Goal: Task Accomplishment & Management: Manage account settings

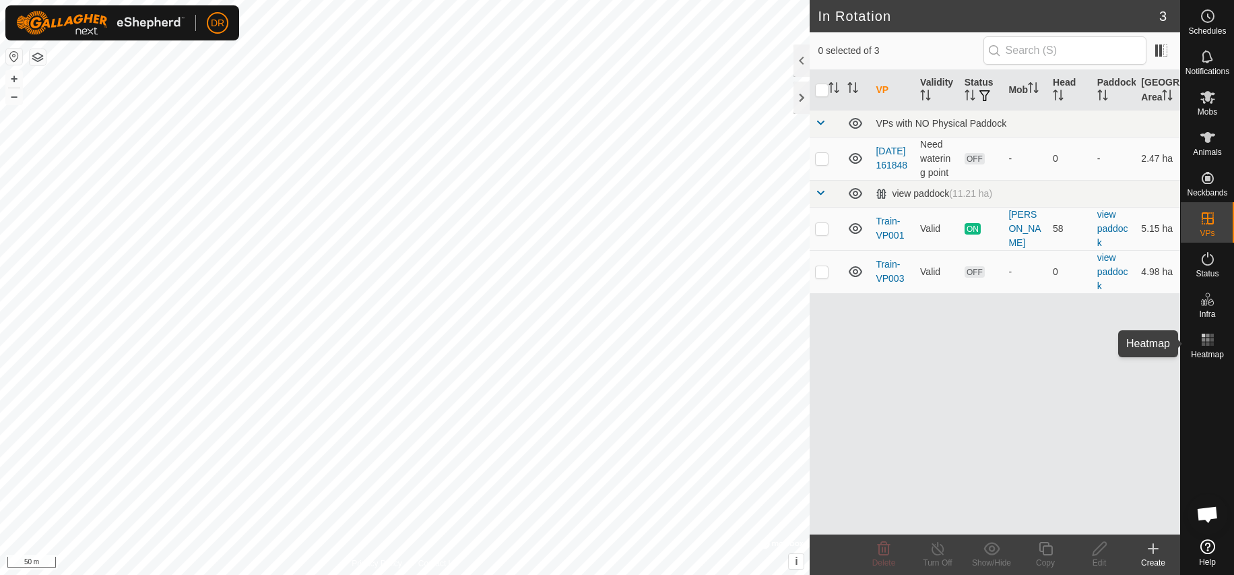
click at [1208, 340] on rect at bounding box center [1207, 339] width 3 height 3
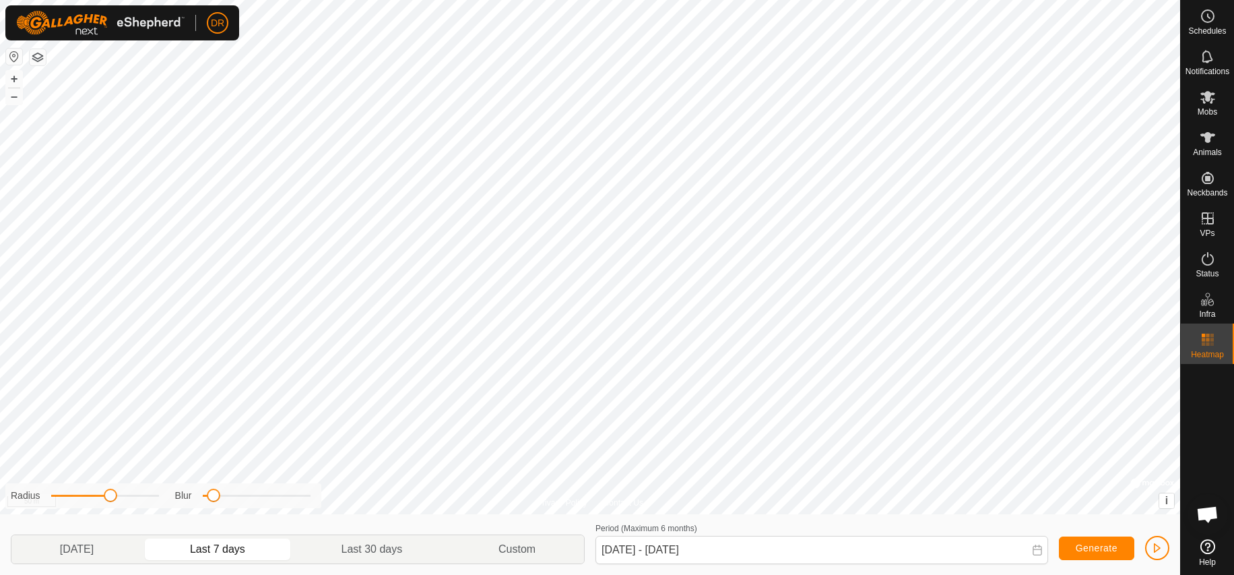
click at [1208, 340] on rect at bounding box center [1207, 339] width 3 height 3
click at [1203, 102] on icon at bounding box center [1208, 97] width 16 height 16
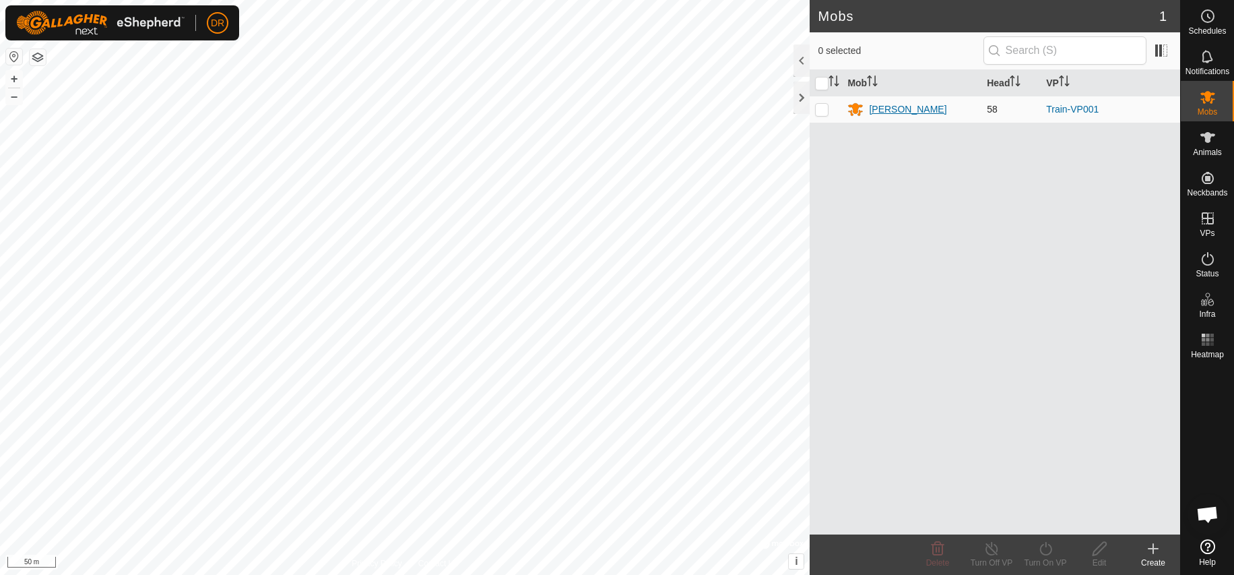
click at [885, 109] on div "[PERSON_NAME]" at bounding box center [907, 109] width 77 height 14
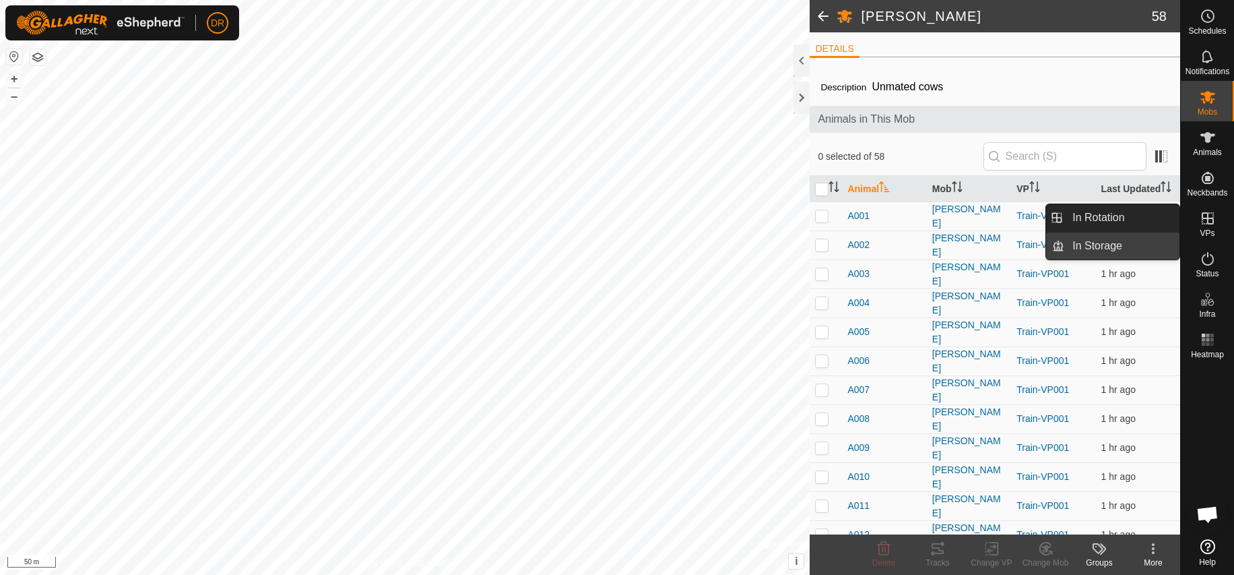
click at [1098, 246] on link "In Storage" at bounding box center [1122, 245] width 115 height 27
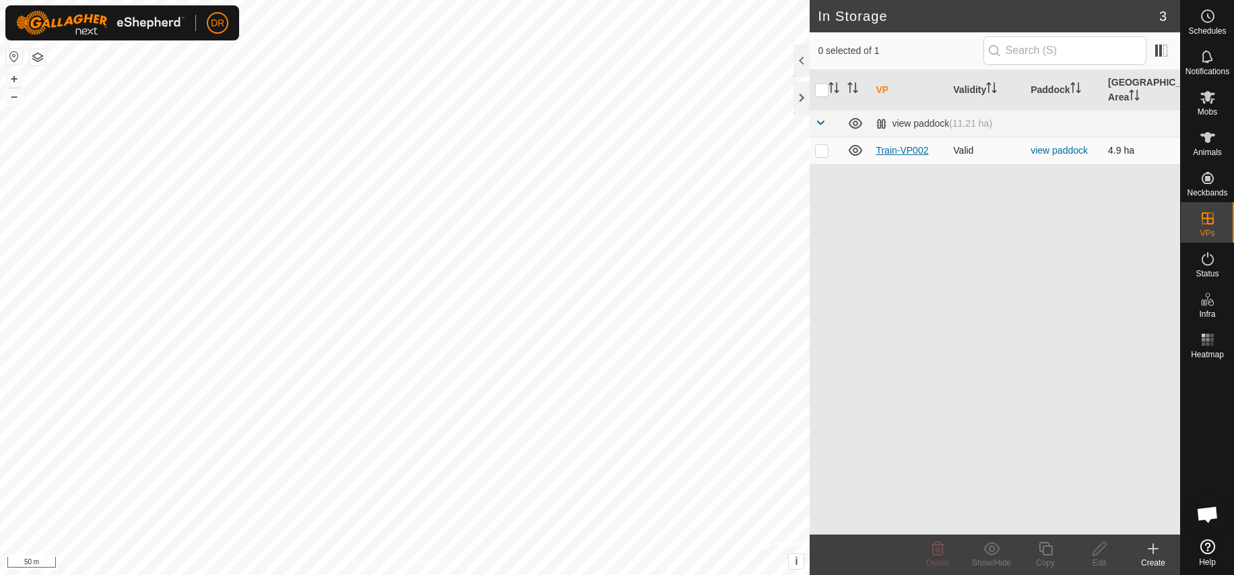
click at [915, 152] on link "Train-VP002" at bounding box center [902, 150] width 53 height 11
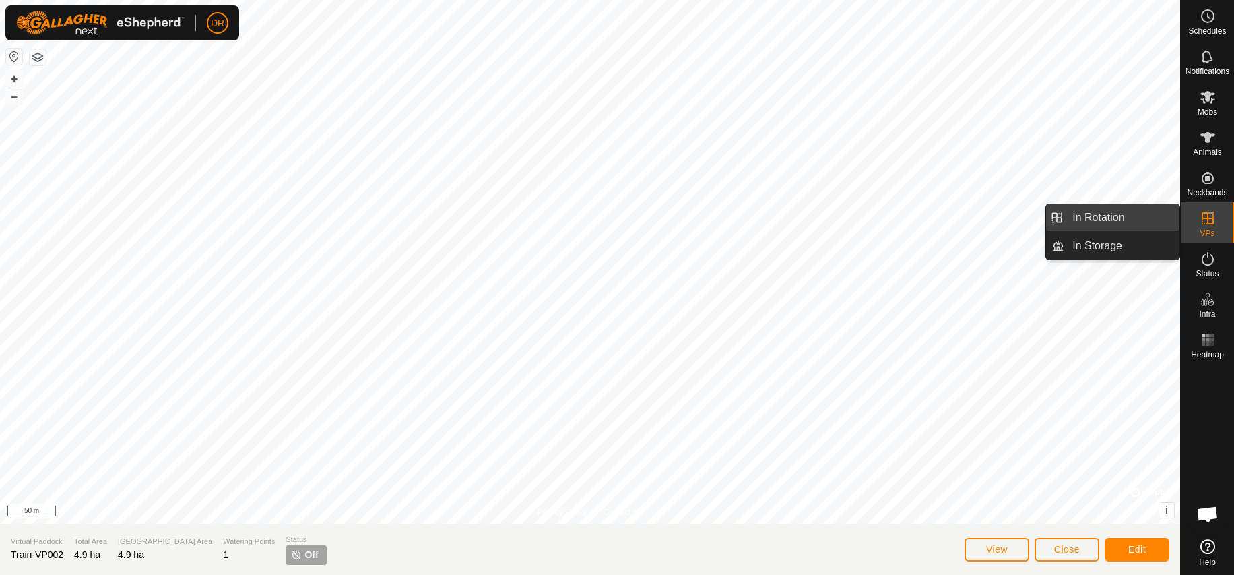
click at [1107, 221] on link "In Rotation" at bounding box center [1122, 217] width 115 height 27
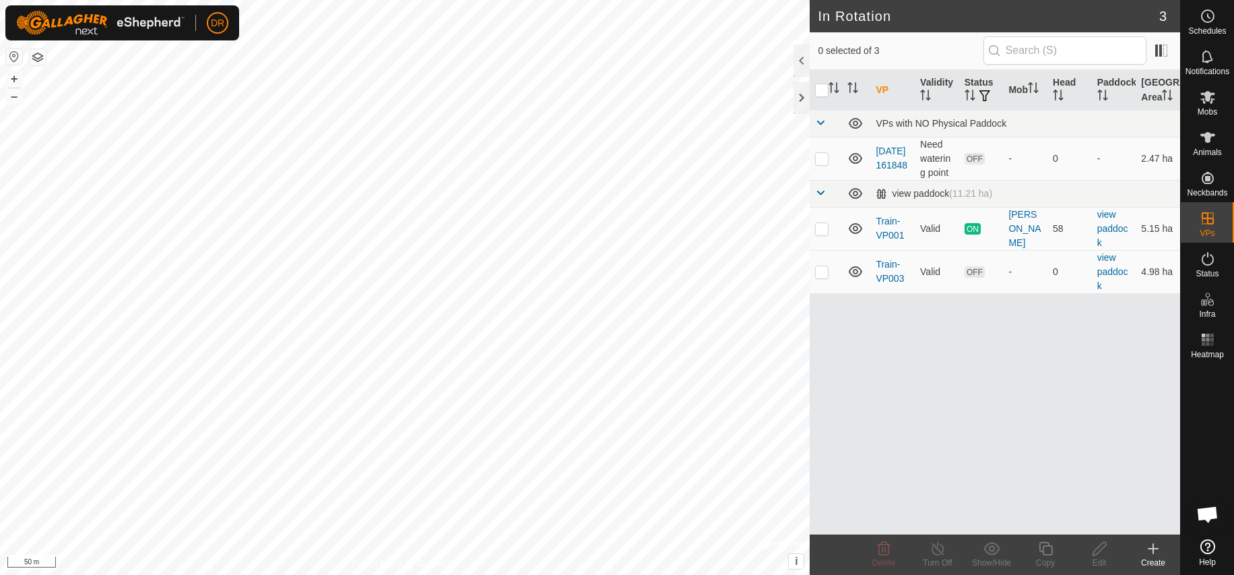
click at [1153, 548] on icon at bounding box center [1153, 548] width 9 height 0
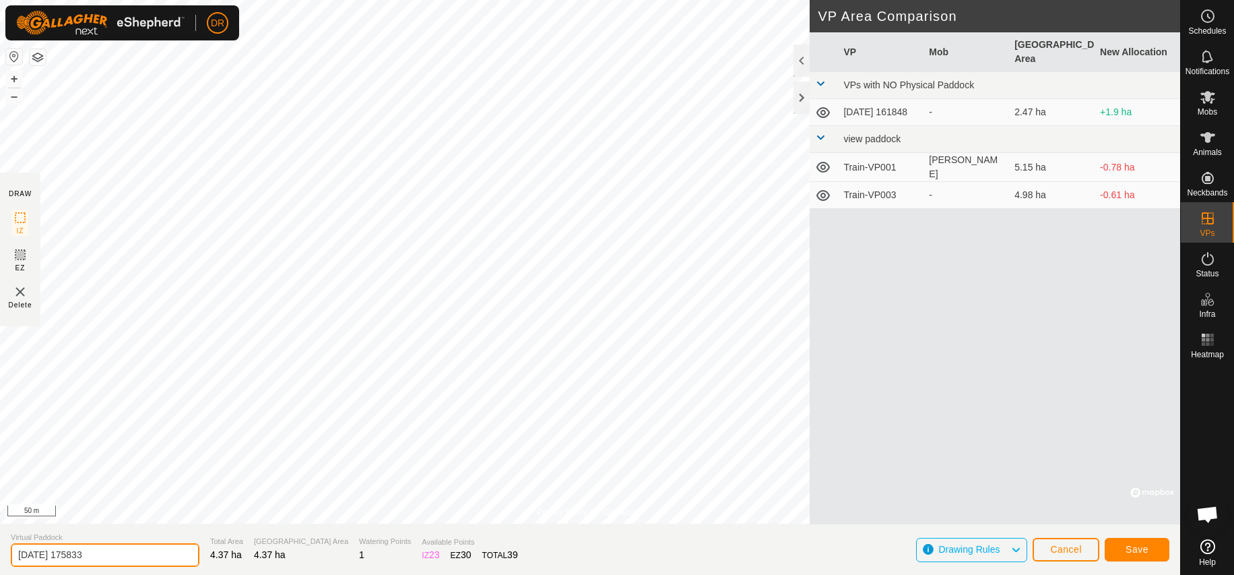
click at [144, 555] on input "2025-09-10 175833" at bounding box center [105, 555] width 189 height 24
drag, startPoint x: 100, startPoint y: 557, endPoint x: 13, endPoint y: 554, distance: 87.0
click at [13, 554] on input "2025-09-10 175833" at bounding box center [105, 555] width 189 height 24
drag, startPoint x: 846, startPoint y: 153, endPoint x: 891, endPoint y: 154, distance: 45.2
click at [896, 153] on td "Train-VP001" at bounding box center [881, 167] width 86 height 29
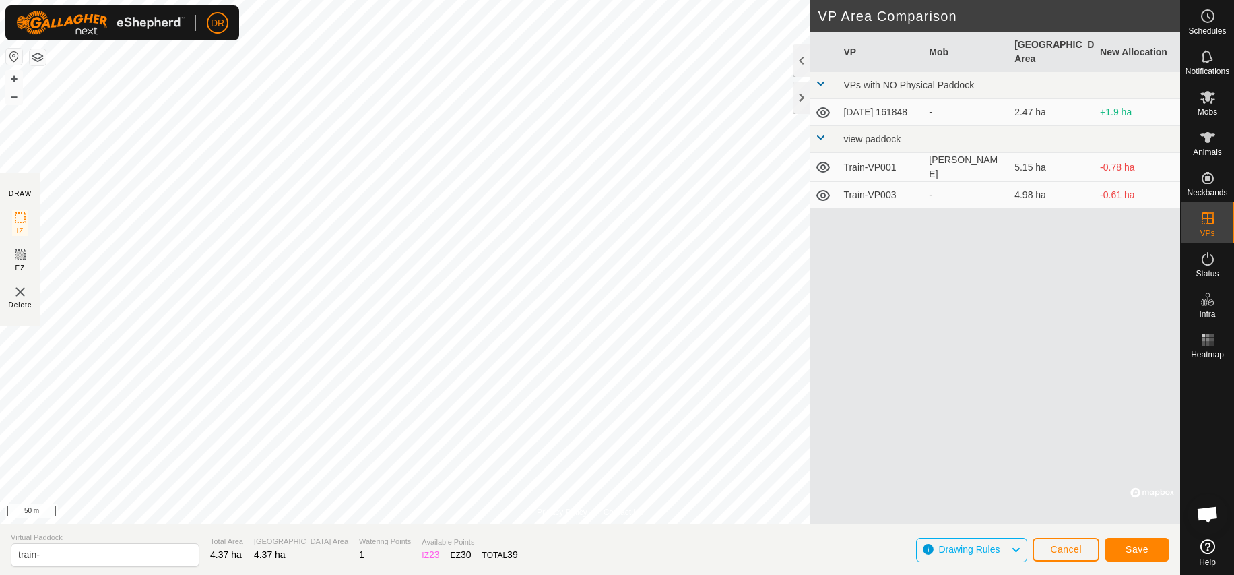
copy td "Train-VP001"
drag, startPoint x: 52, startPoint y: 559, endPoint x: -9, endPoint y: 555, distance: 60.8
click at [11, 555] on input "train-" at bounding box center [105, 555] width 189 height 24
paste input "Train-VP001"
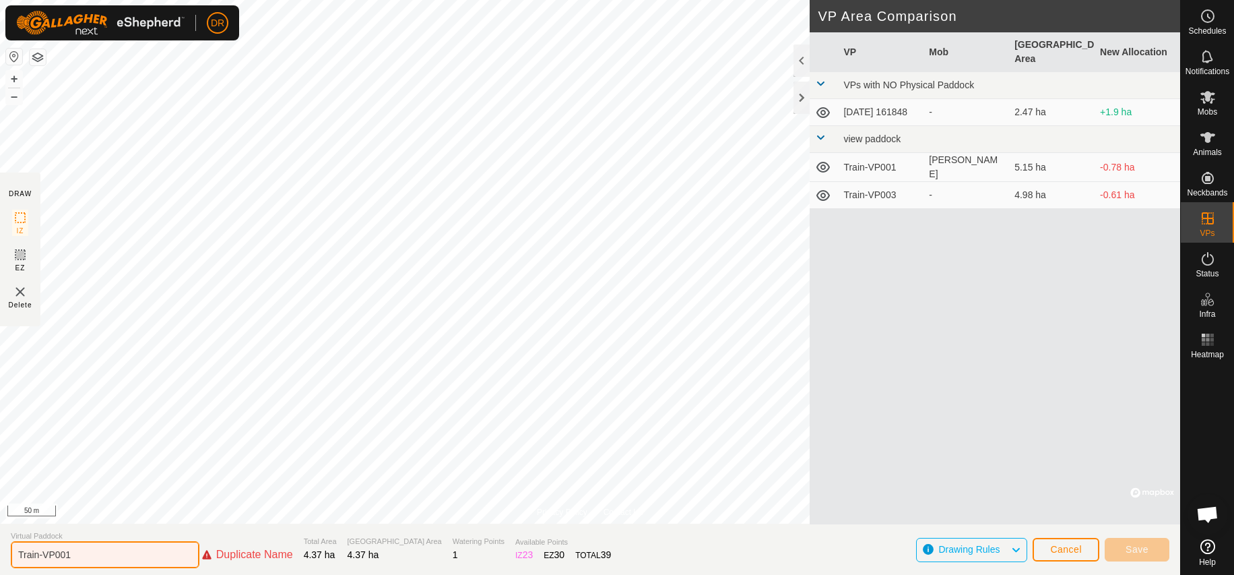
click at [90, 553] on input "Train-VP001" at bounding box center [105, 554] width 189 height 27
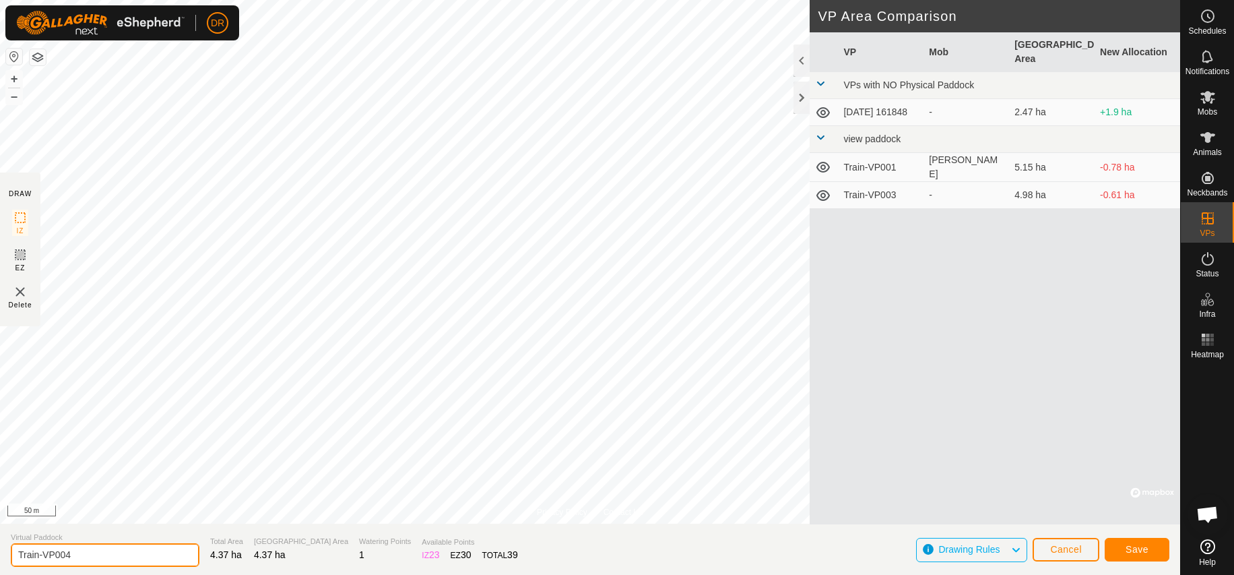
type input "Train-VP004"
click at [1134, 550] on span "Save" at bounding box center [1137, 549] width 23 height 11
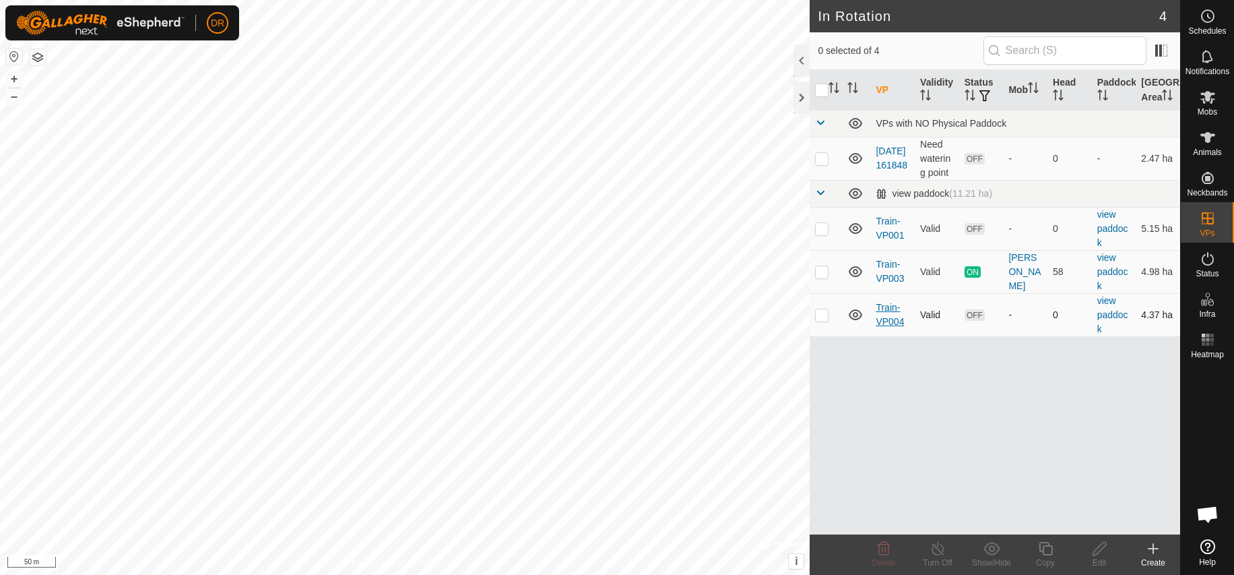
click at [887, 323] on link "Train-VP004" at bounding box center [890, 314] width 28 height 25
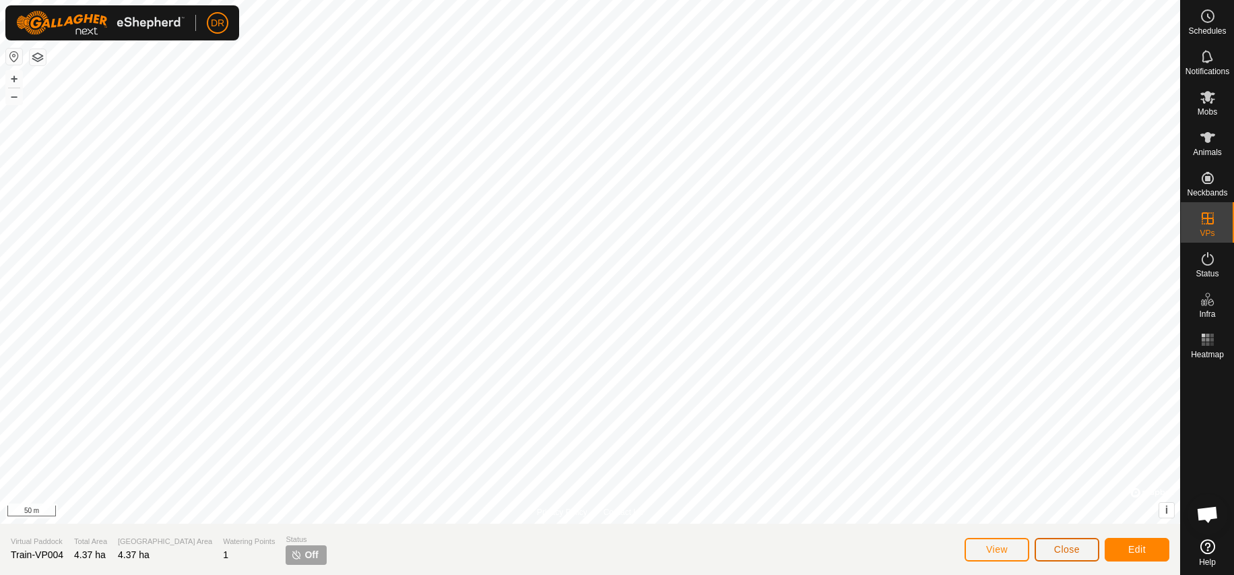
click at [1069, 546] on span "Close" at bounding box center [1067, 549] width 26 height 11
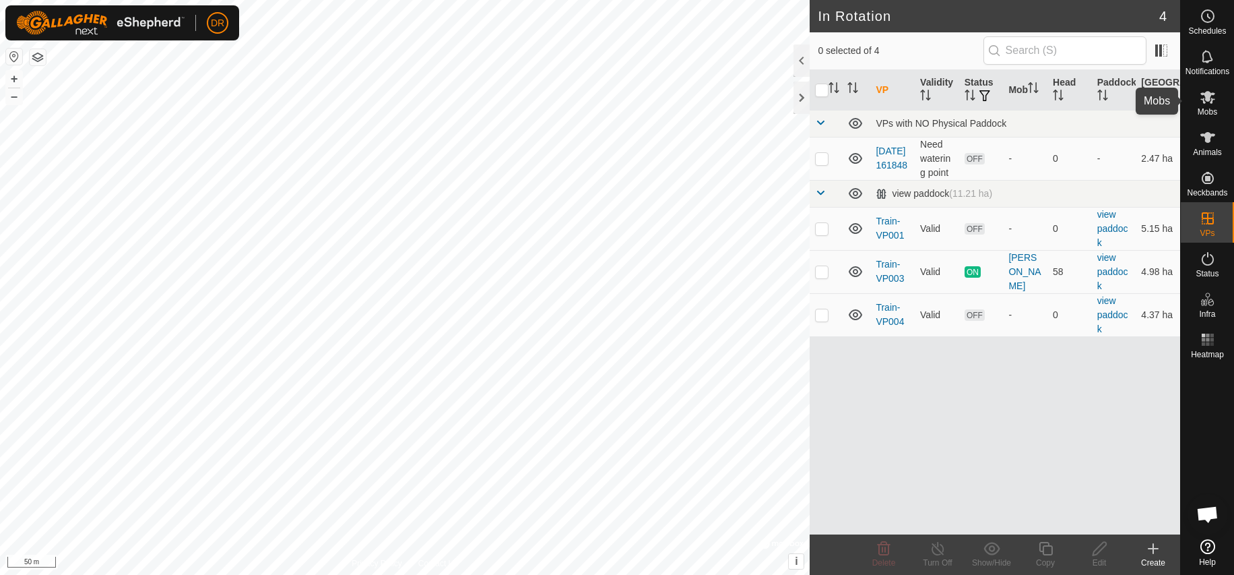
click at [1211, 104] on icon at bounding box center [1208, 97] width 16 height 16
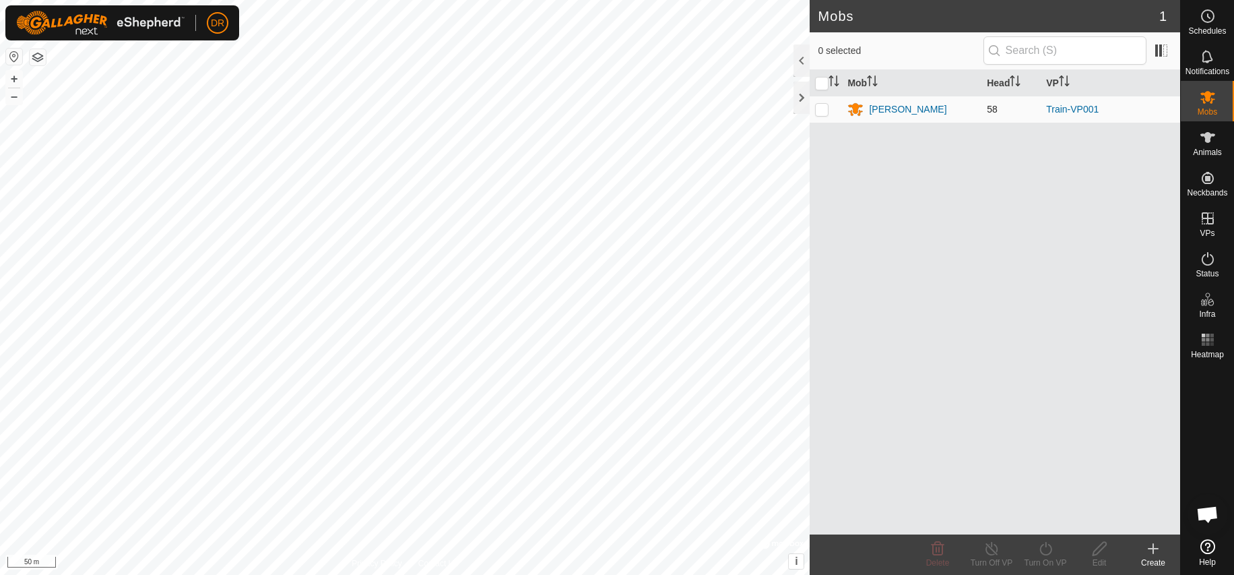
click at [823, 108] on p-checkbox at bounding box center [821, 109] width 13 height 11
checkbox input "true"
click at [1071, 108] on link "Train-VP001" at bounding box center [1072, 109] width 53 height 11
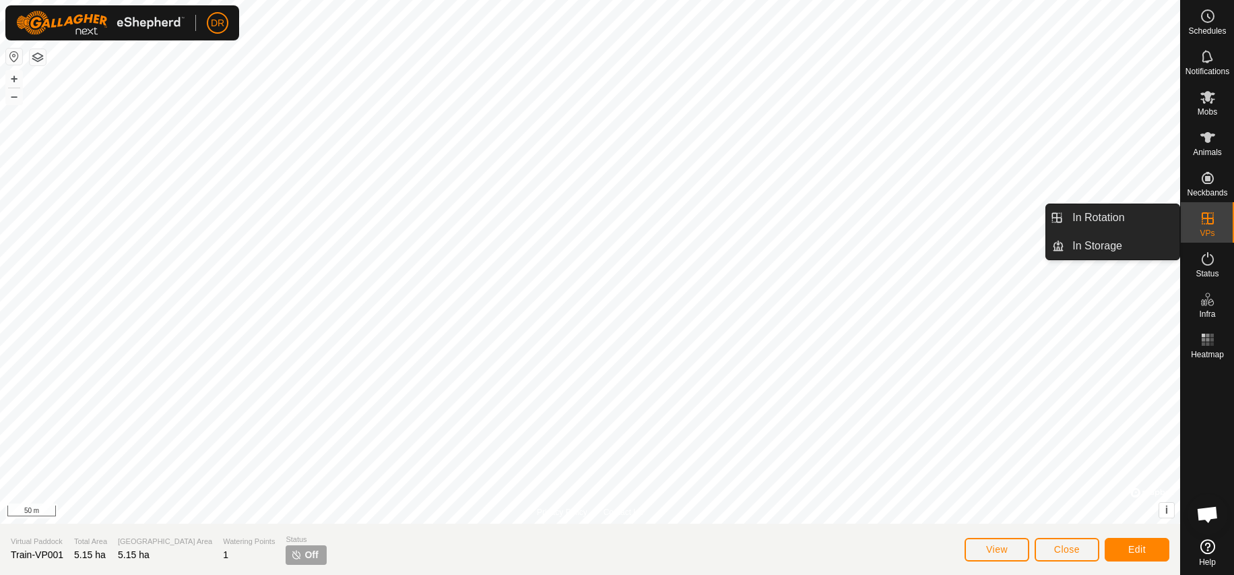
click at [1216, 217] on es-virtualpaddocks-svg-icon at bounding box center [1208, 219] width 24 height 22
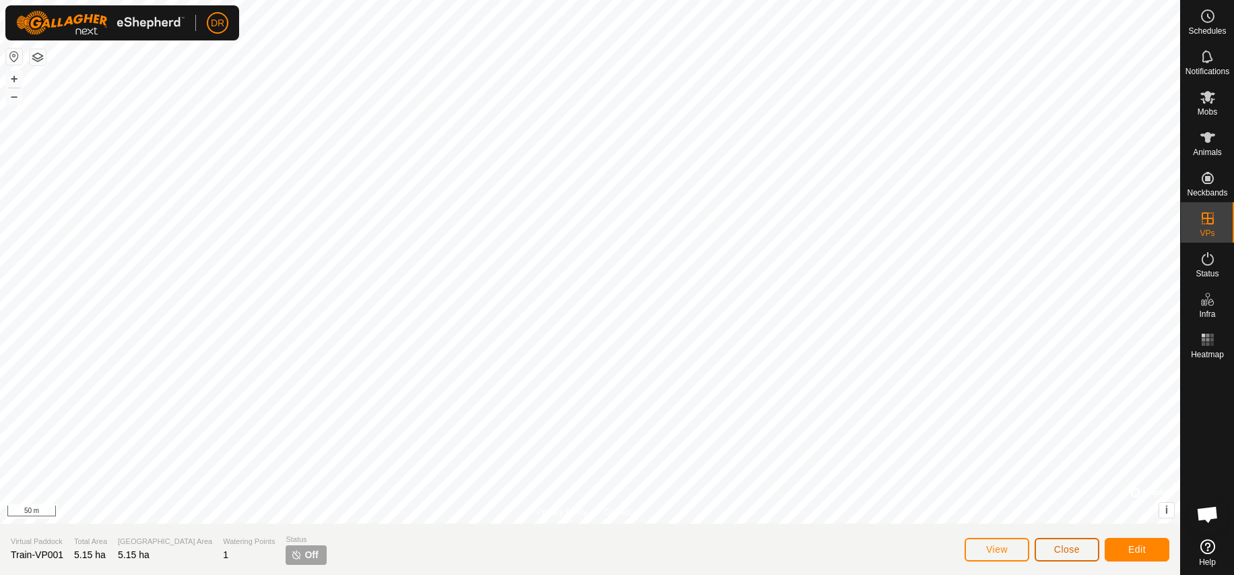
click at [1071, 552] on span "Close" at bounding box center [1067, 549] width 26 height 11
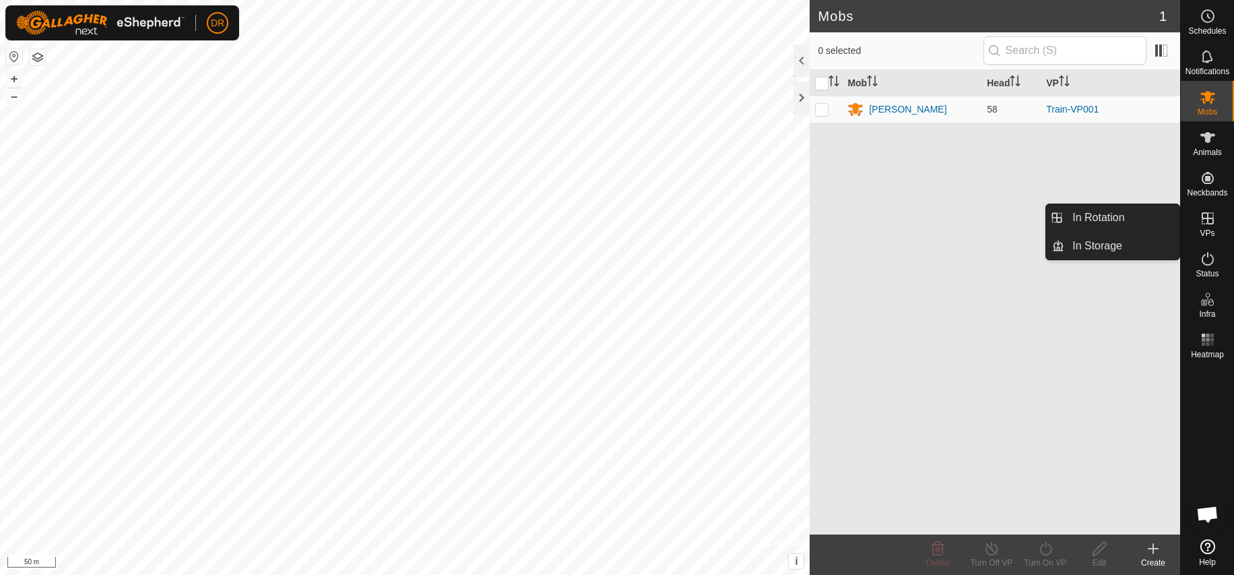
click at [1211, 226] on icon at bounding box center [1208, 218] width 16 height 16
click at [1210, 220] on icon at bounding box center [1208, 218] width 16 height 16
click at [1141, 218] on link "In Rotation" at bounding box center [1122, 217] width 115 height 27
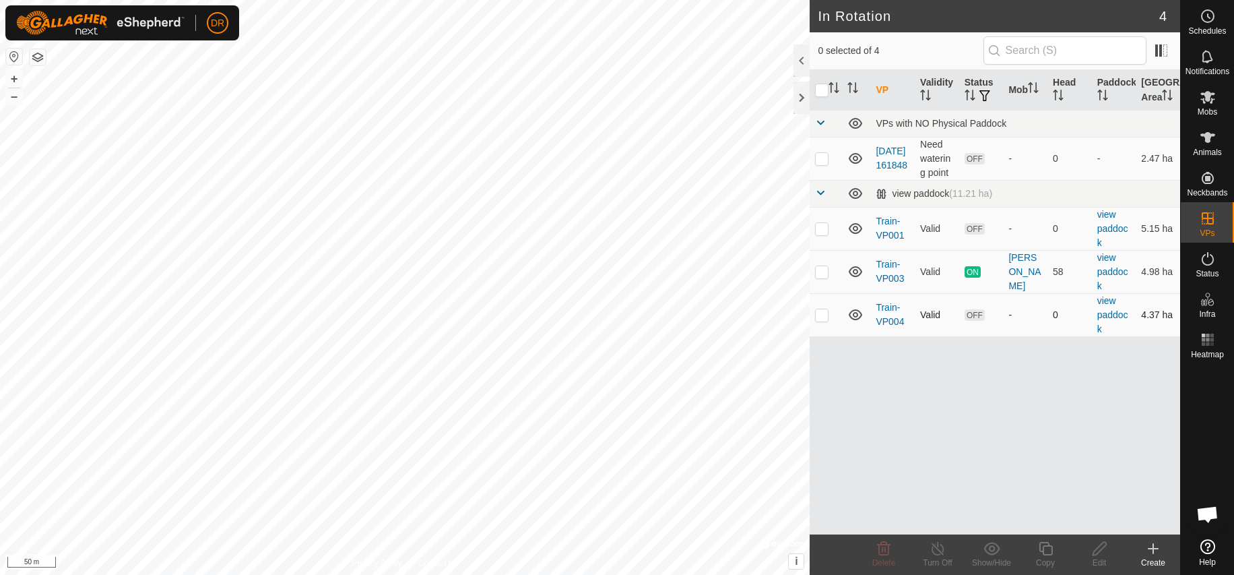
click at [823, 320] on p-checkbox at bounding box center [821, 314] width 13 height 11
checkbox input "true"
click at [1208, 103] on icon at bounding box center [1208, 97] width 16 height 16
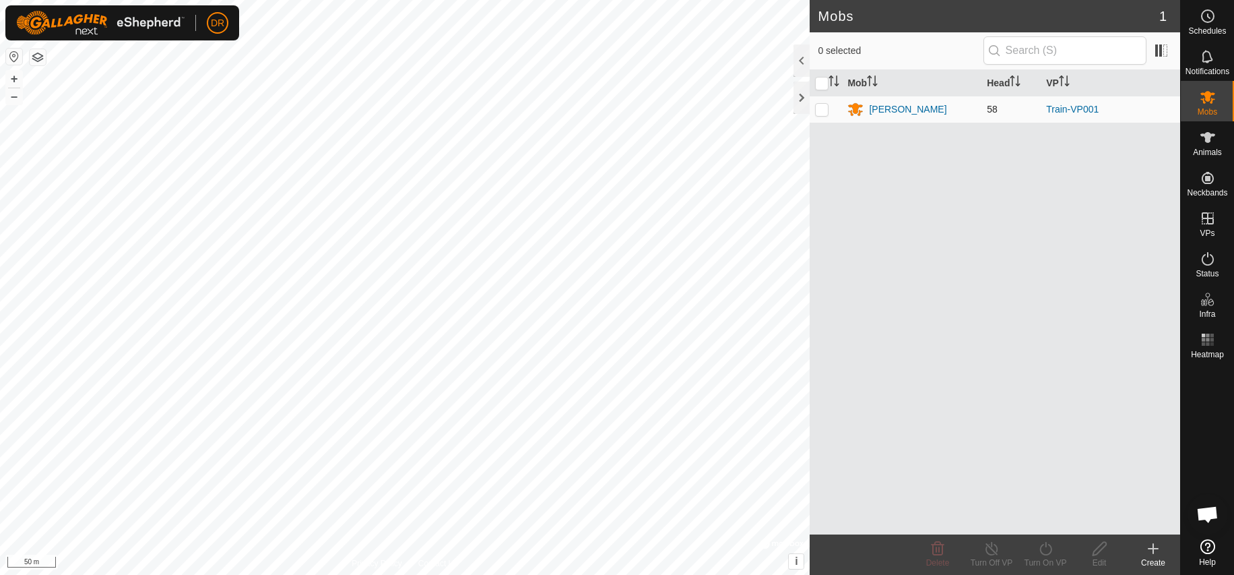
click at [822, 111] on p-checkbox at bounding box center [821, 109] width 13 height 11
checkbox input "true"
click at [886, 112] on div "[PERSON_NAME]" at bounding box center [907, 109] width 77 height 14
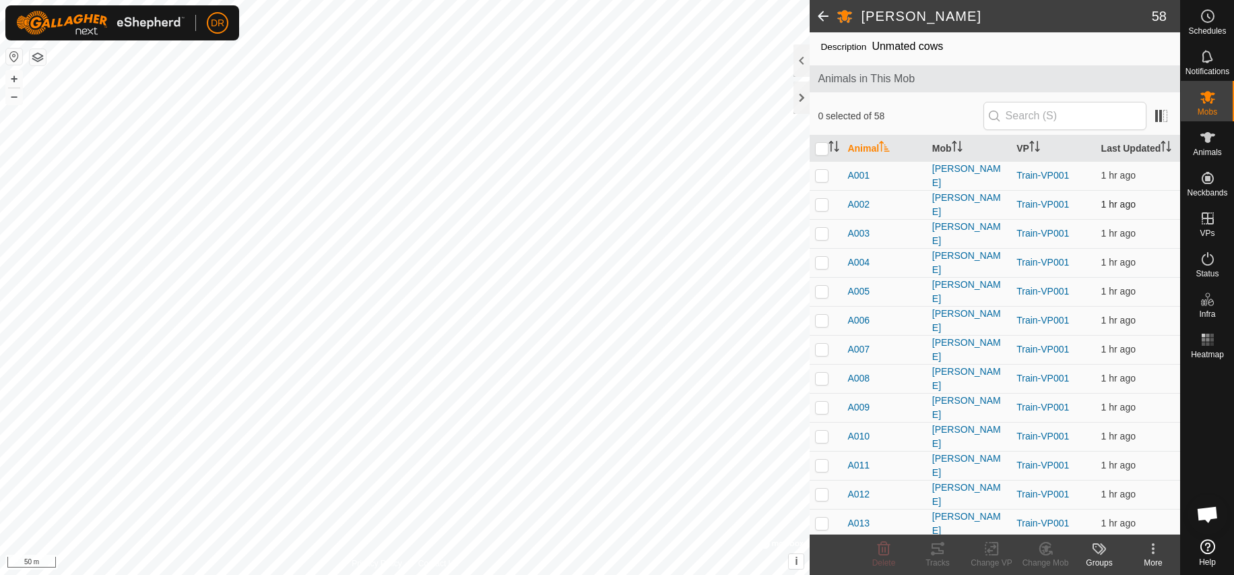
scroll to position [38, 0]
click at [1101, 548] on icon at bounding box center [1100, 548] width 16 height 16
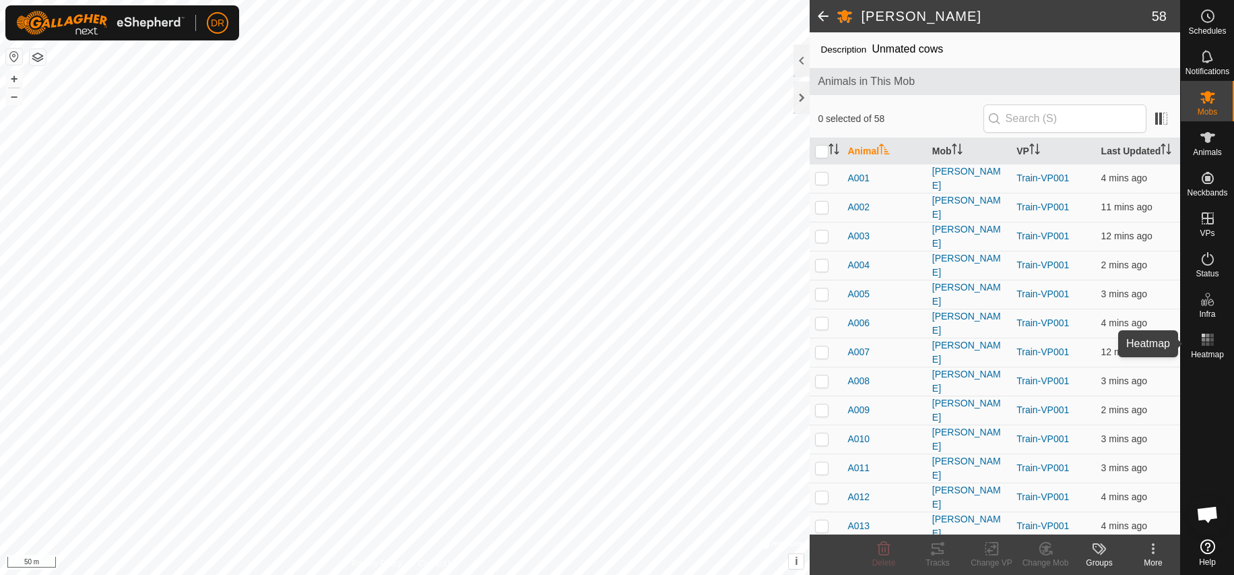
click at [1216, 344] on icon at bounding box center [1208, 340] width 16 height 16
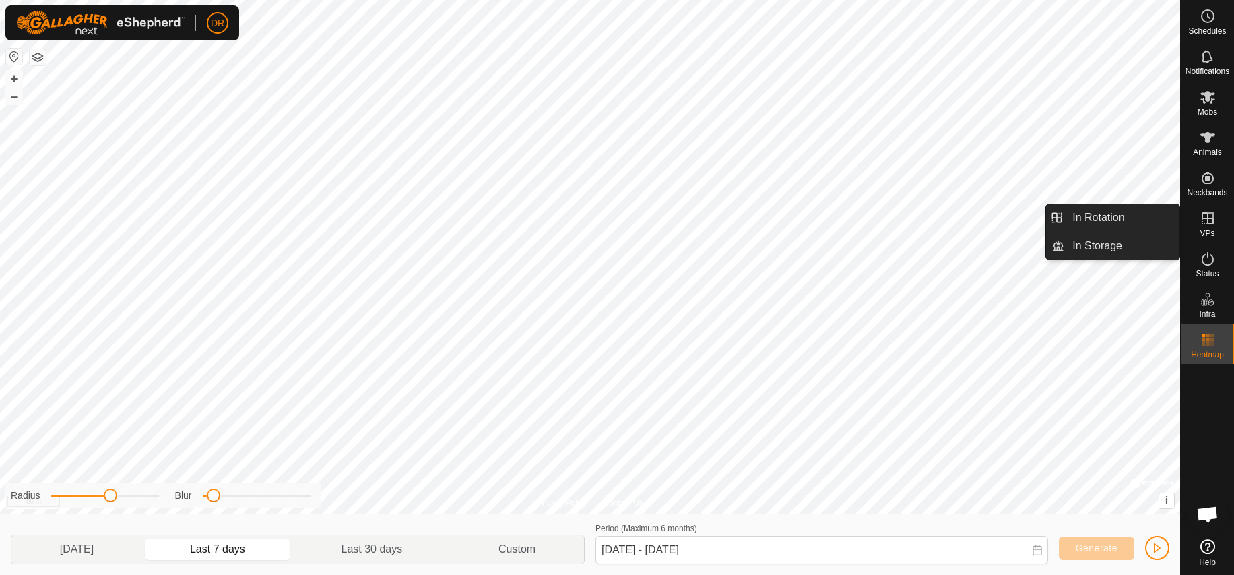
click at [1201, 220] on icon at bounding box center [1208, 218] width 16 height 16
click at [1212, 221] on icon at bounding box center [1208, 218] width 16 height 16
click at [1115, 220] on link "In Rotation" at bounding box center [1122, 217] width 115 height 27
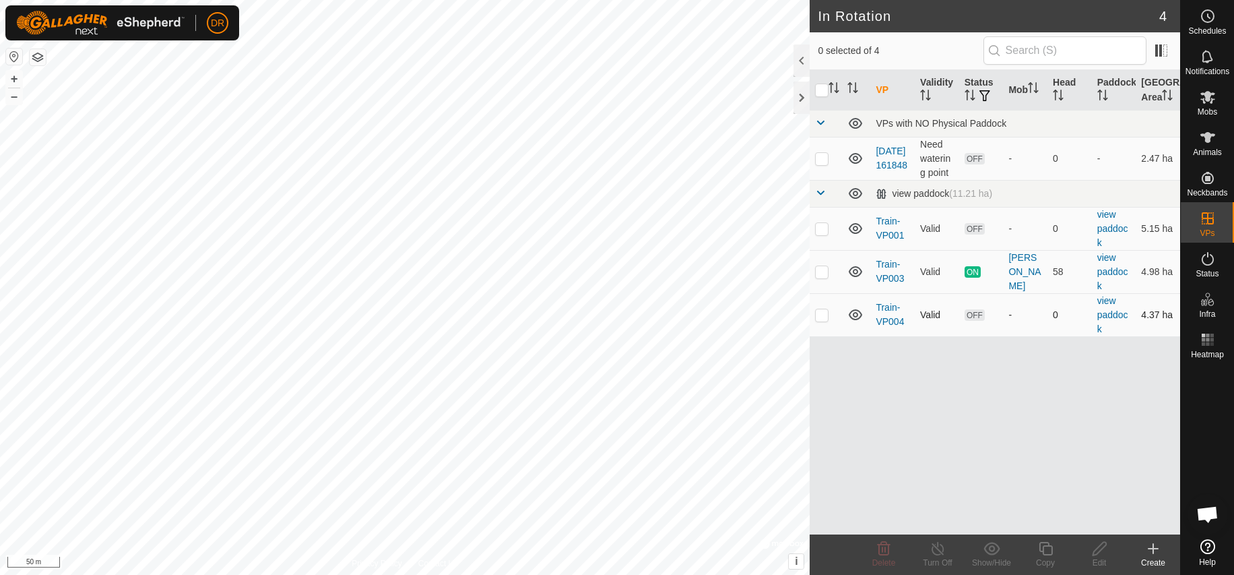
click at [827, 320] on p-checkbox at bounding box center [821, 314] width 13 height 11
checkbox input "true"
click at [1101, 559] on div "Edit" at bounding box center [1100, 563] width 54 height 12
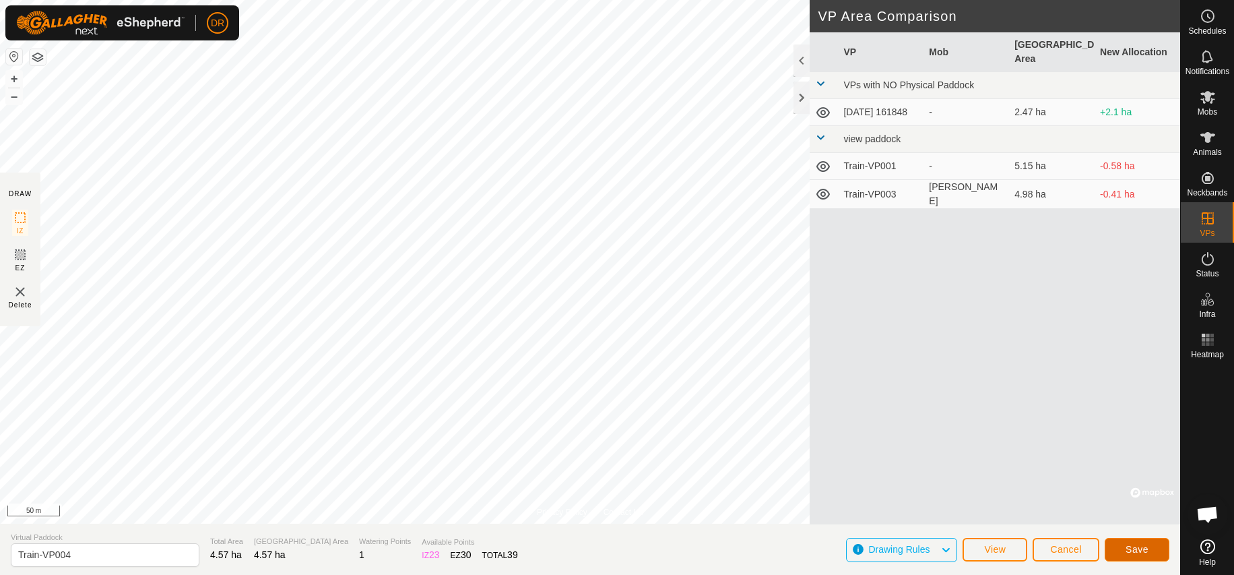
click at [1140, 548] on span "Save" at bounding box center [1137, 549] width 23 height 11
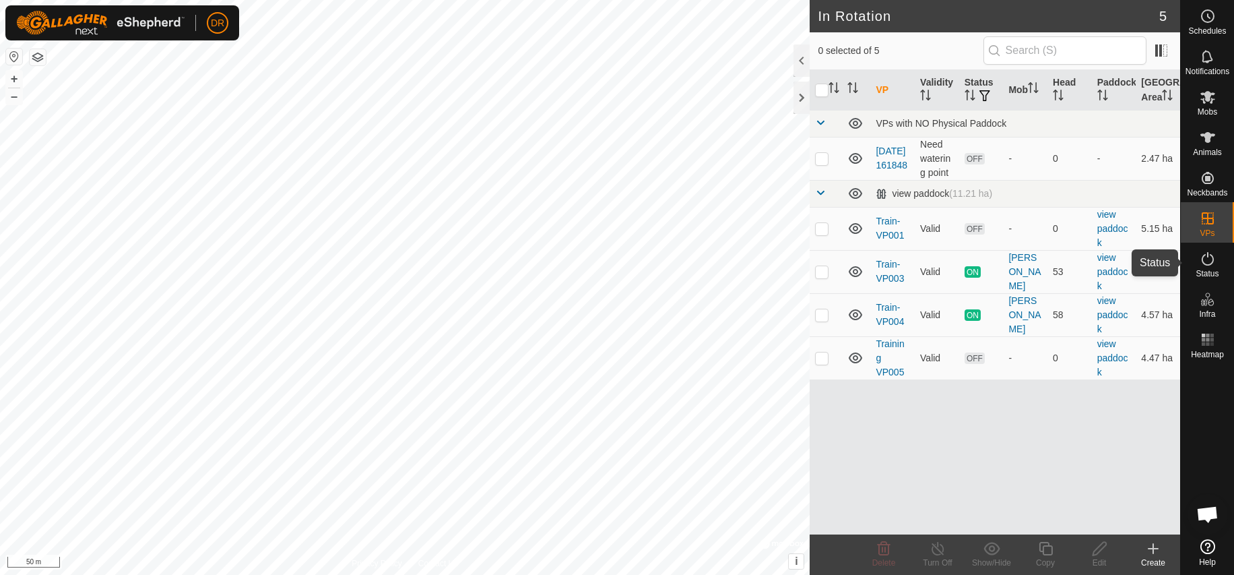
click at [1211, 259] on icon at bounding box center [1208, 259] width 16 height 16
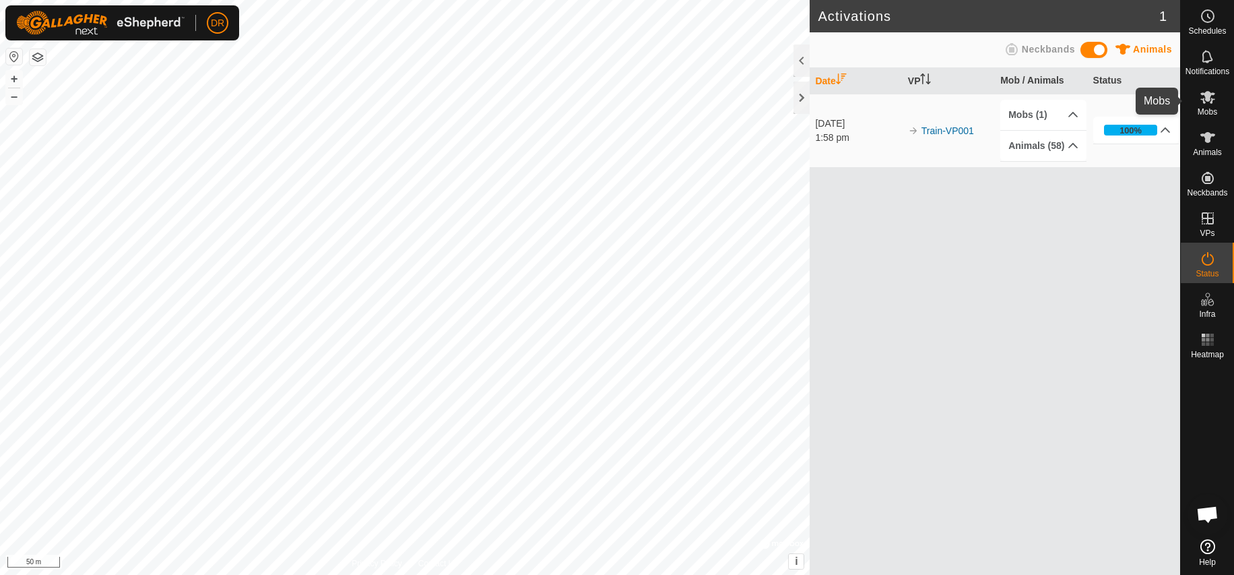
click at [1206, 105] on es-mob-svg-icon at bounding box center [1208, 97] width 24 height 22
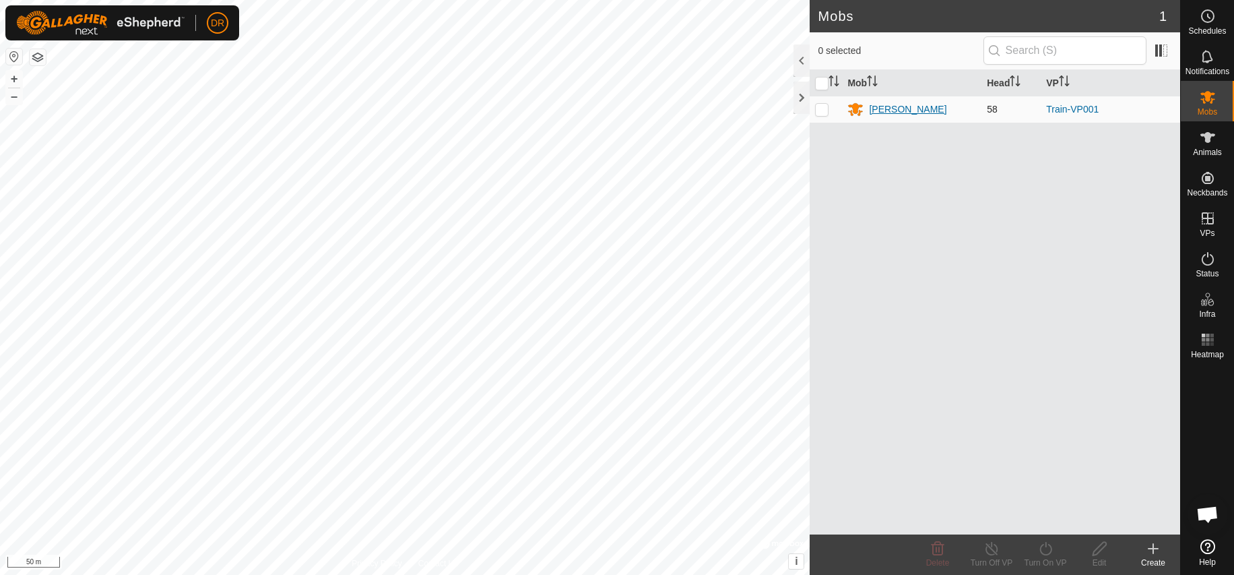
click at [883, 109] on div "[PERSON_NAME]" at bounding box center [907, 109] width 77 height 14
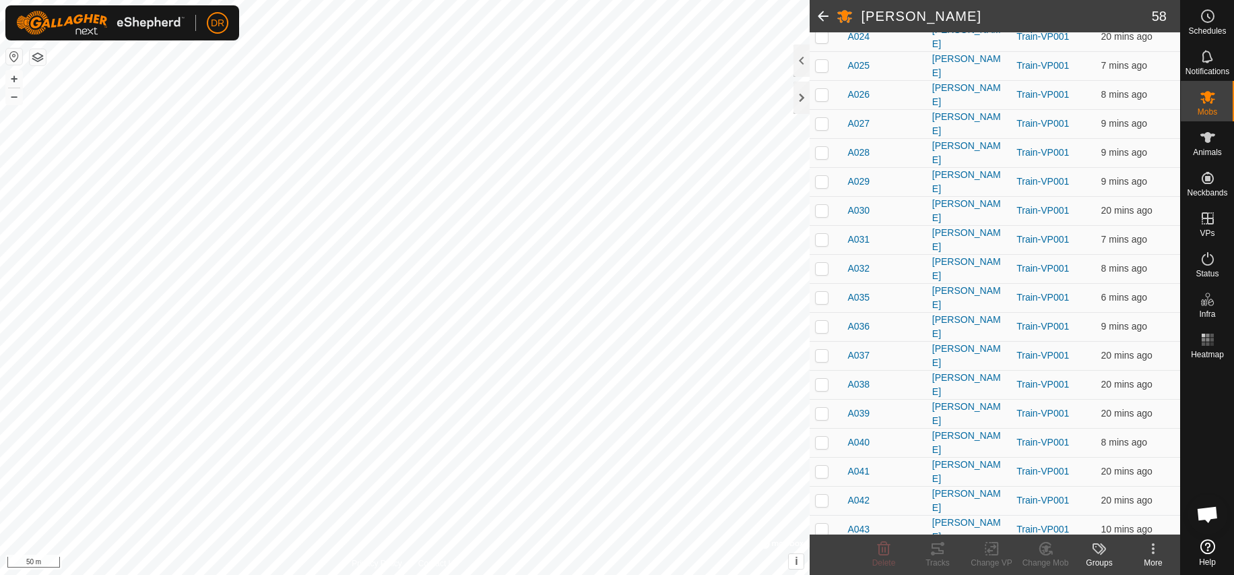
scroll to position [1232, 0]
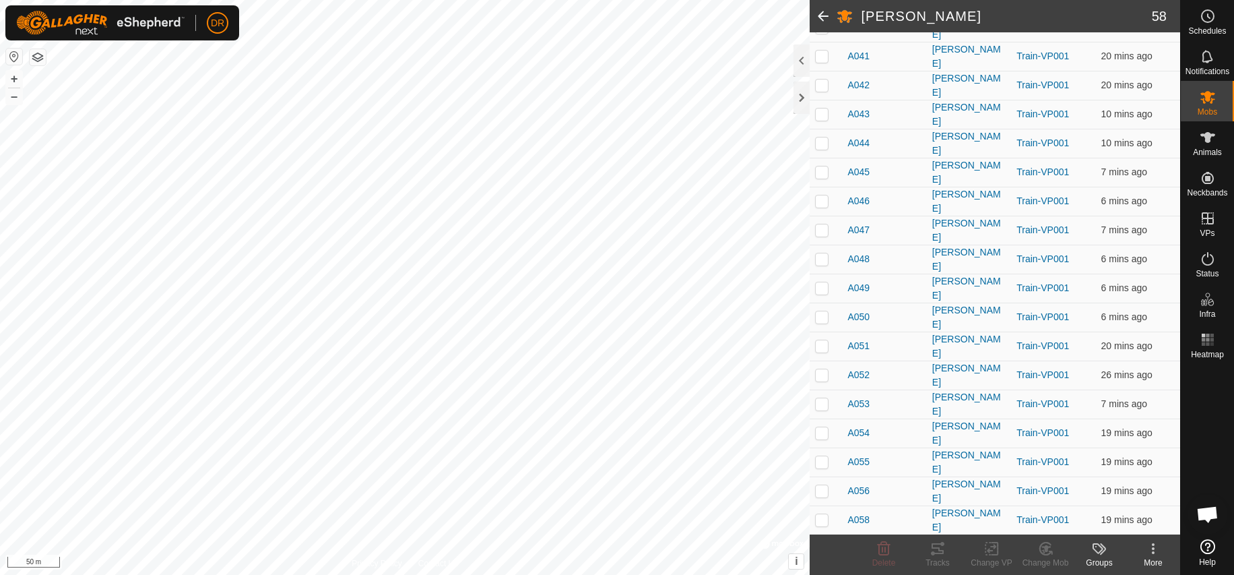
click at [1155, 546] on icon at bounding box center [1153, 548] width 16 height 16
click at [1067, 14] on h2 "[PERSON_NAME]" at bounding box center [1006, 16] width 290 height 16
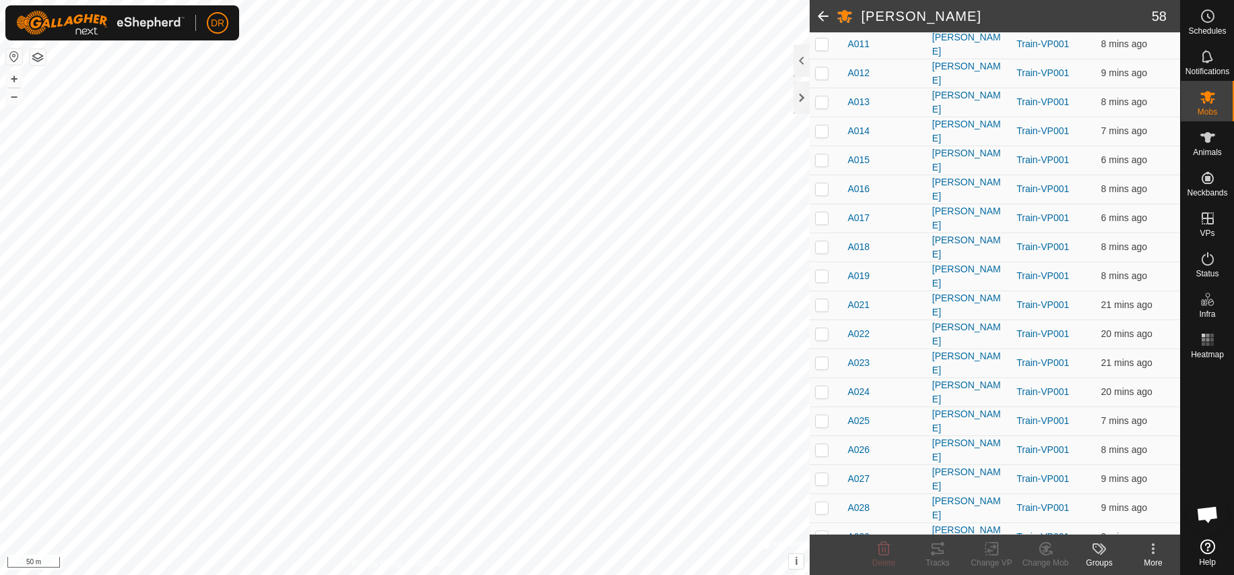
scroll to position [0, 0]
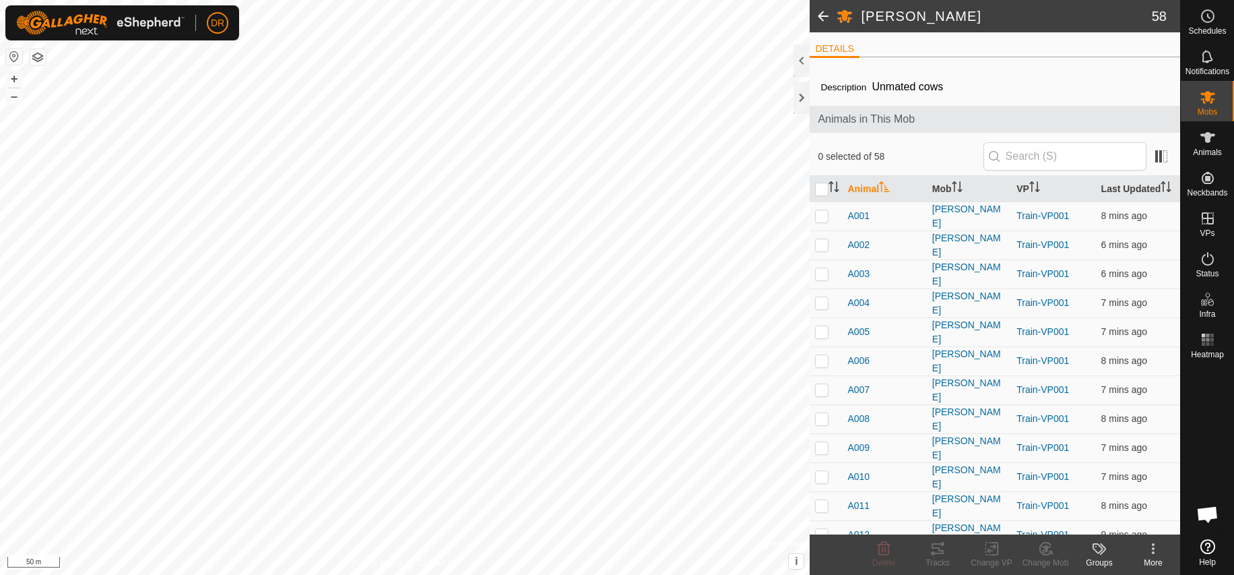
click at [822, 189] on input "checkbox" at bounding box center [821, 189] width 13 height 13
checkbox input "true"
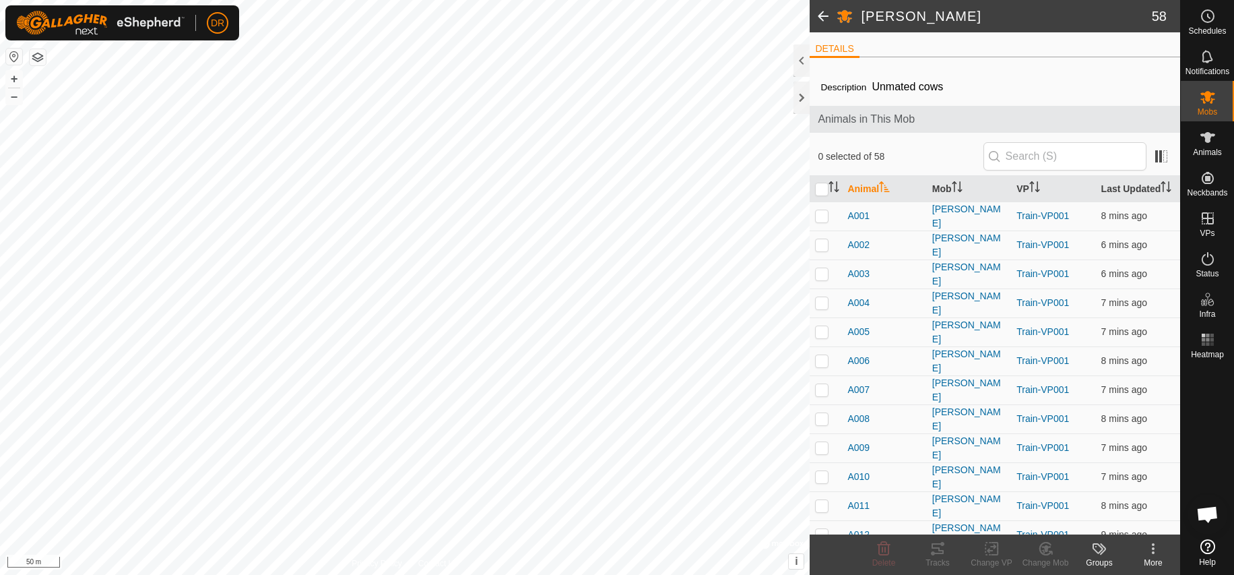
checkbox input "true"
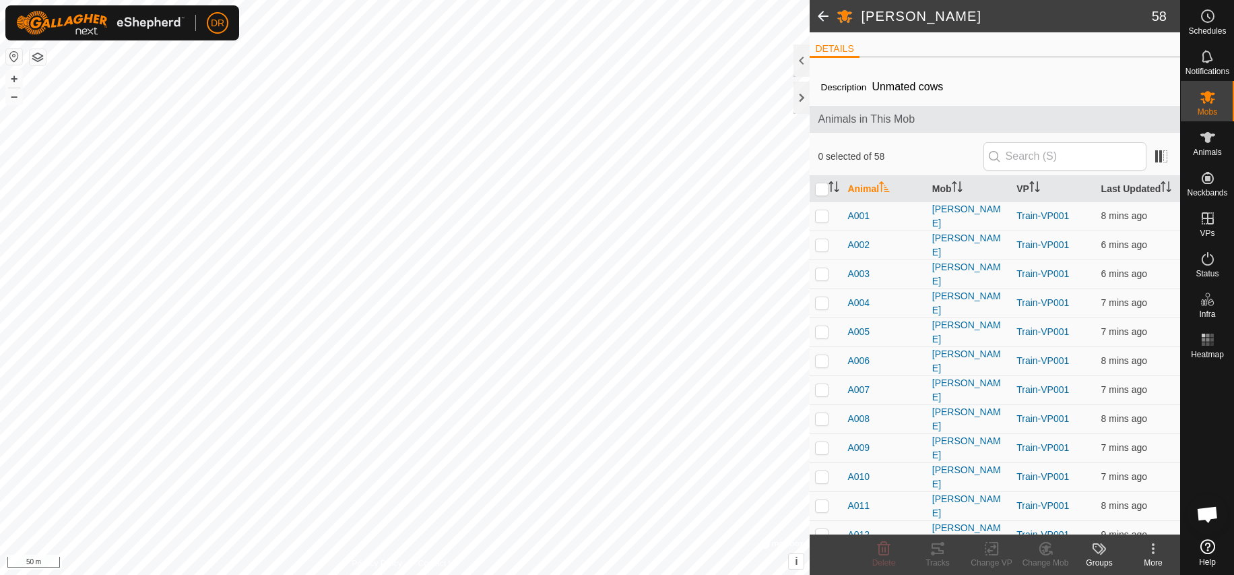
checkbox input "true"
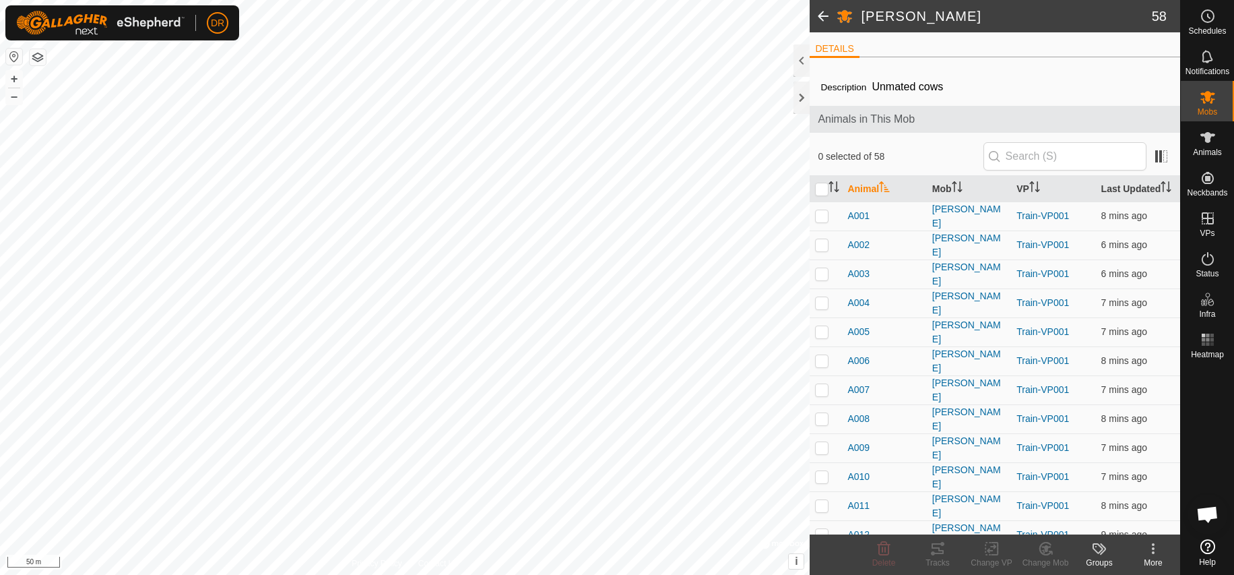
checkbox input "true"
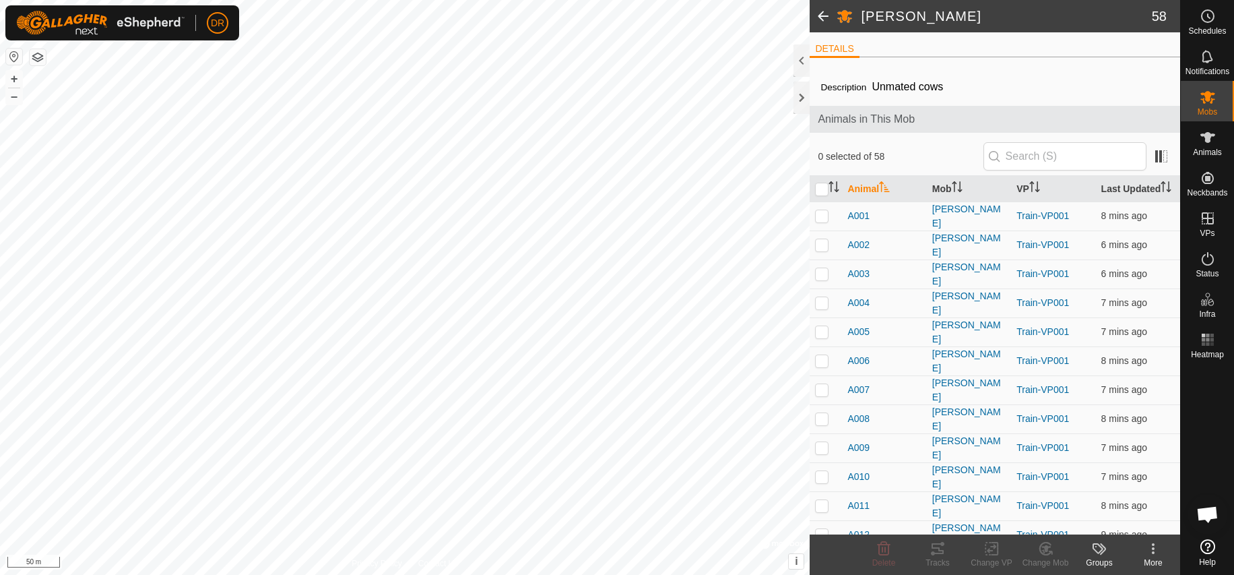
checkbox input "true"
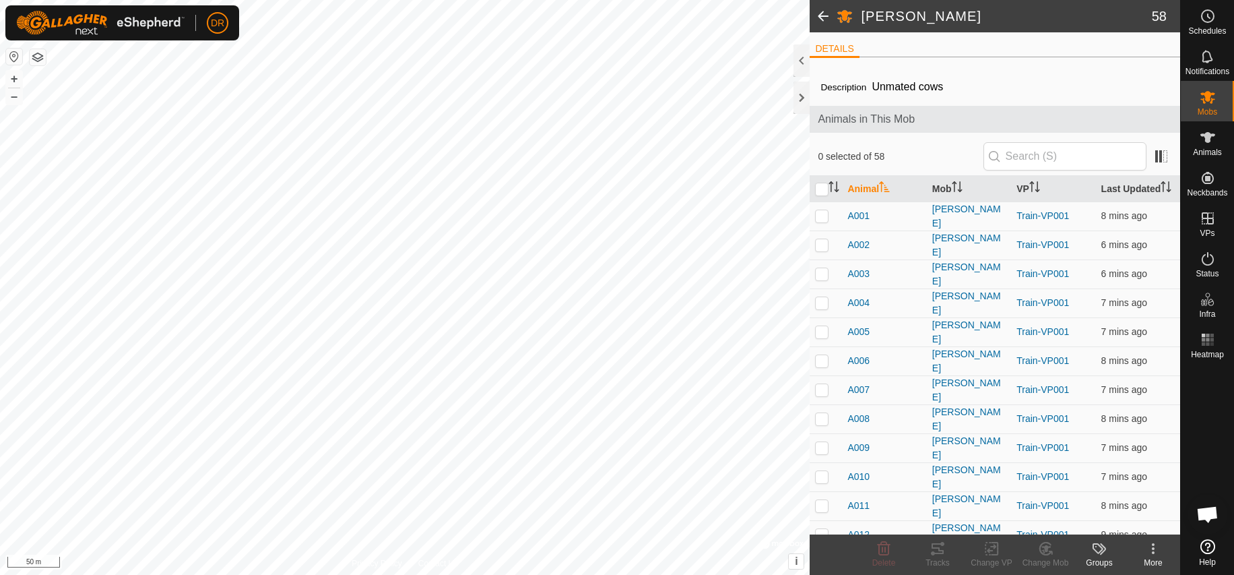
checkbox input "true"
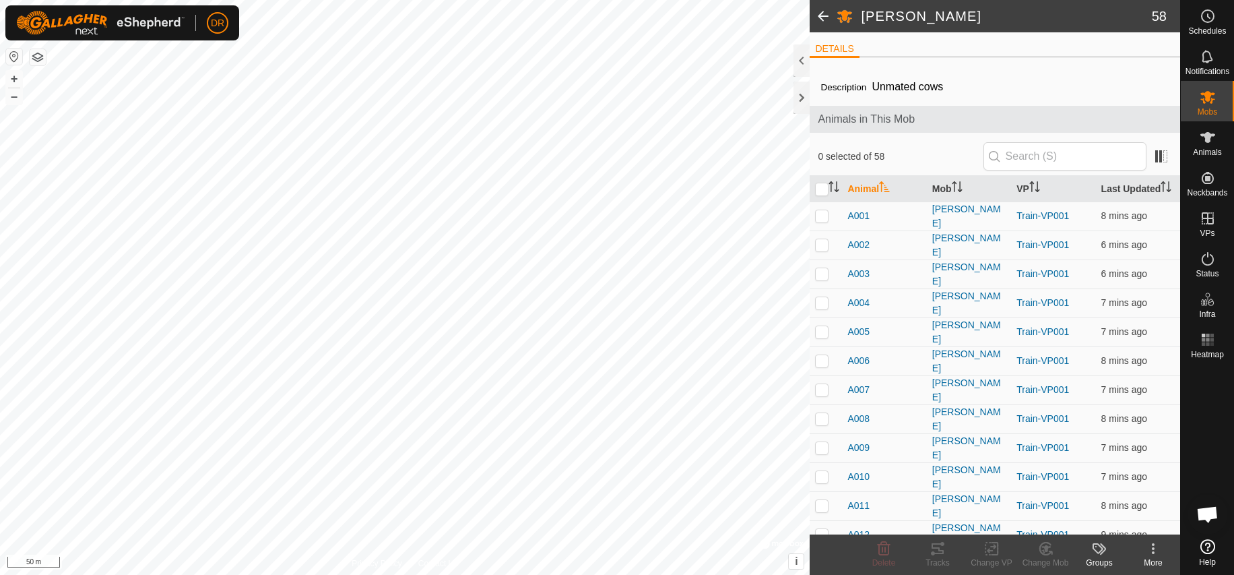
checkbox input "true"
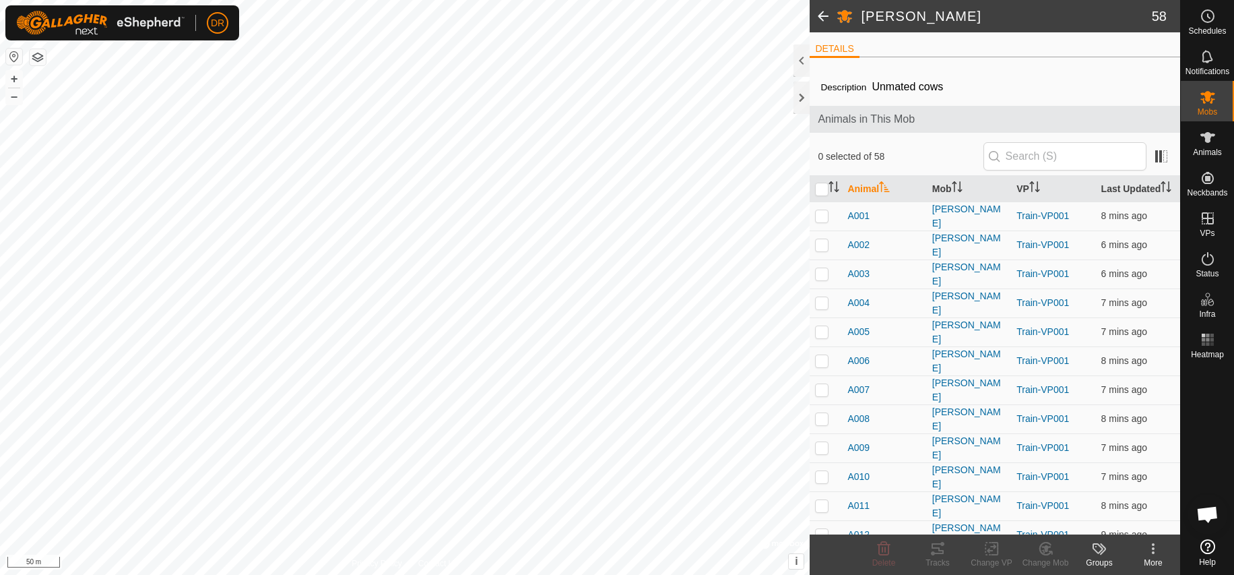
checkbox input "true"
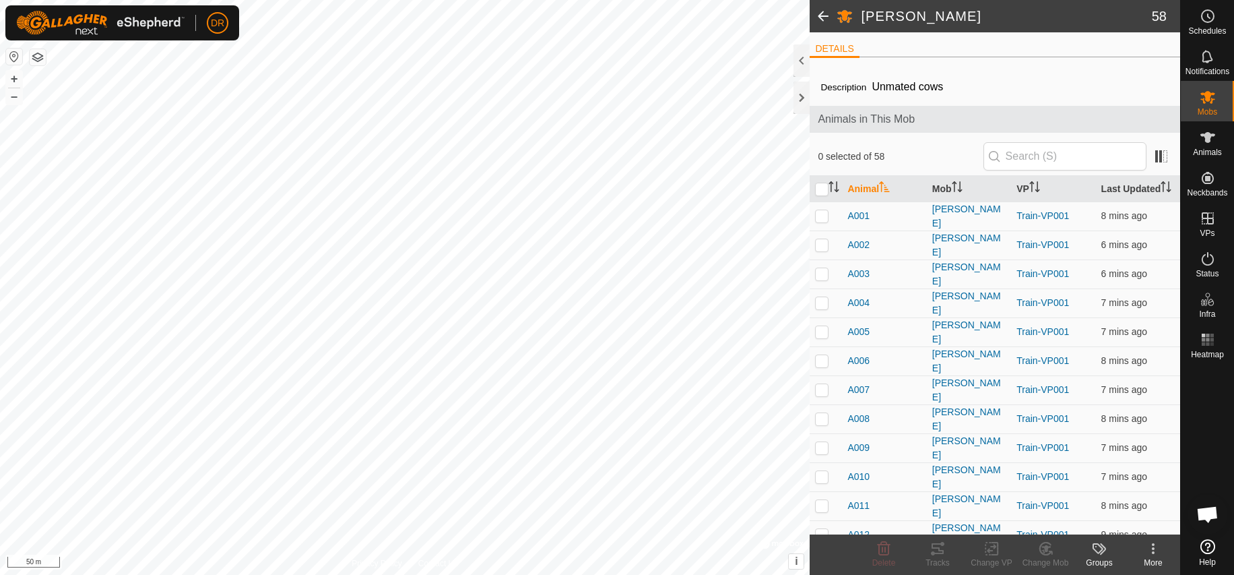
checkbox input "true"
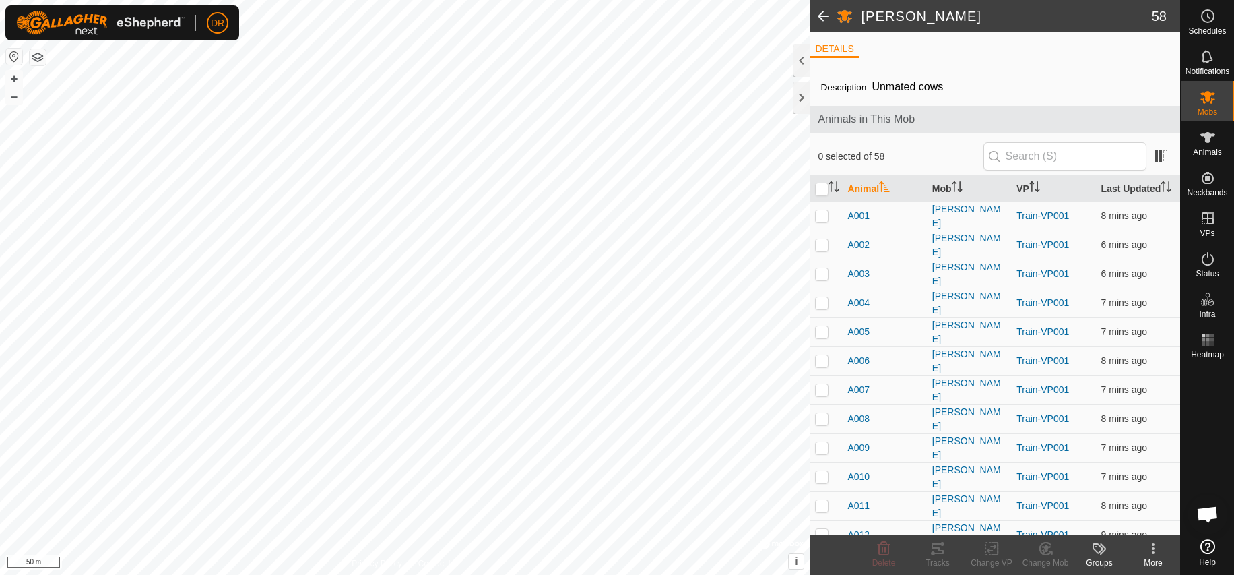
checkbox input "true"
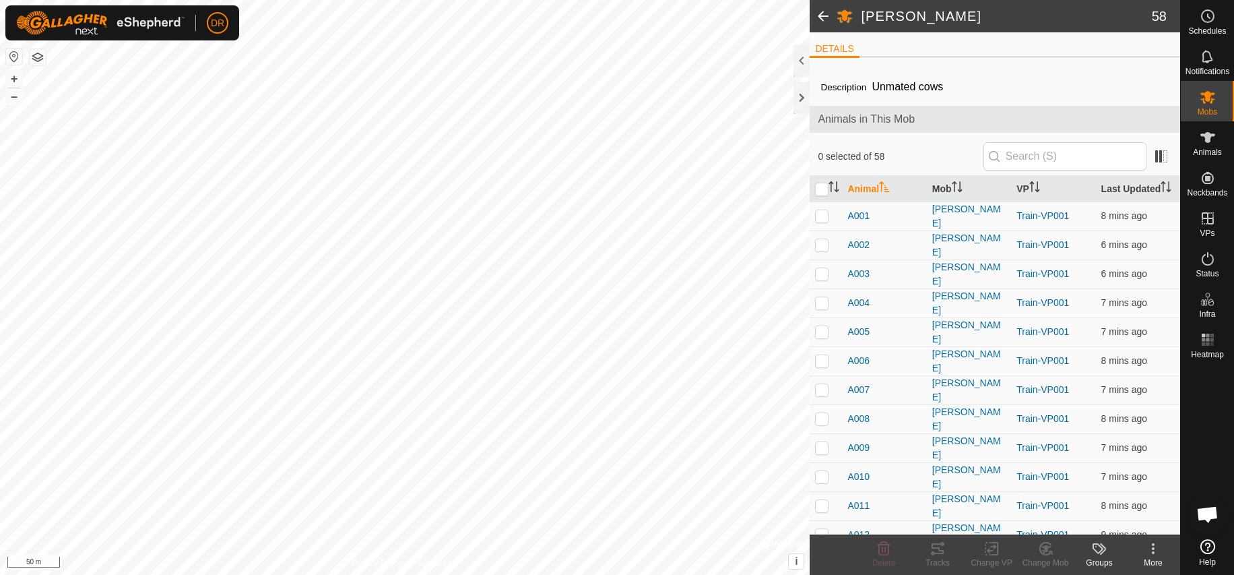
checkbox input "true"
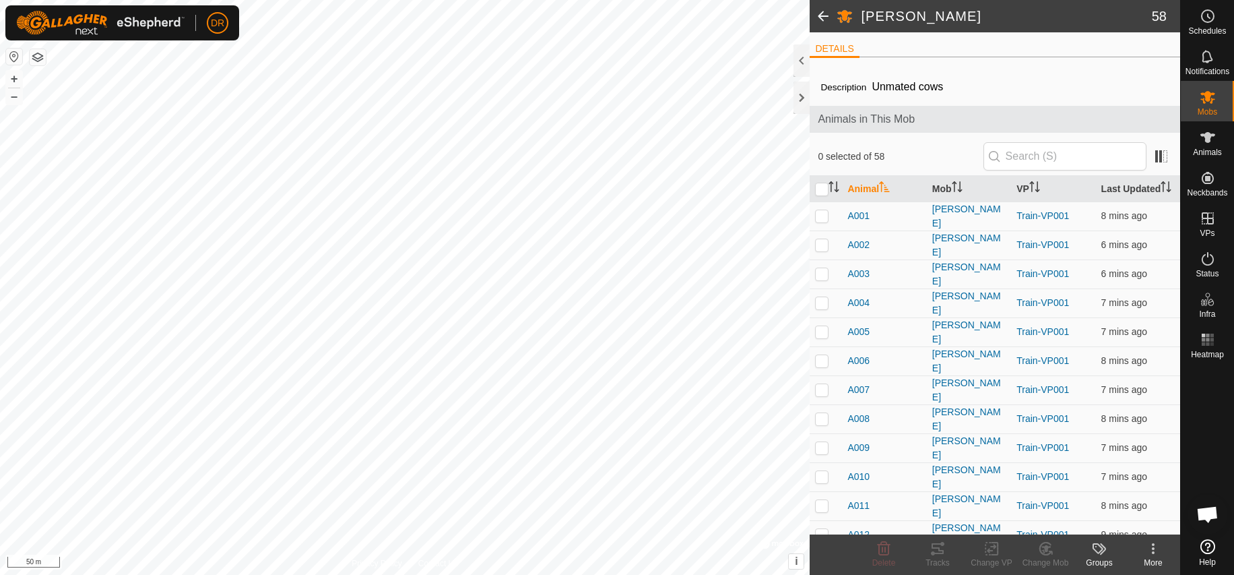
checkbox input "true"
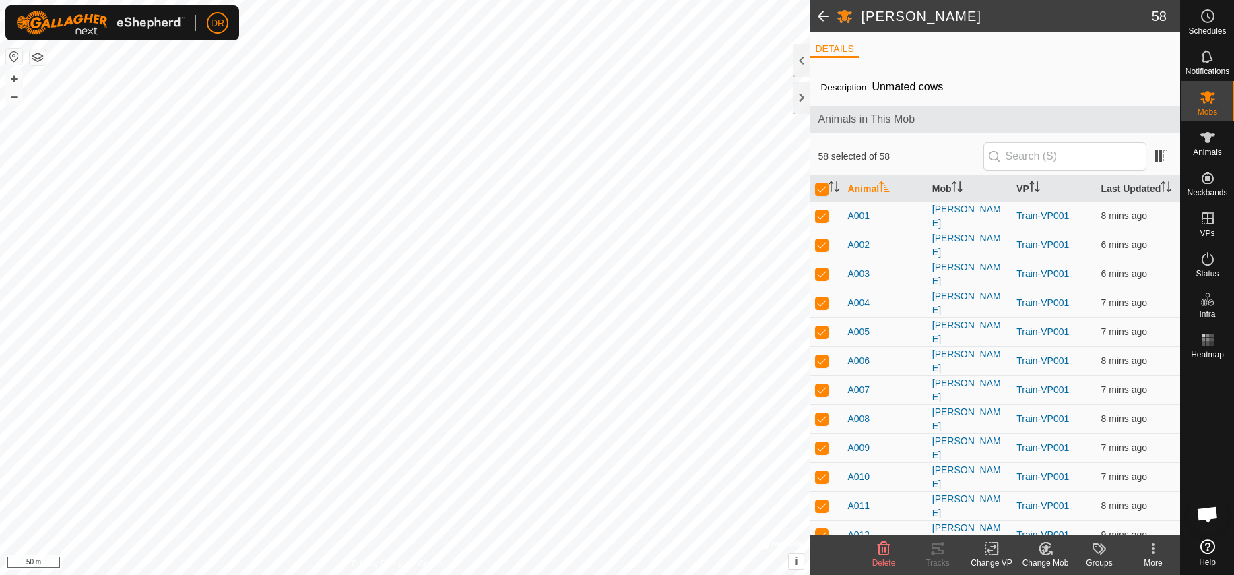
click at [826, 15] on span at bounding box center [823, 16] width 27 height 32
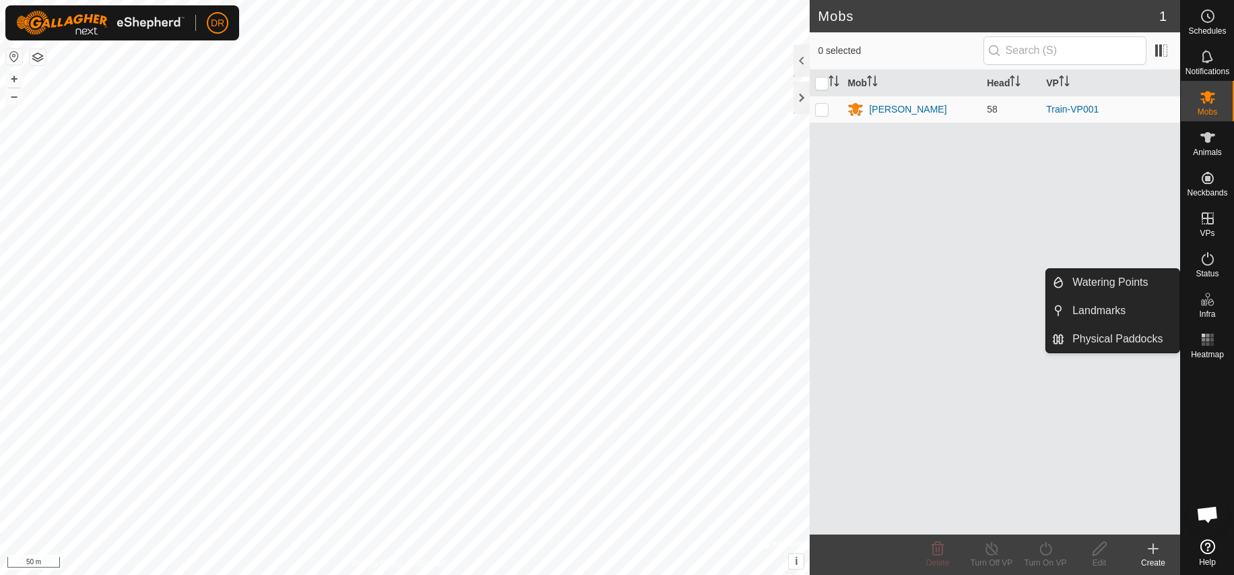
click at [1211, 307] on icon at bounding box center [1208, 299] width 16 height 16
click at [1209, 307] on icon at bounding box center [1208, 299] width 16 height 16
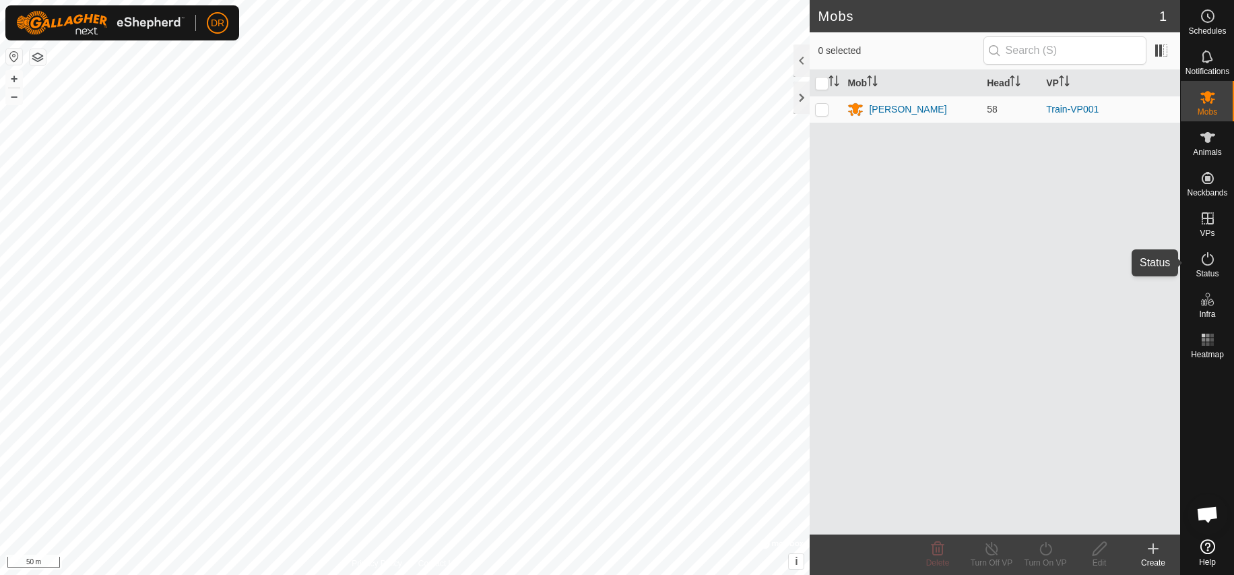
click at [1211, 263] on icon at bounding box center [1208, 258] width 12 height 13
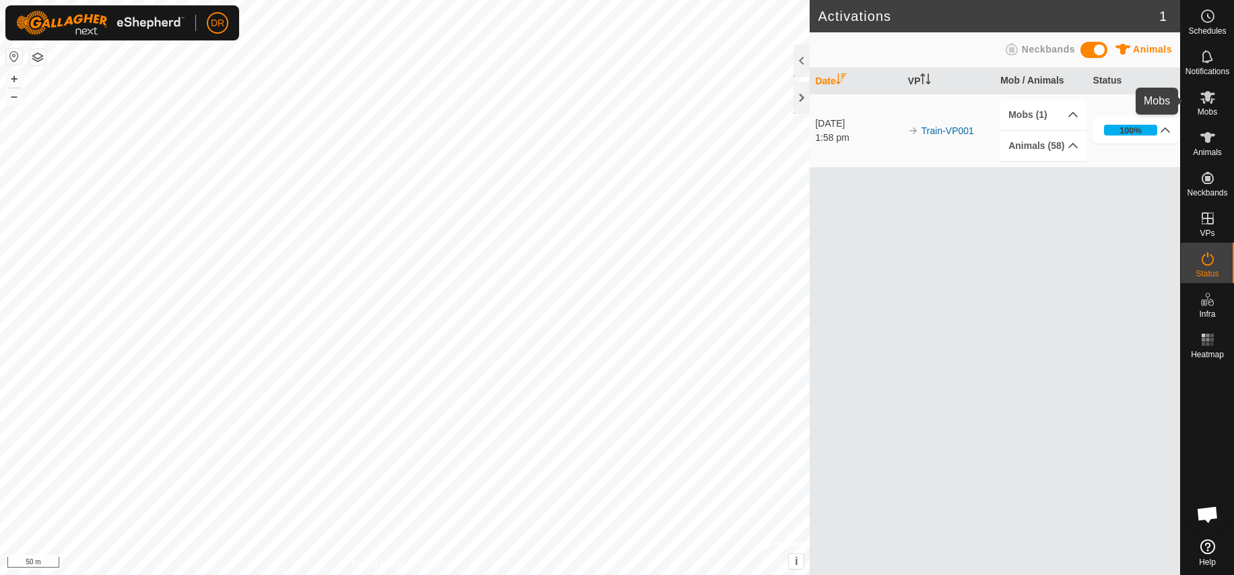
click at [1209, 100] on icon at bounding box center [1208, 97] width 15 height 13
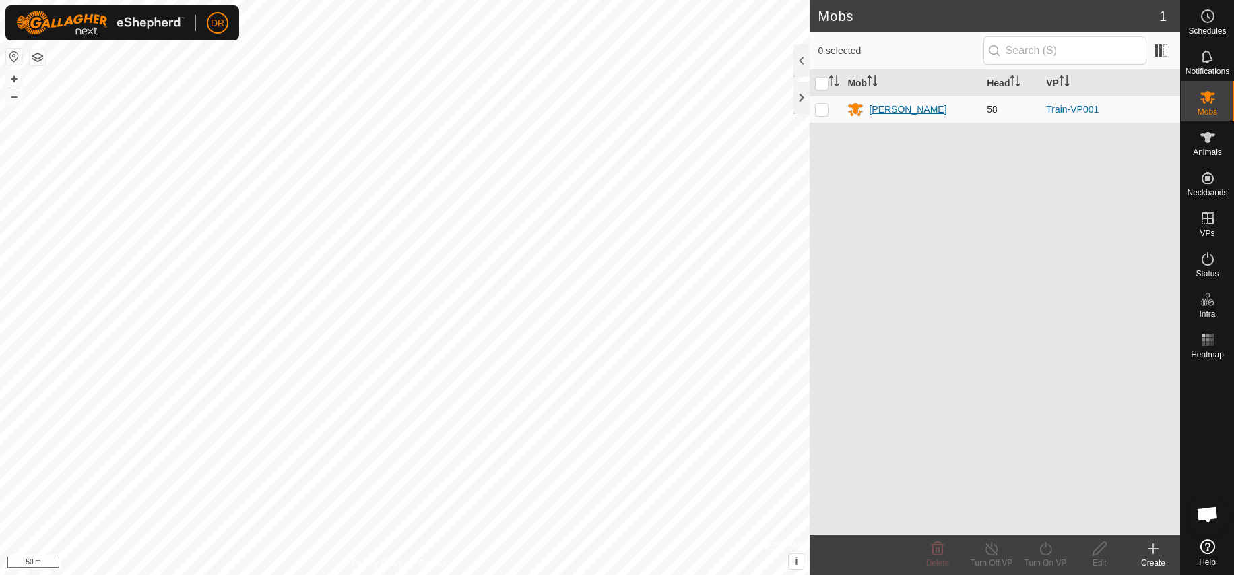
click at [881, 108] on div "[PERSON_NAME]" at bounding box center [907, 109] width 77 height 14
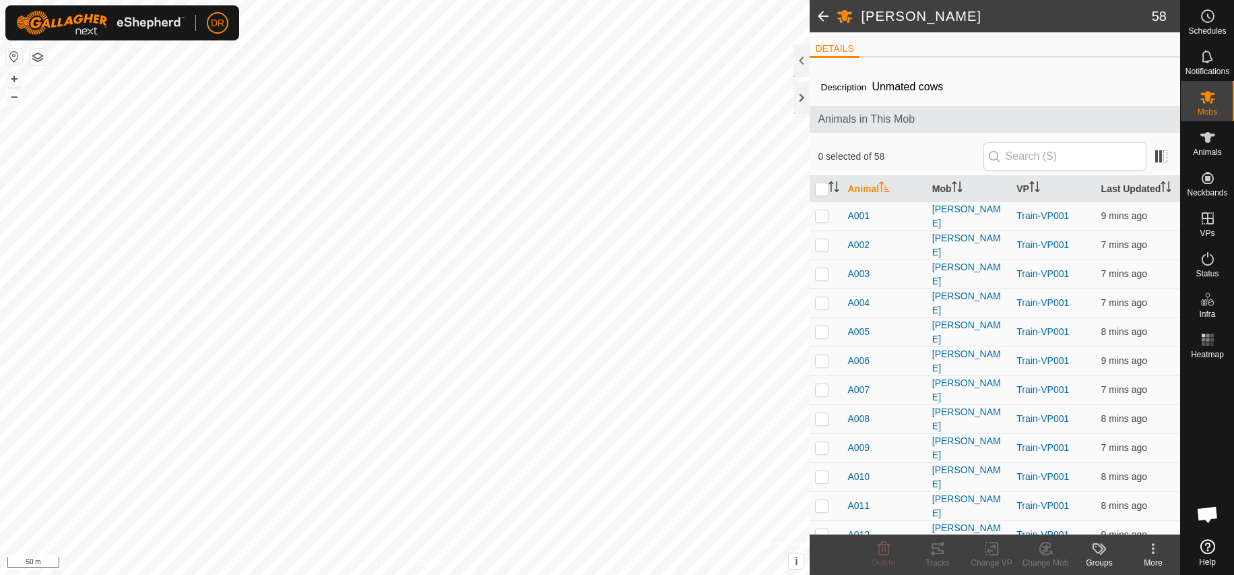
click at [826, 189] on input "checkbox" at bounding box center [821, 189] width 13 height 13
checkbox input "true"
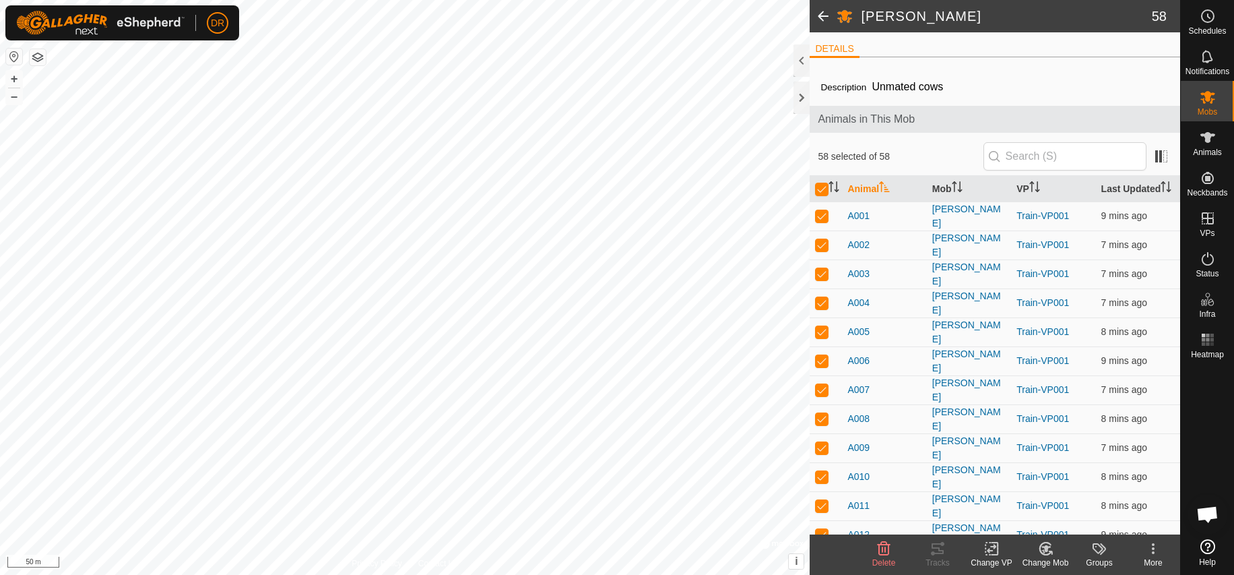
checkbox input "true"
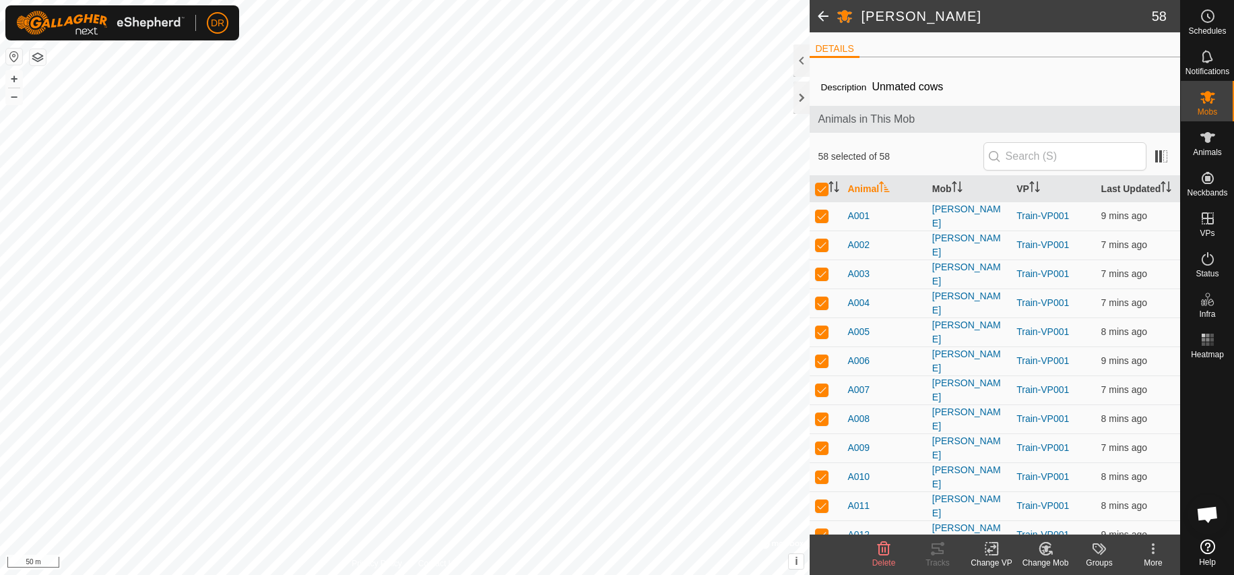
checkbox input "true"
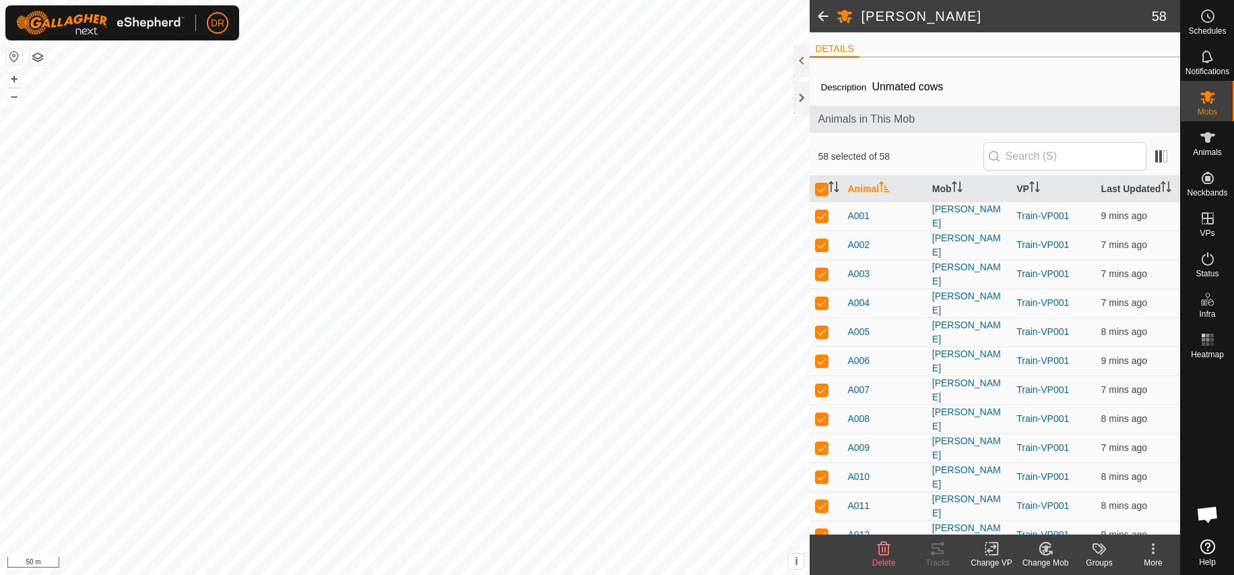
checkbox input "true"
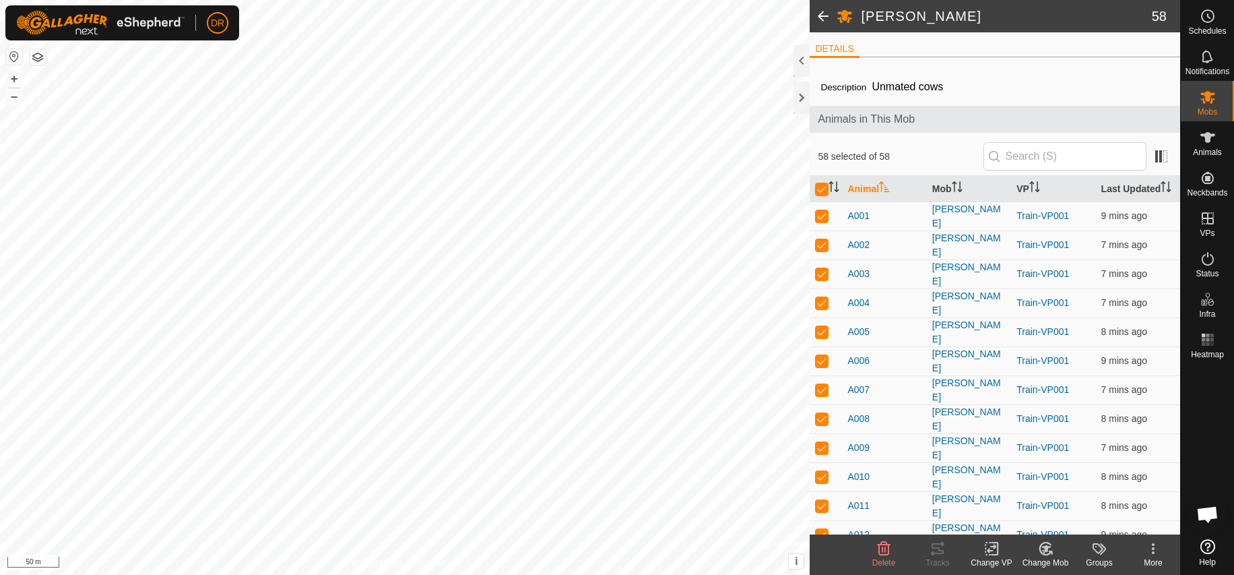
checkbox input "true"
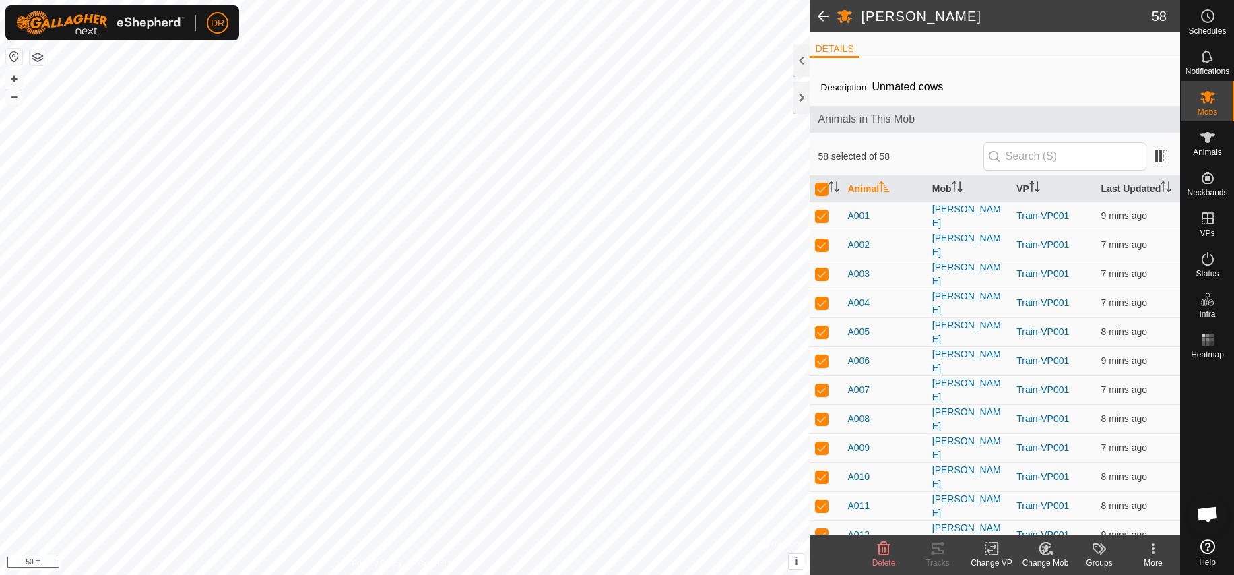
checkbox input "true"
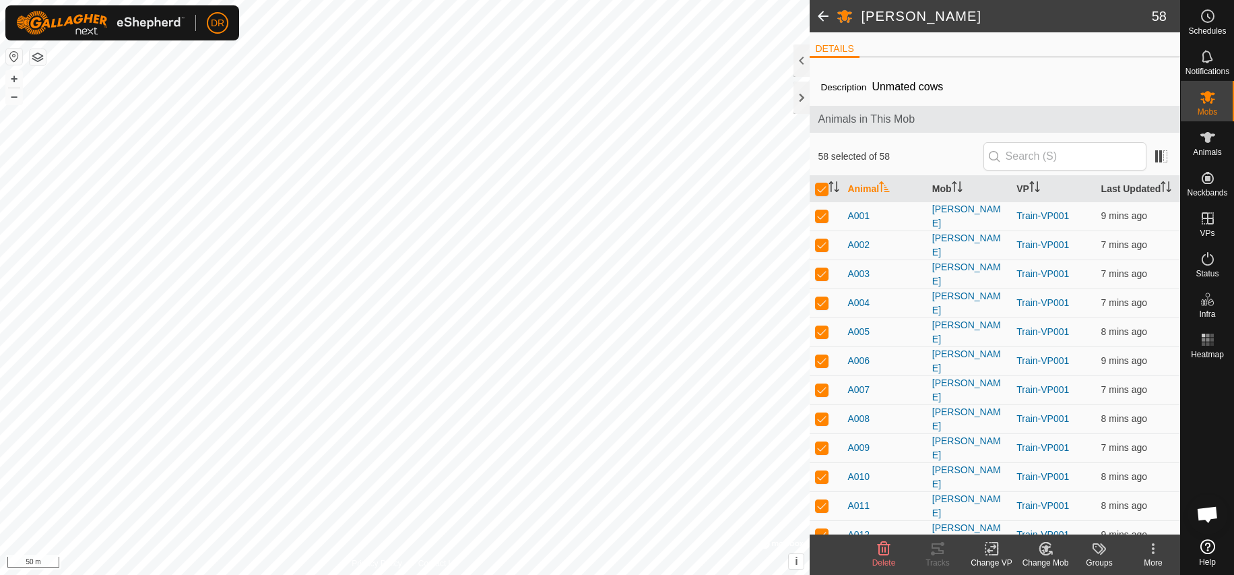
checkbox input "true"
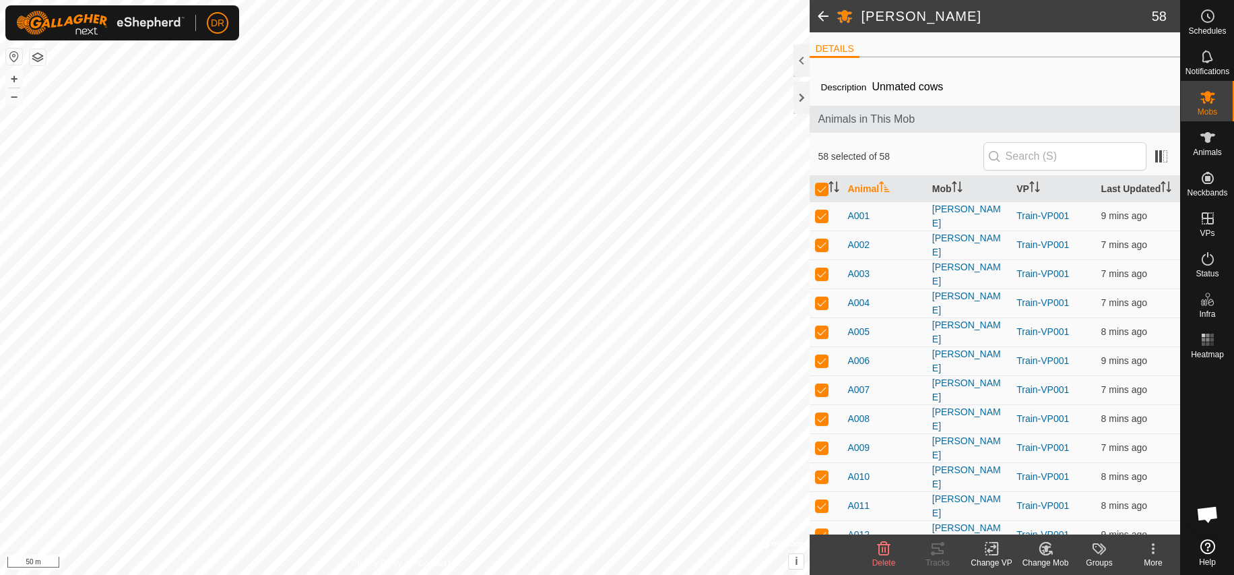
checkbox input "true"
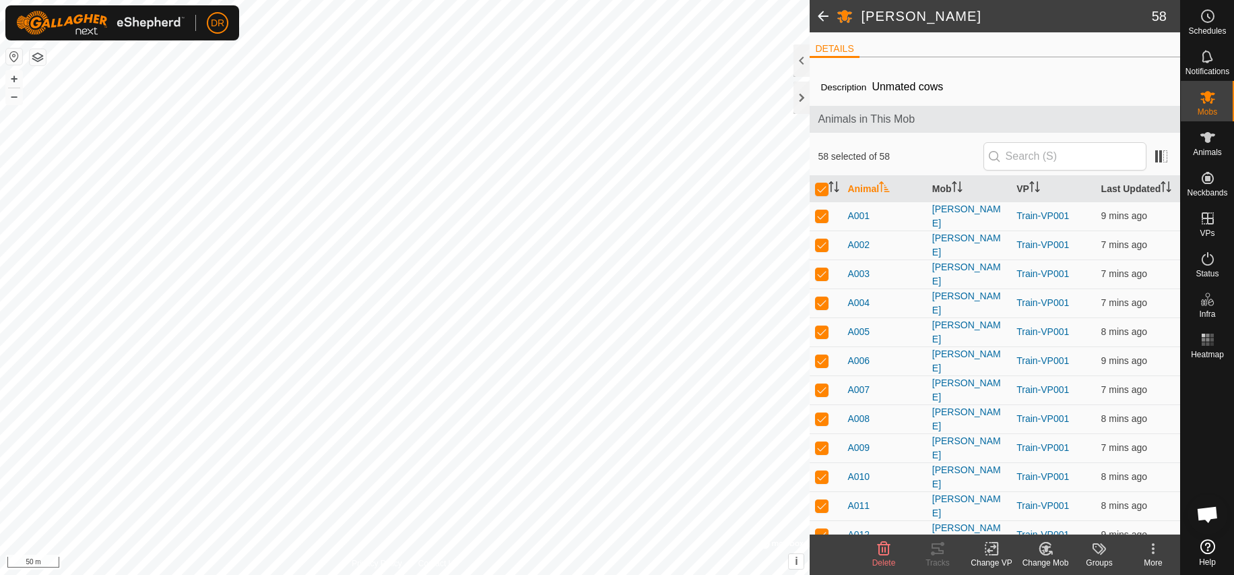
checkbox input "true"
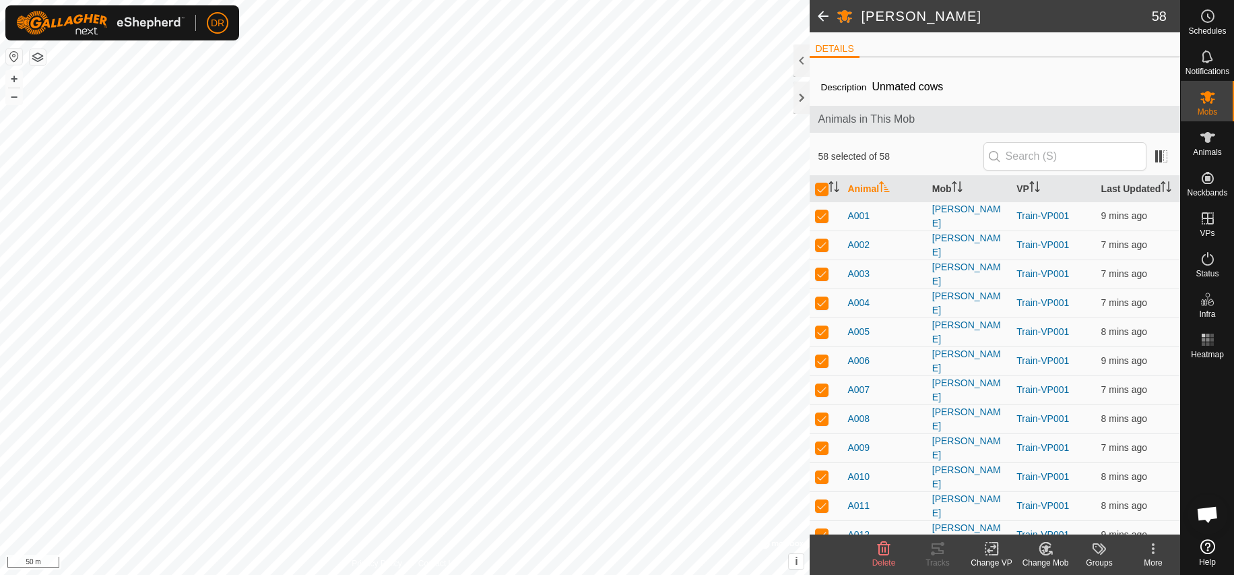
checkbox input "true"
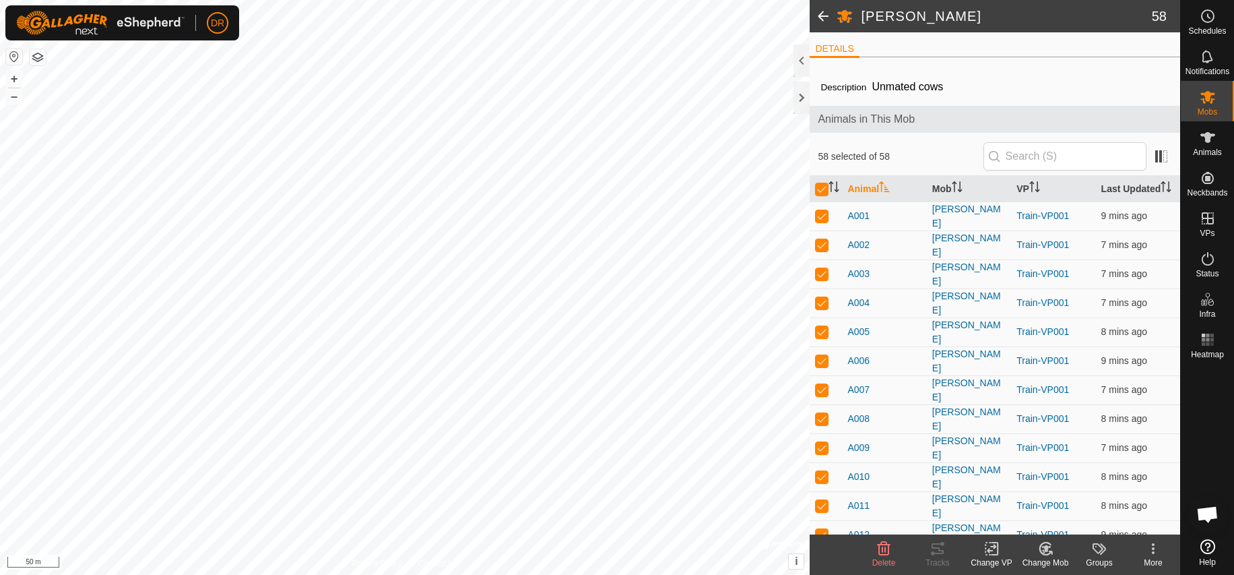
checkbox input "true"
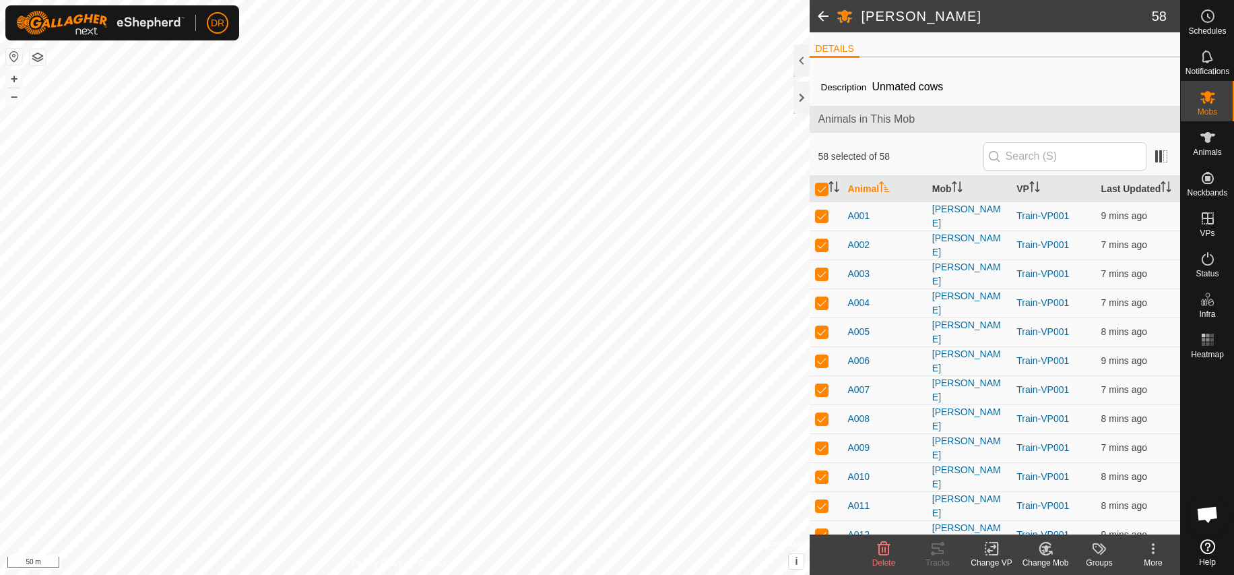
checkbox input "true"
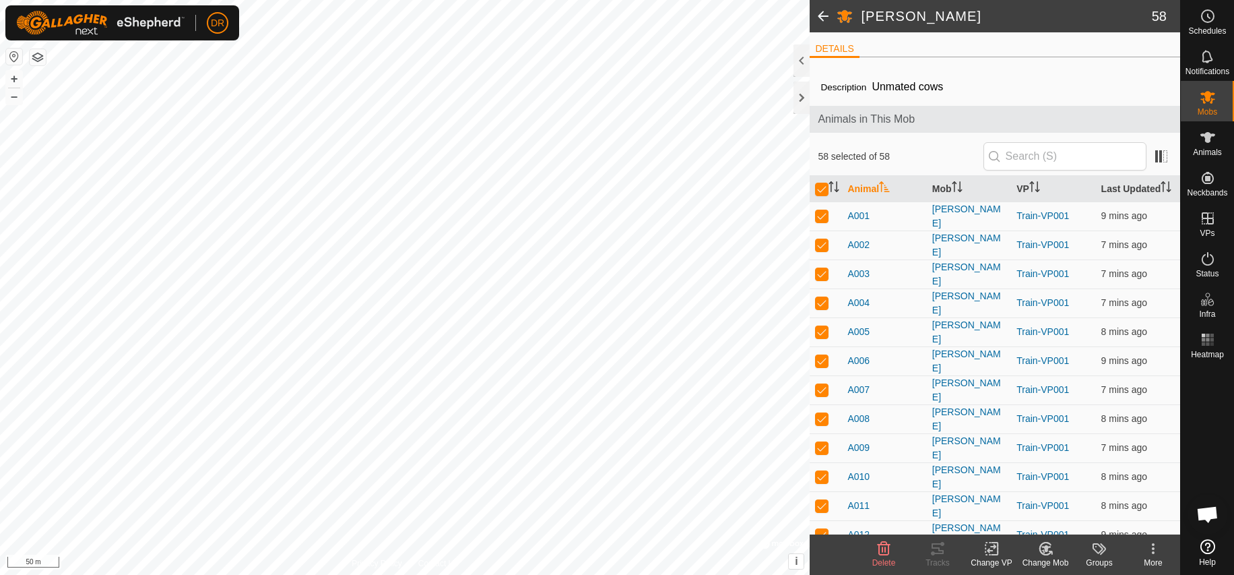
checkbox input "true"
click at [994, 550] on icon at bounding box center [992, 548] width 17 height 16
click at [1042, 491] on link "Choose VP..." at bounding box center [1032, 490] width 133 height 27
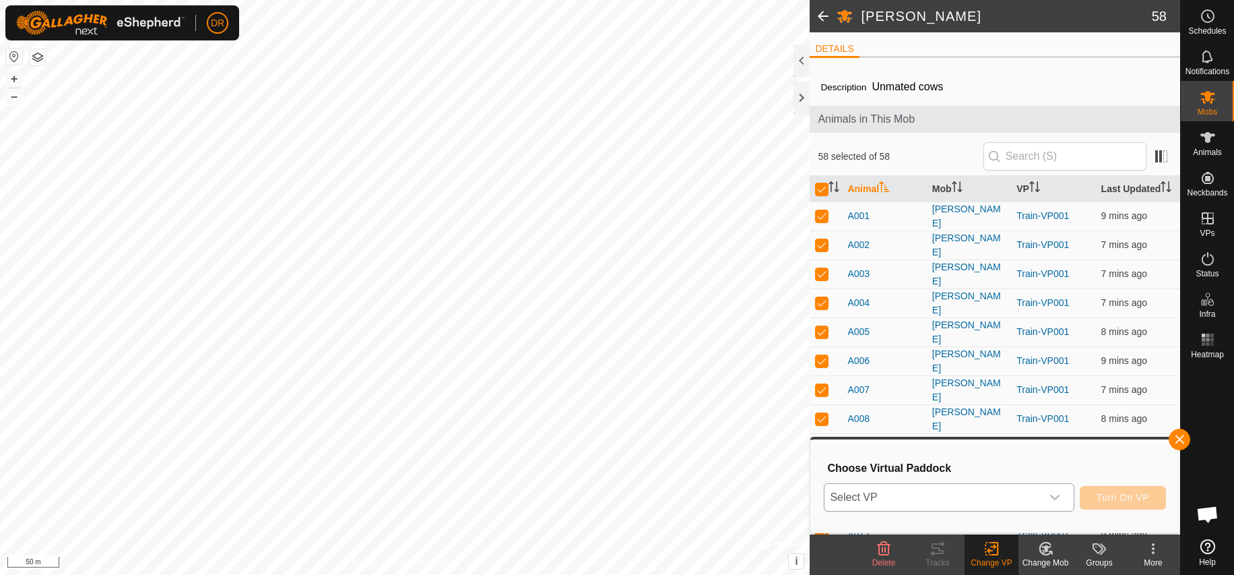
click at [1052, 493] on icon "dropdown trigger" at bounding box center [1055, 497] width 11 height 11
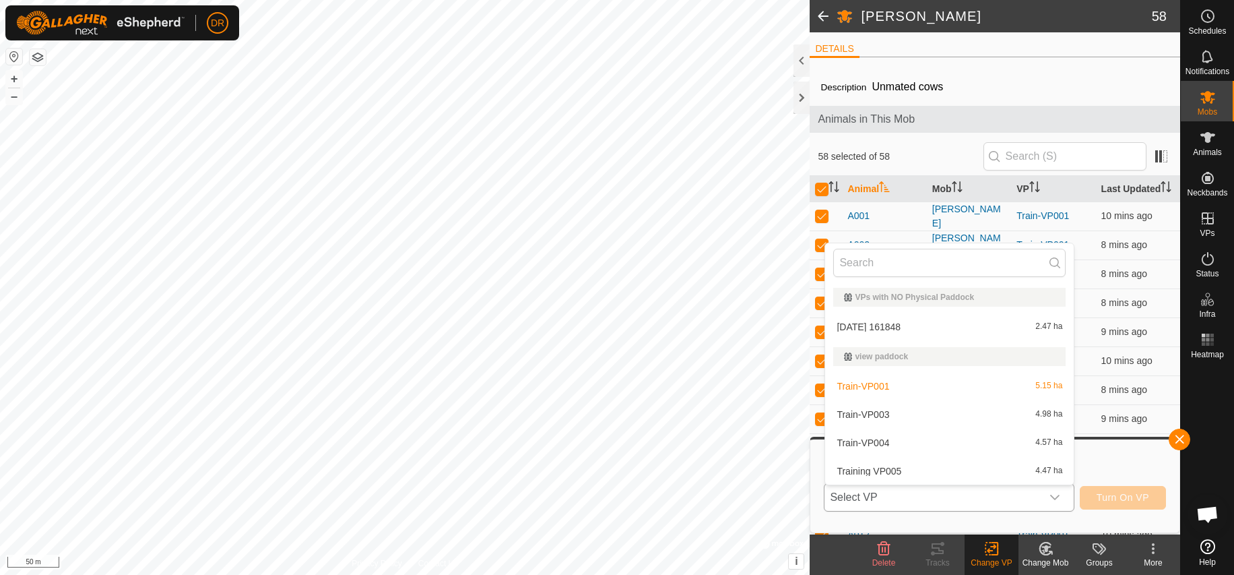
click at [889, 442] on li "Train-VP004 4.57 ha" at bounding box center [949, 442] width 249 height 27
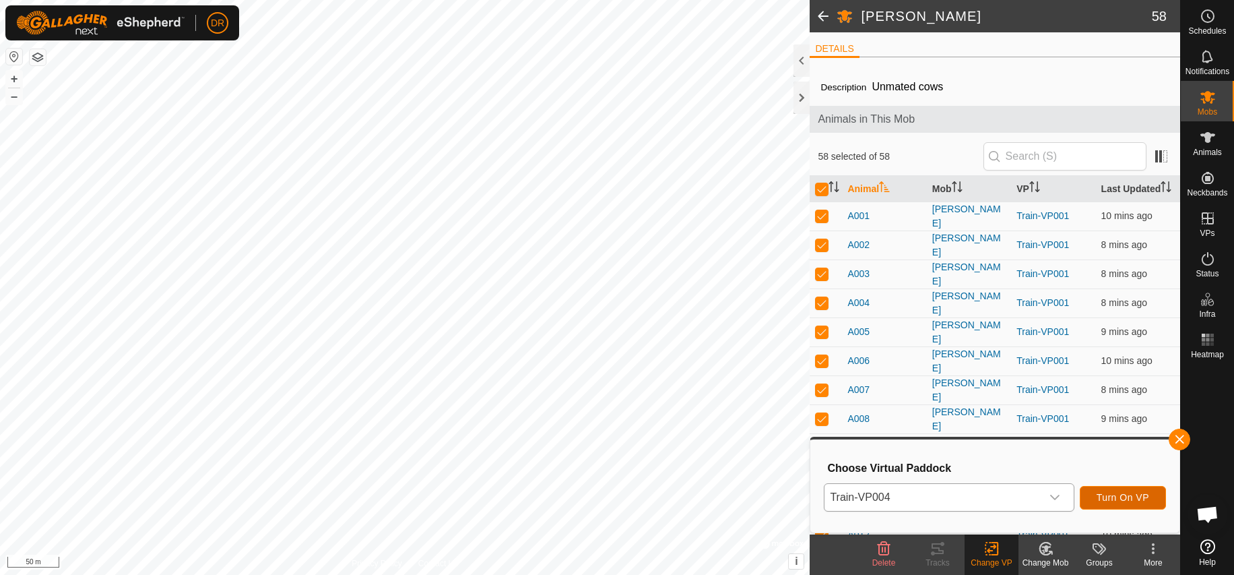
click at [1131, 497] on span "Turn On VP" at bounding box center [1123, 497] width 53 height 11
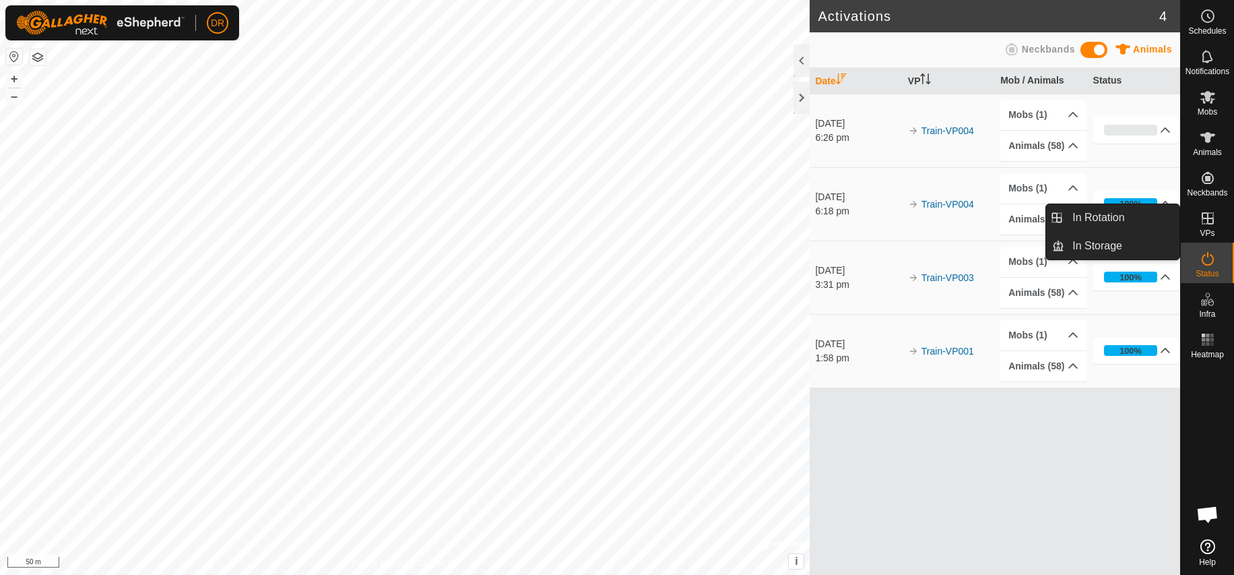
click at [1203, 221] on icon at bounding box center [1208, 218] width 16 height 16
click at [1127, 220] on link "In Rotation" at bounding box center [1122, 217] width 115 height 27
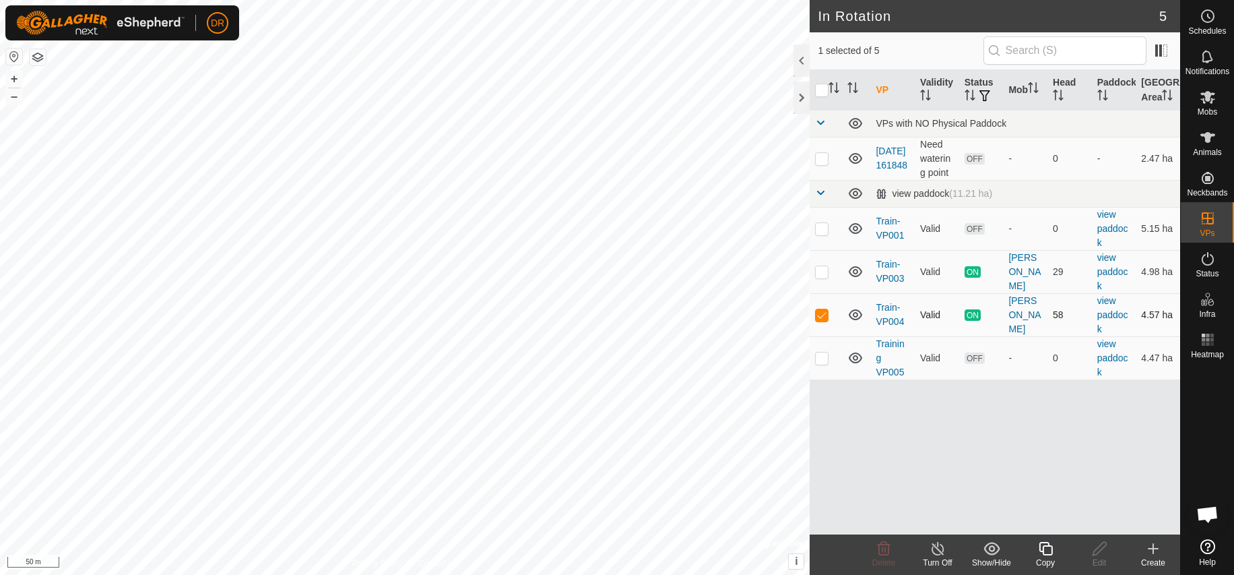
click at [823, 320] on p-checkbox at bounding box center [821, 314] width 13 height 11
checkbox input "false"
click at [823, 277] on p-checkbox at bounding box center [821, 271] width 13 height 11
checkbox input "true"
click at [939, 550] on line at bounding box center [938, 549] width 11 height 11
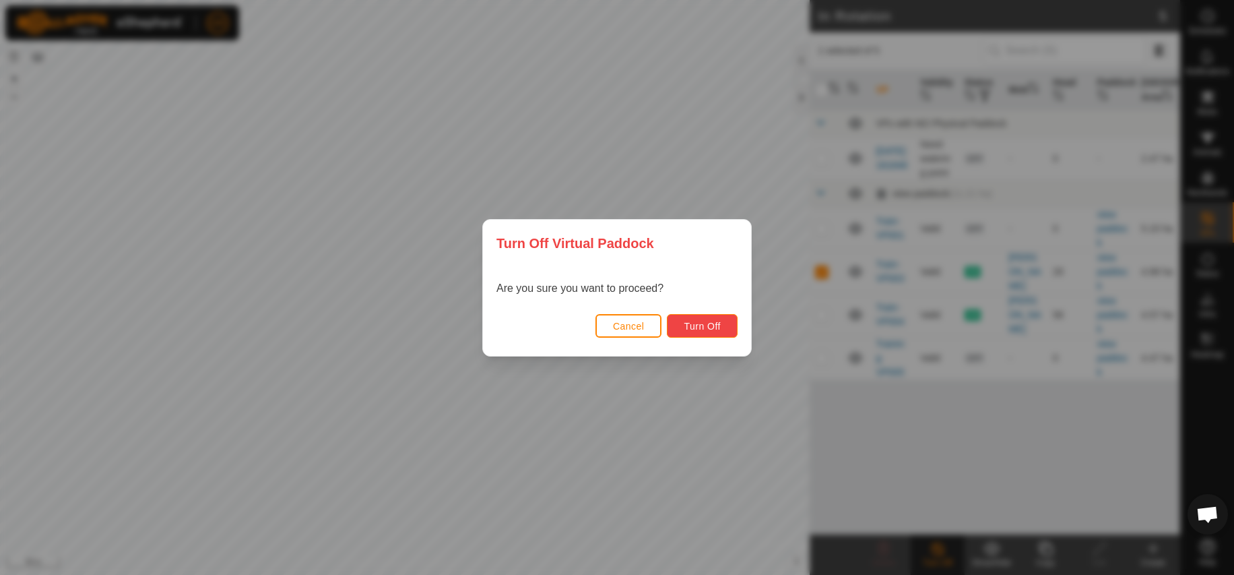
click at [701, 325] on span "Turn Off" at bounding box center [702, 326] width 37 height 11
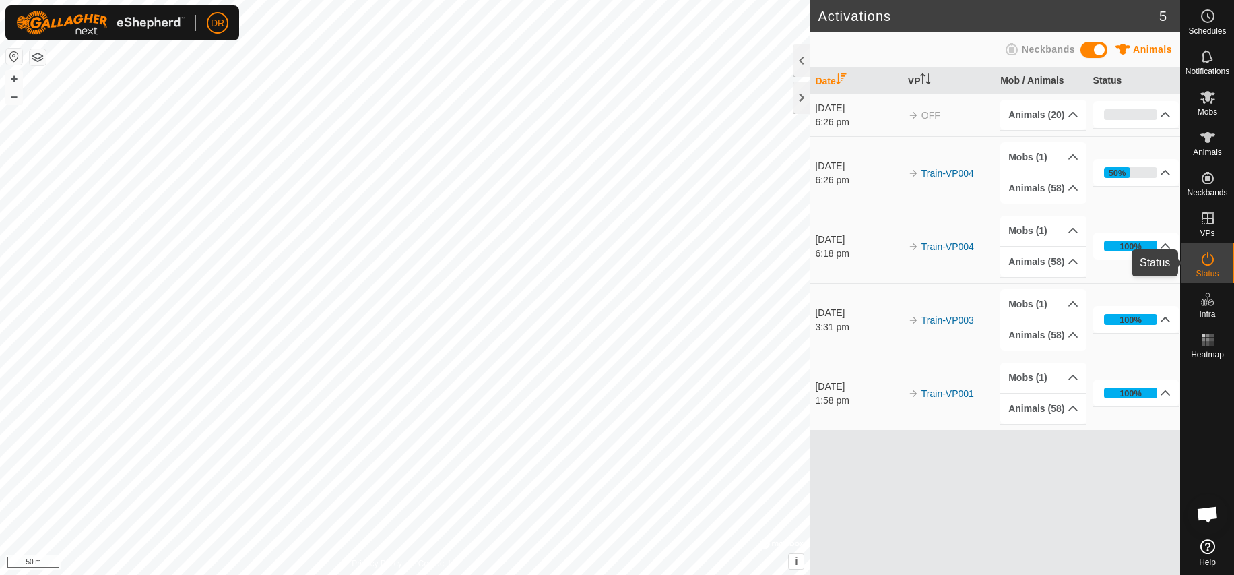
click at [1201, 261] on icon at bounding box center [1208, 259] width 16 height 16
click at [1207, 140] on icon at bounding box center [1208, 137] width 15 height 11
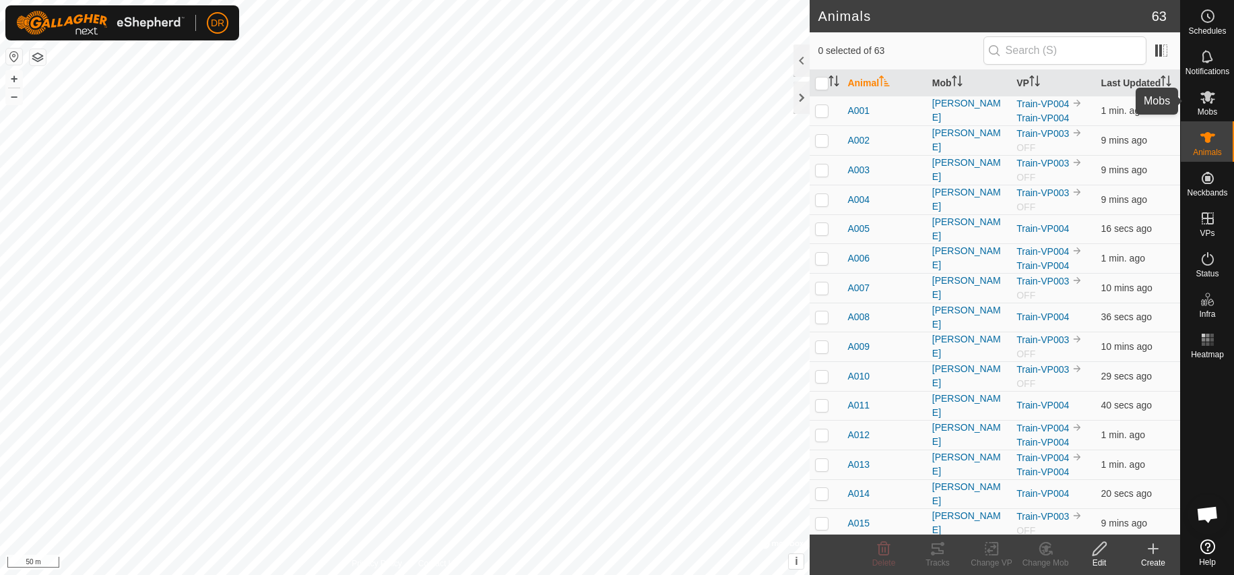
click at [1210, 104] on icon at bounding box center [1208, 97] width 16 height 16
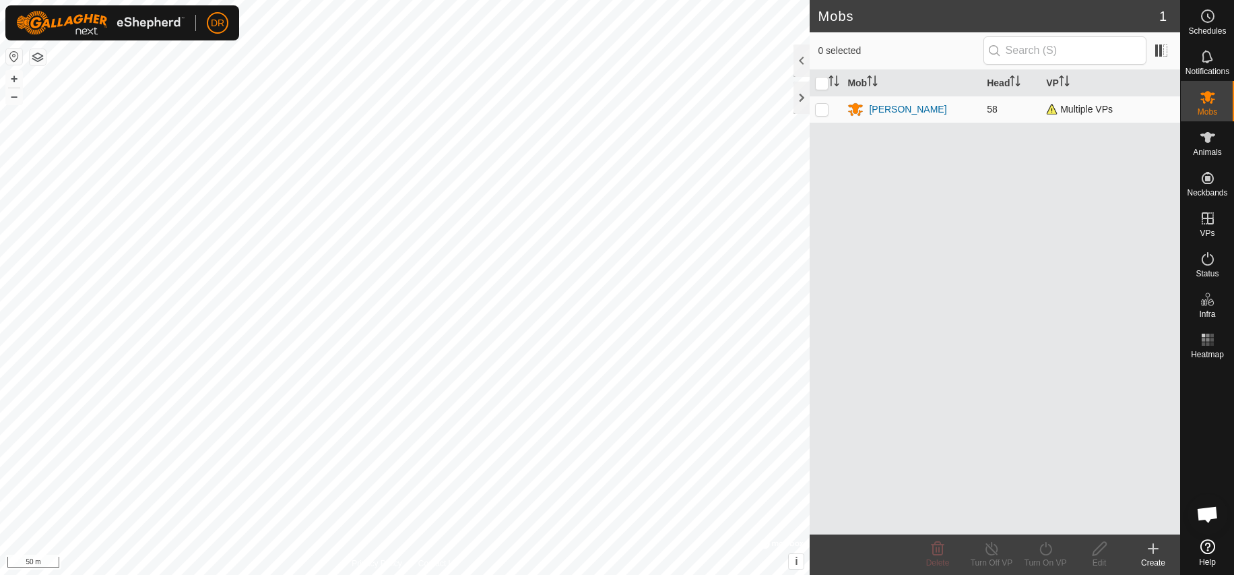
click at [1069, 106] on span "Multiple VPs" at bounding box center [1079, 109] width 67 height 11
click at [886, 111] on div "[PERSON_NAME]" at bounding box center [907, 109] width 77 height 14
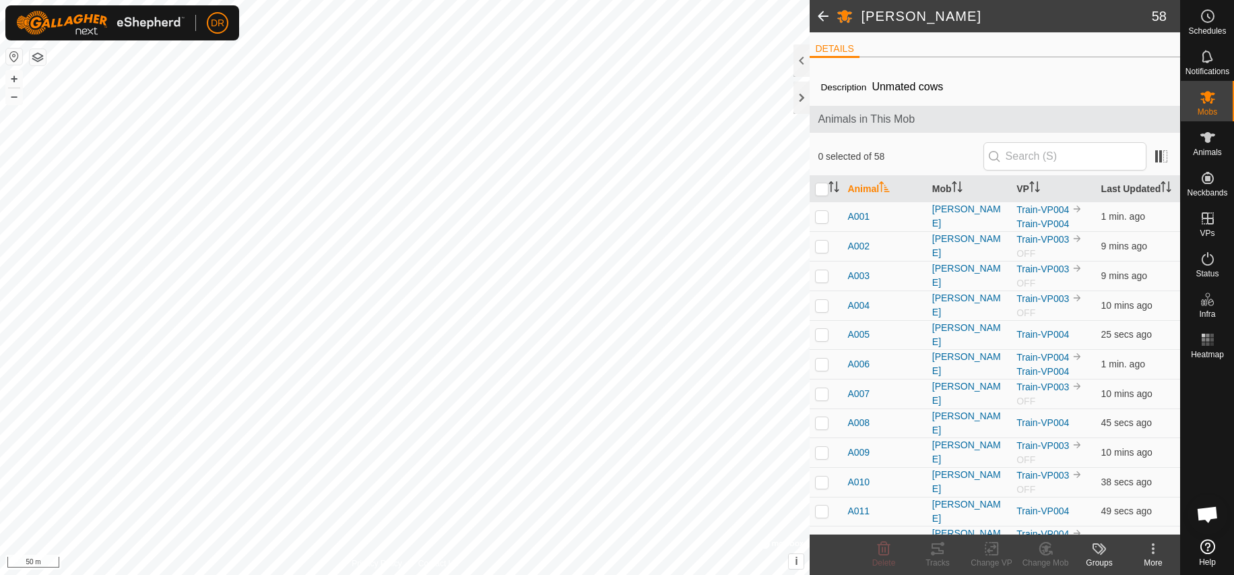
click at [822, 189] on input "checkbox" at bounding box center [821, 189] width 13 height 13
checkbox input "true"
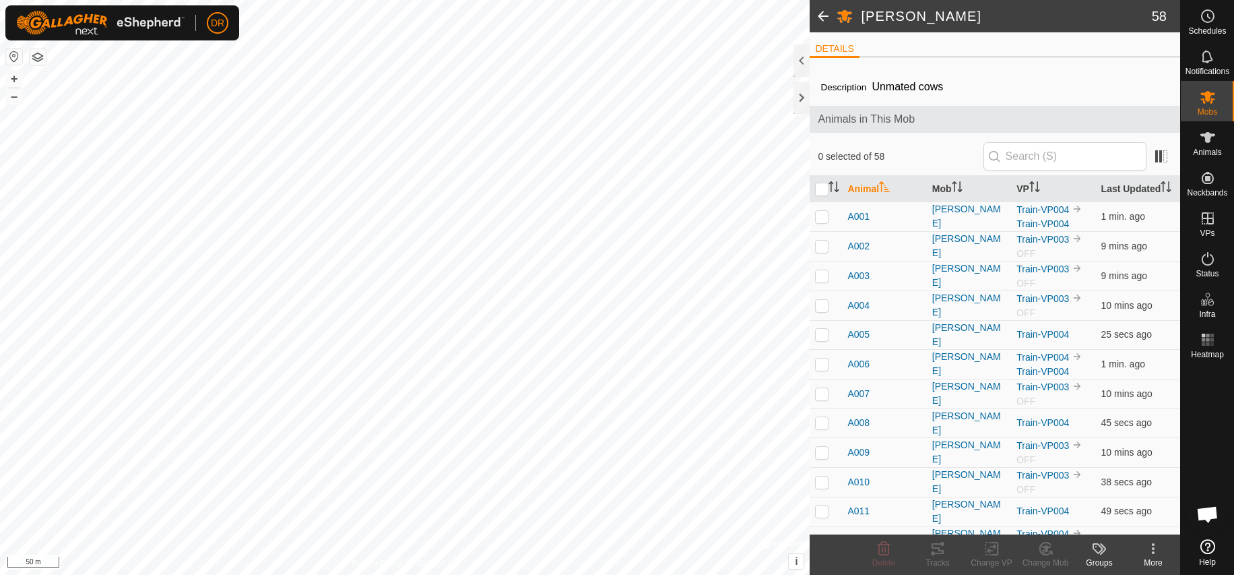
checkbox input "true"
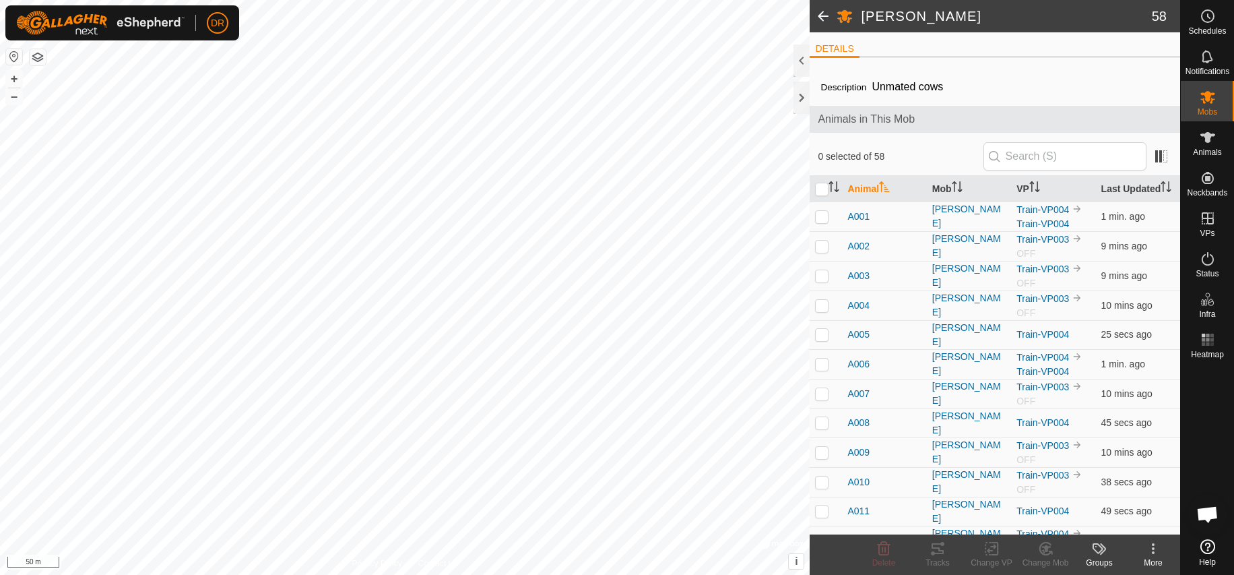
checkbox input "true"
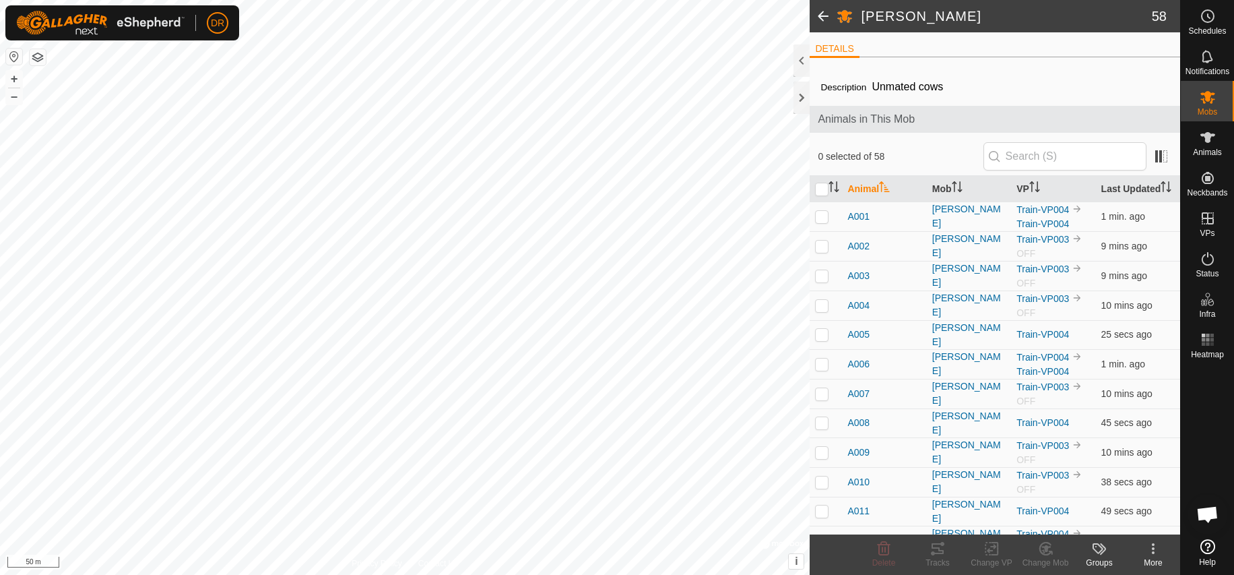
checkbox input "true"
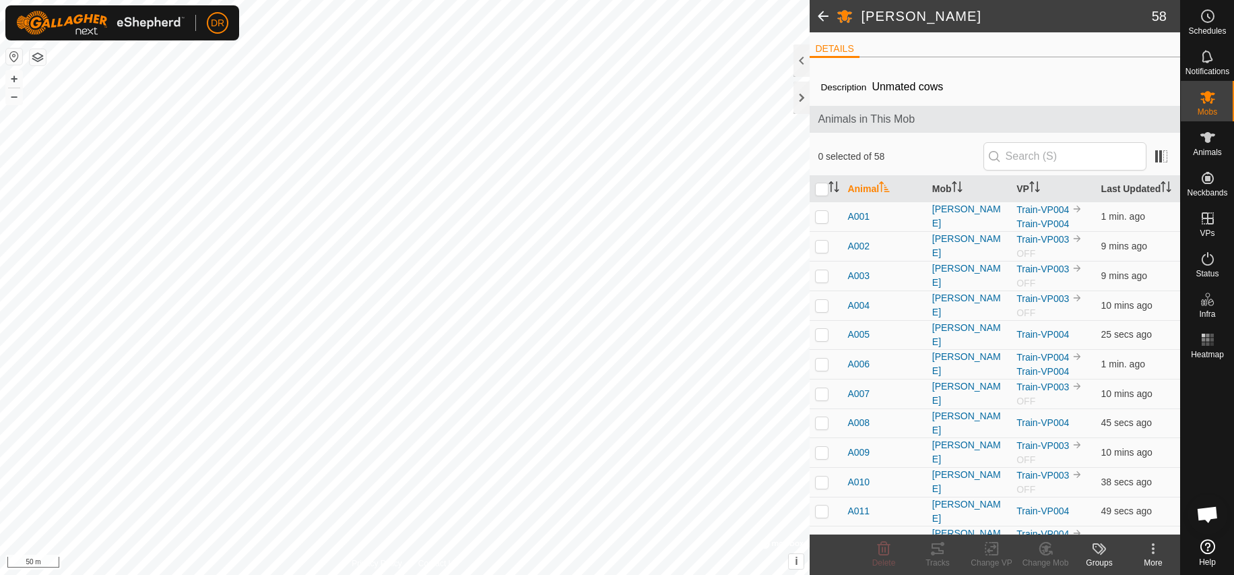
checkbox input "true"
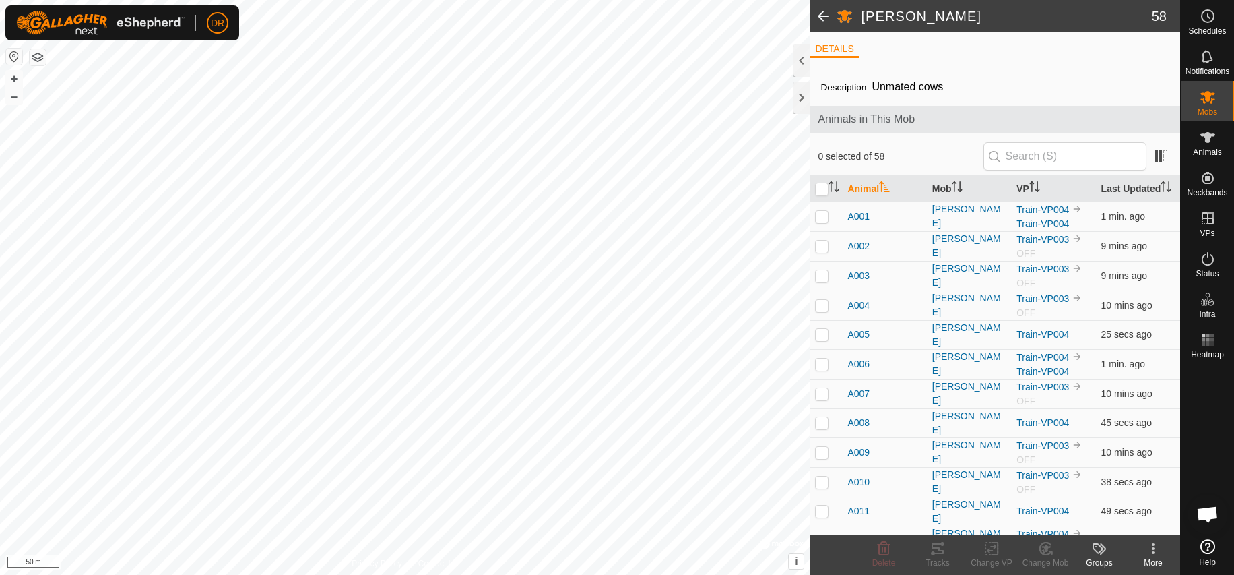
checkbox input "true"
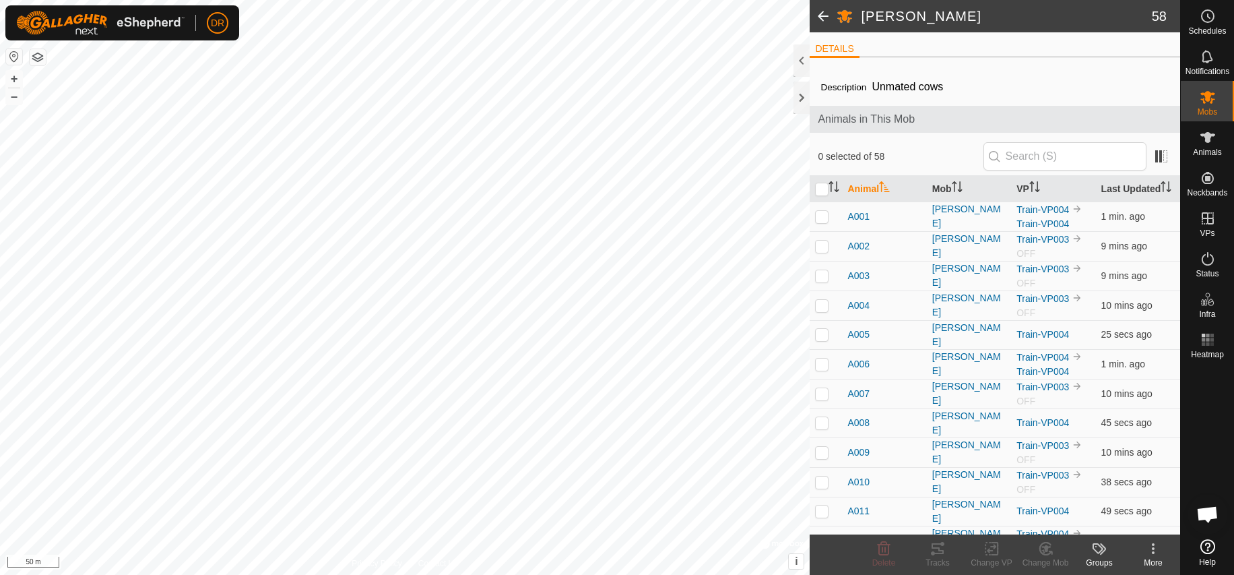
checkbox input "true"
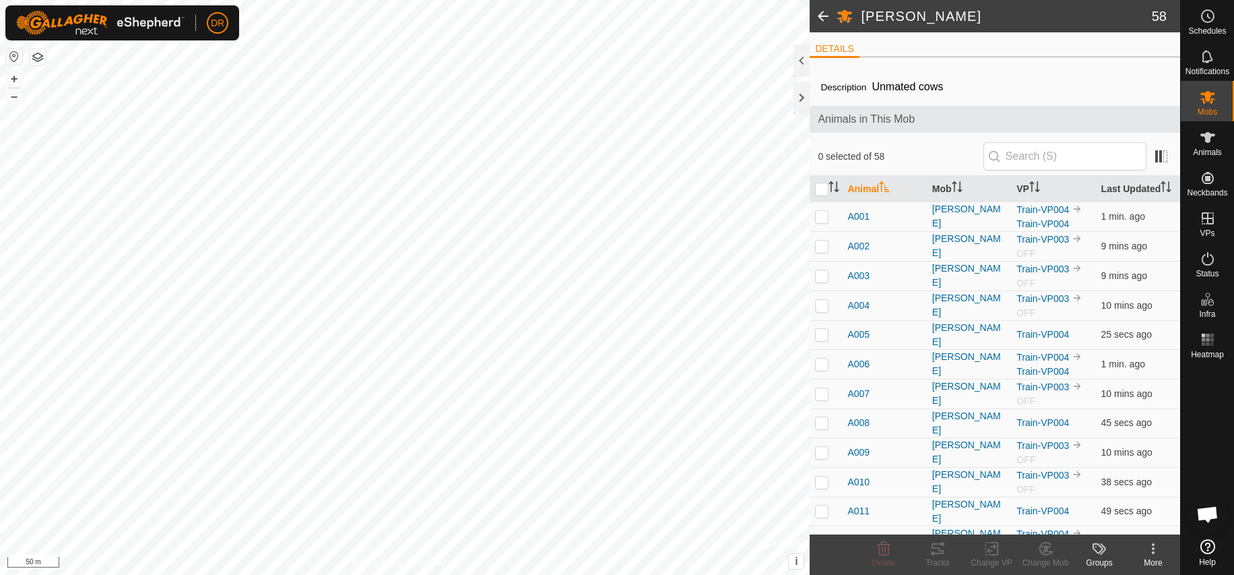
checkbox input "true"
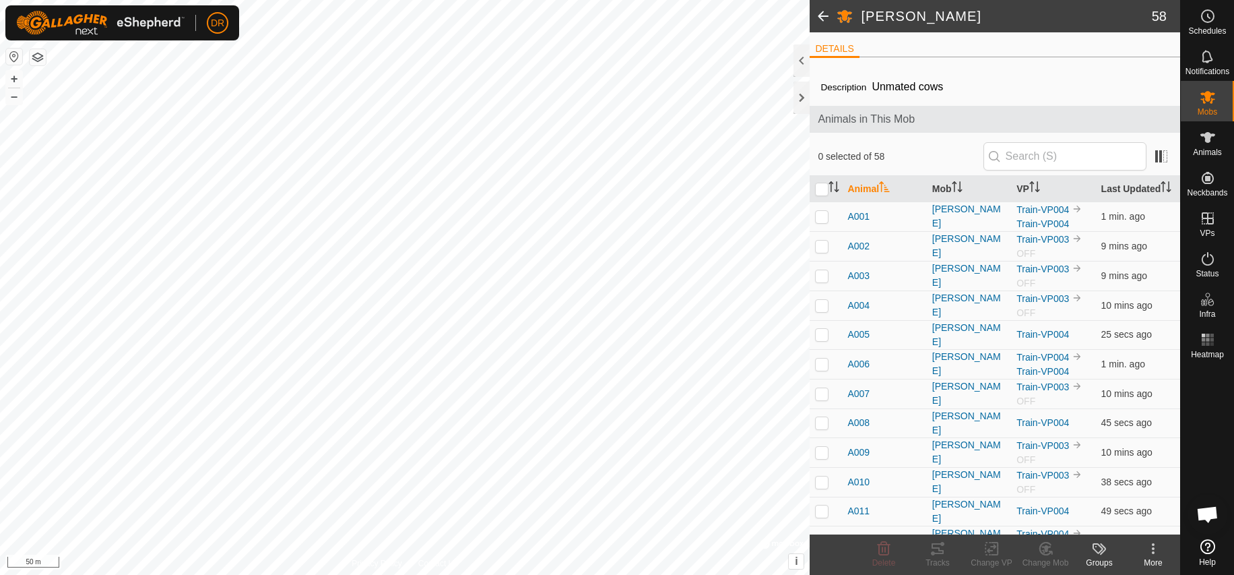
checkbox input "true"
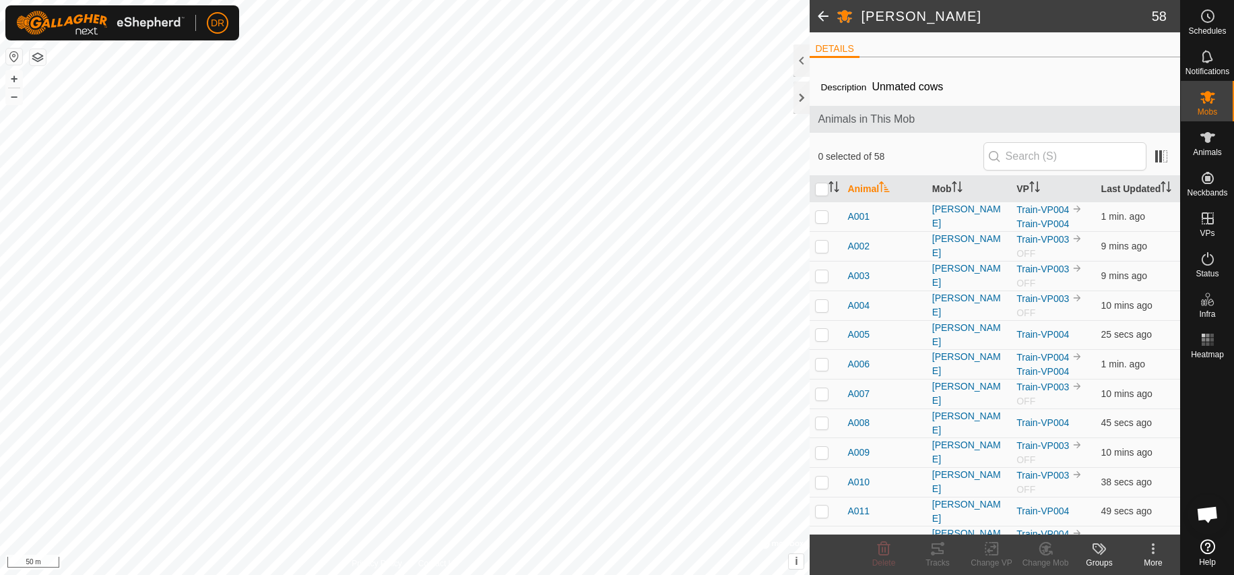
checkbox input "true"
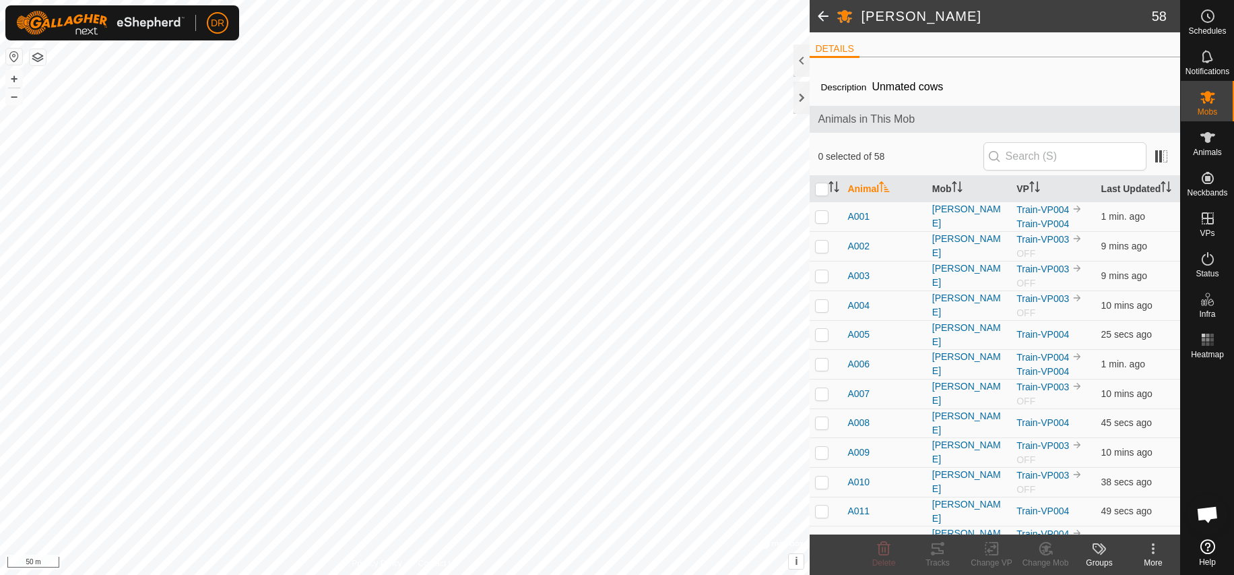
checkbox input "true"
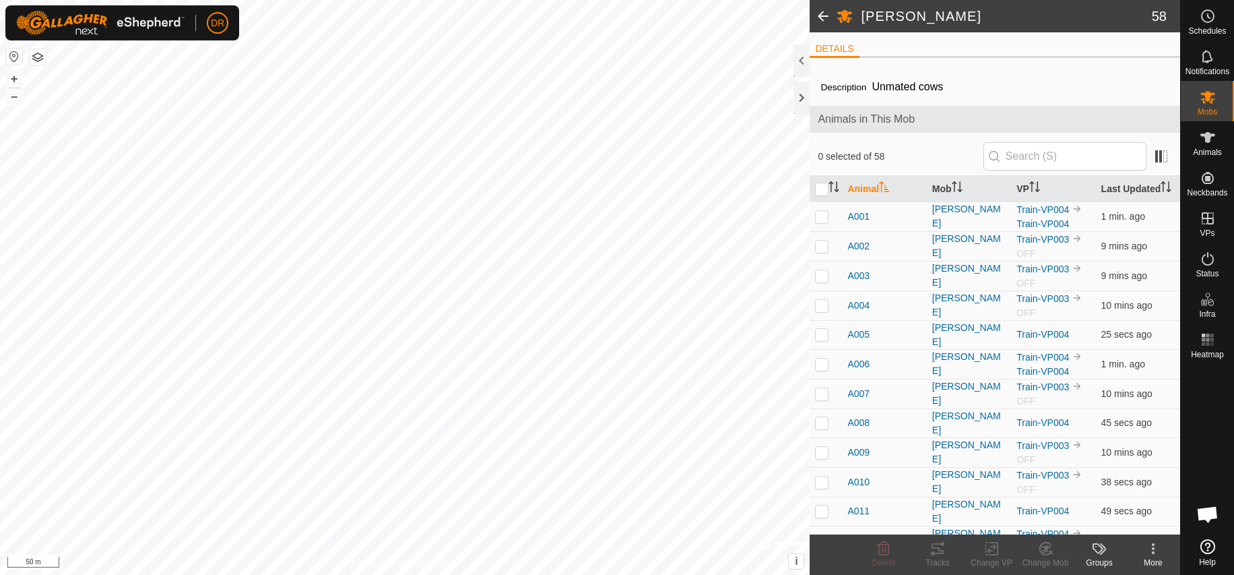
checkbox input "true"
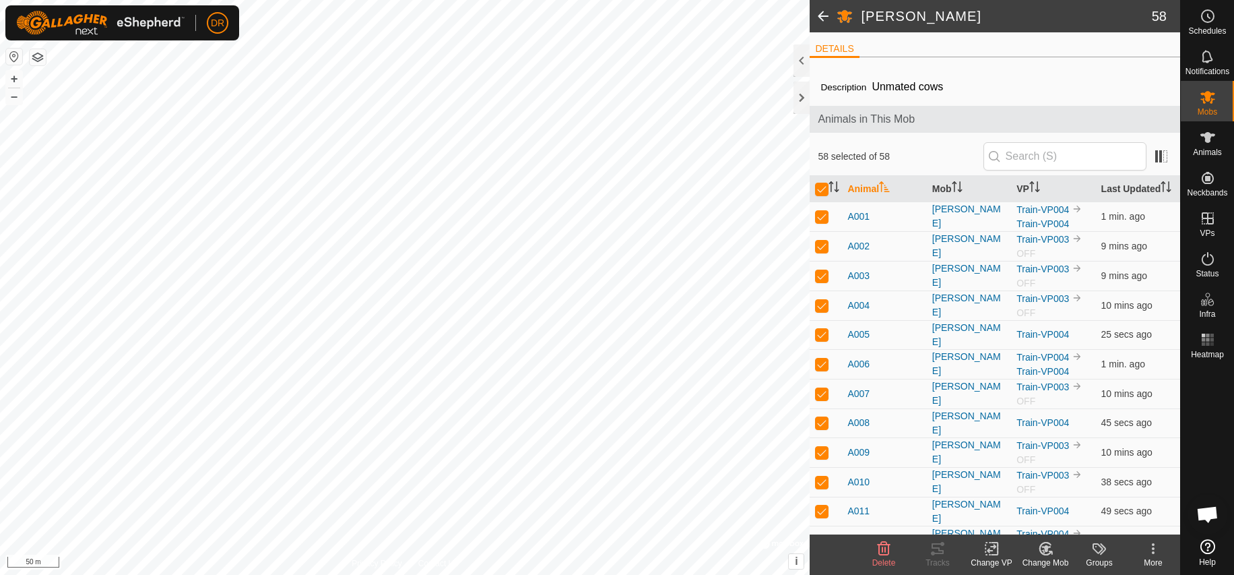
click at [825, 15] on span at bounding box center [823, 16] width 27 height 32
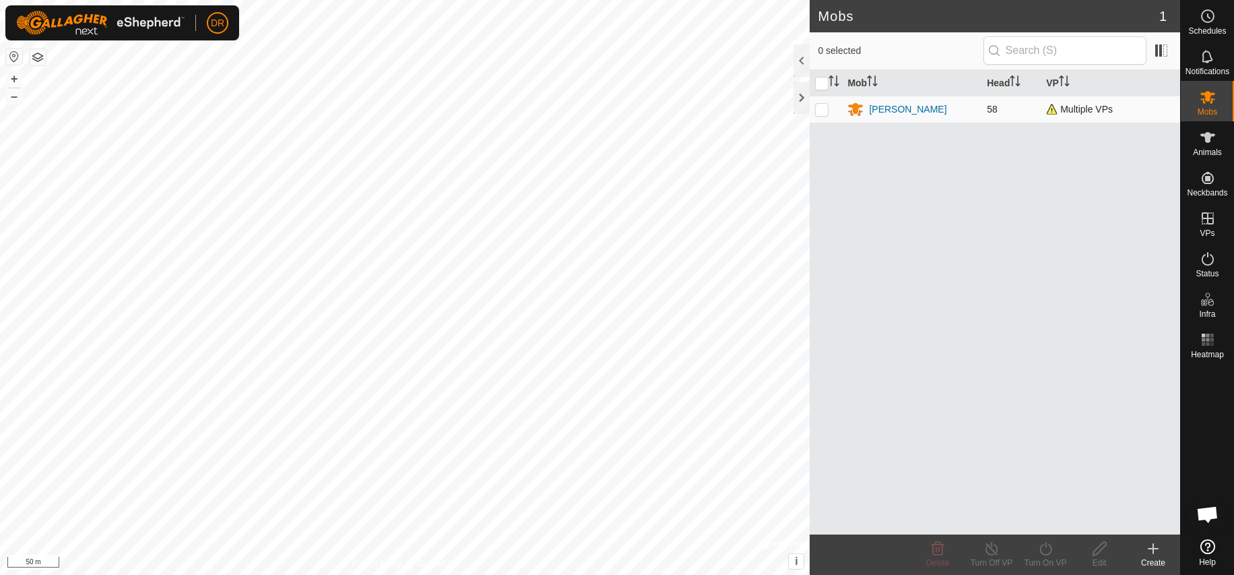
click at [1085, 109] on span "Multiple VPs" at bounding box center [1079, 109] width 67 height 11
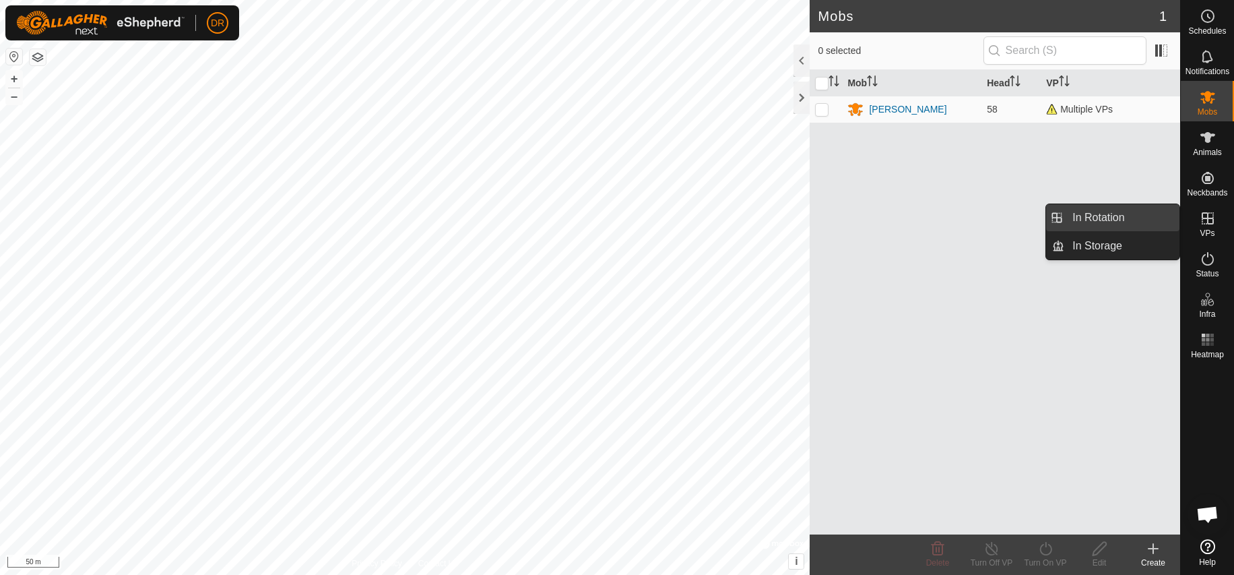
click at [1158, 221] on link "In Rotation" at bounding box center [1122, 217] width 115 height 27
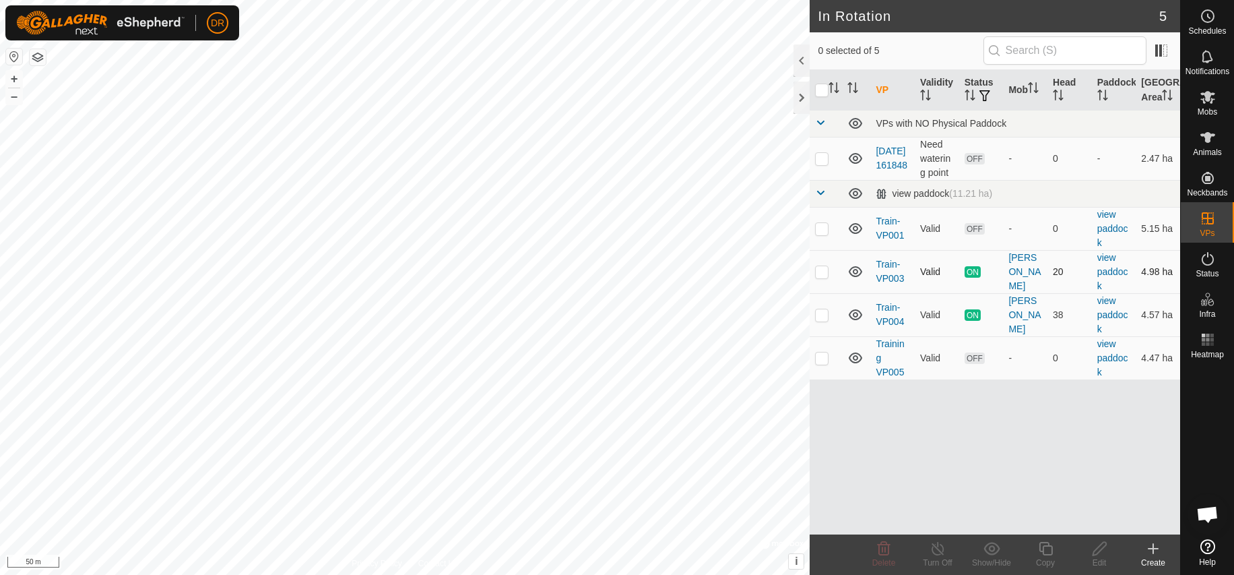
click at [821, 277] on p-checkbox at bounding box center [821, 271] width 13 height 11
checkbox input "true"
click at [939, 553] on icon at bounding box center [938, 548] width 17 height 16
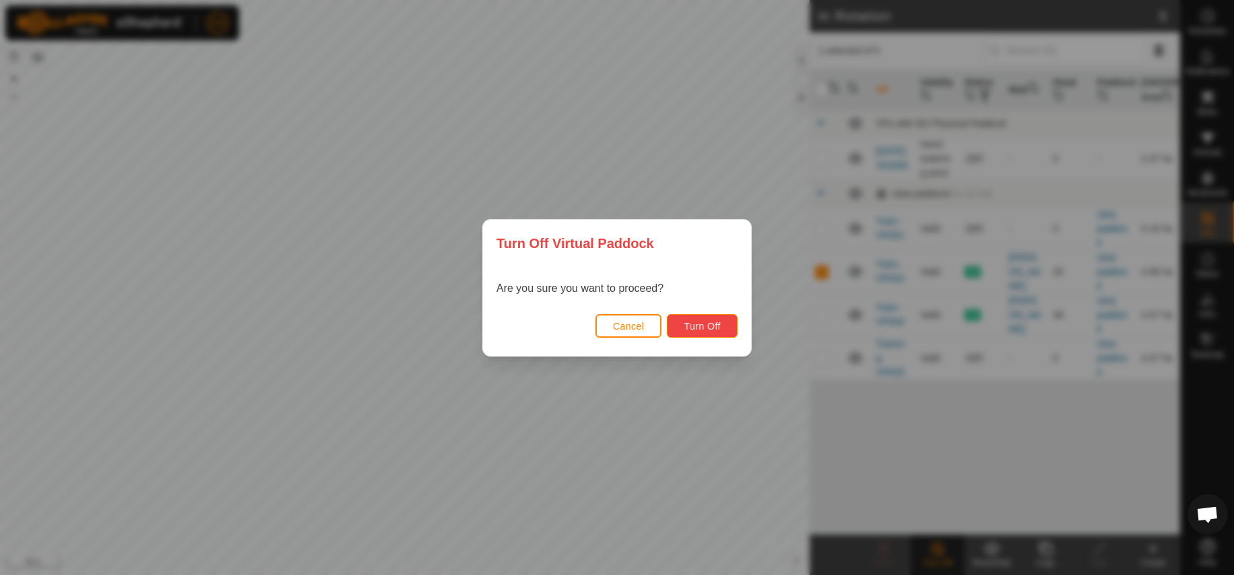
click at [712, 327] on span "Turn Off" at bounding box center [702, 326] width 37 height 11
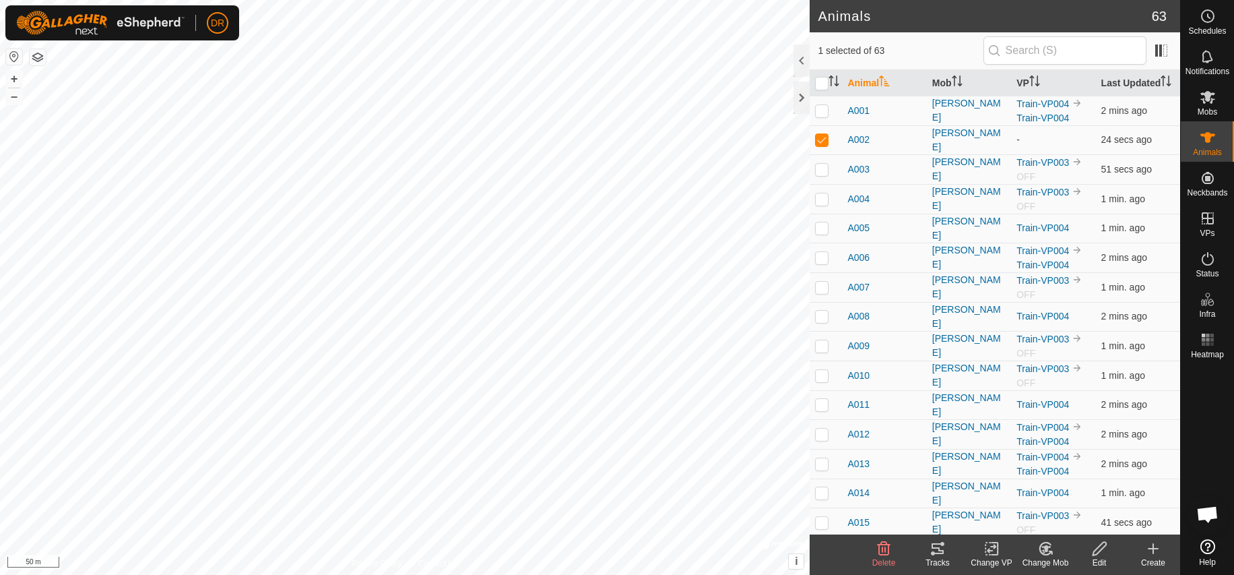
click at [879, 50] on span "1 selected of 63" at bounding box center [900, 51] width 165 height 14
click at [1209, 61] on icon at bounding box center [1207, 56] width 11 height 13
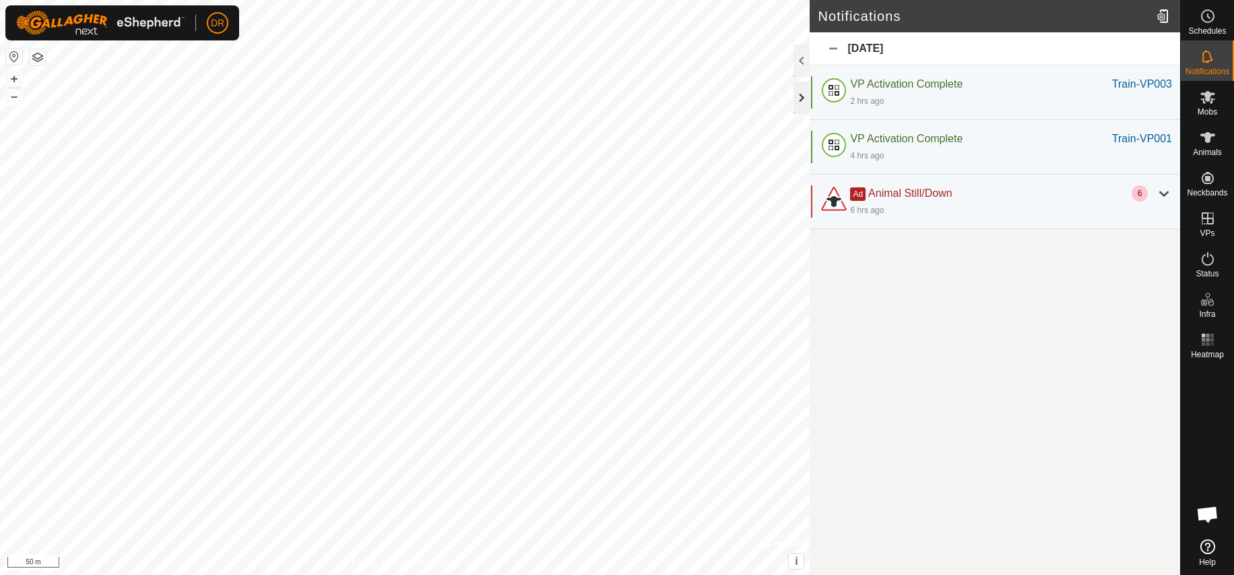
click at [801, 92] on div at bounding box center [802, 98] width 16 height 32
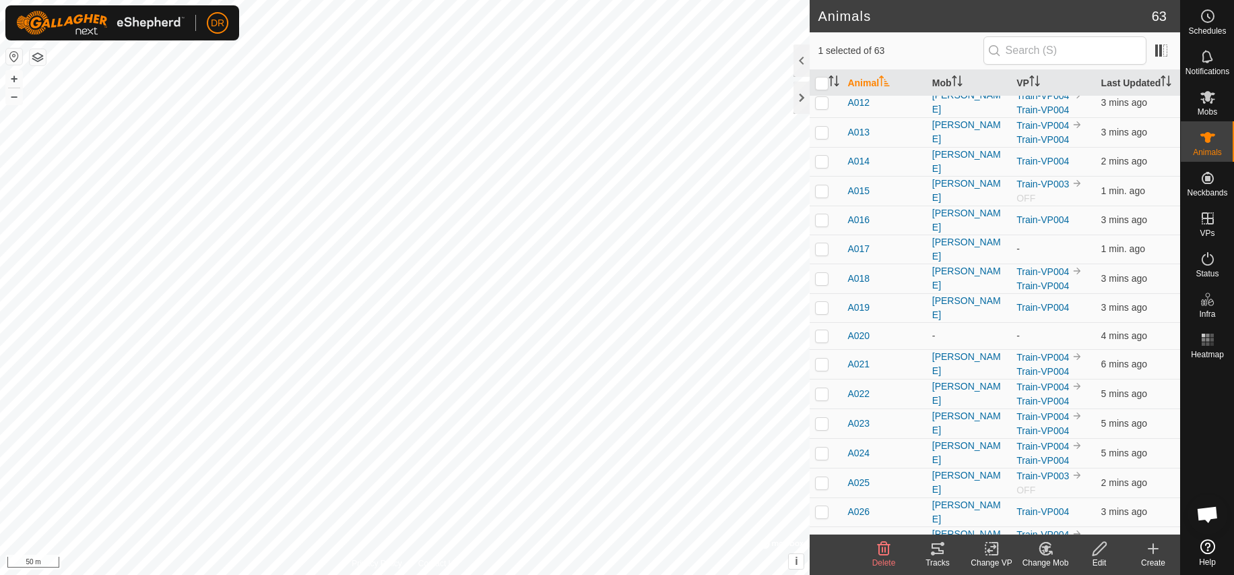
scroll to position [338, 0]
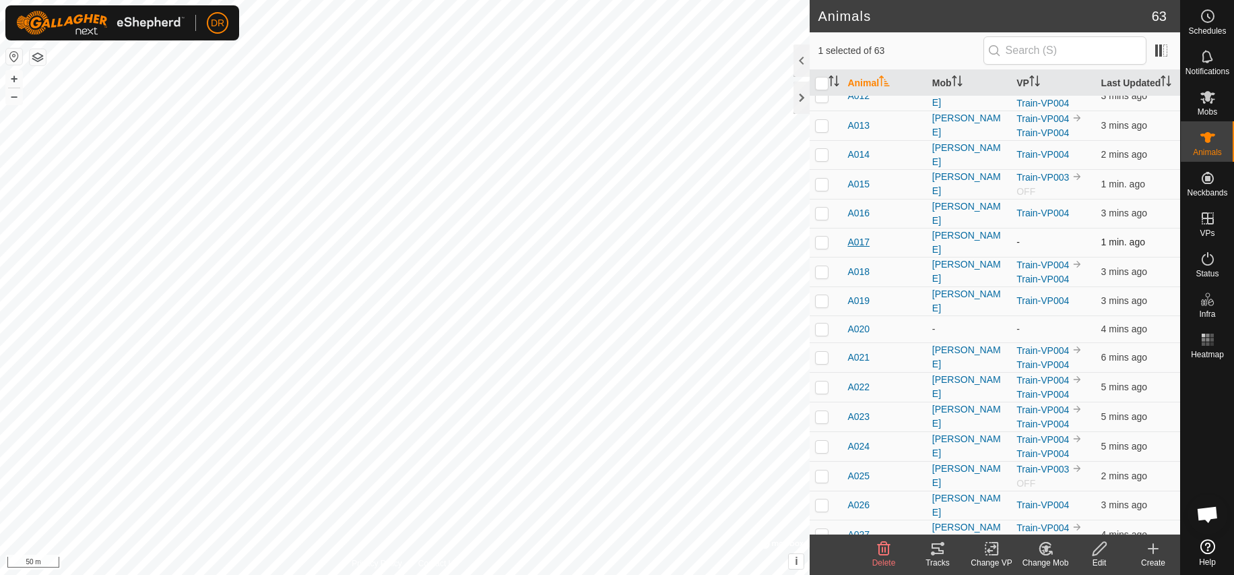
click at [858, 237] on span "A017" at bounding box center [859, 242] width 22 height 14
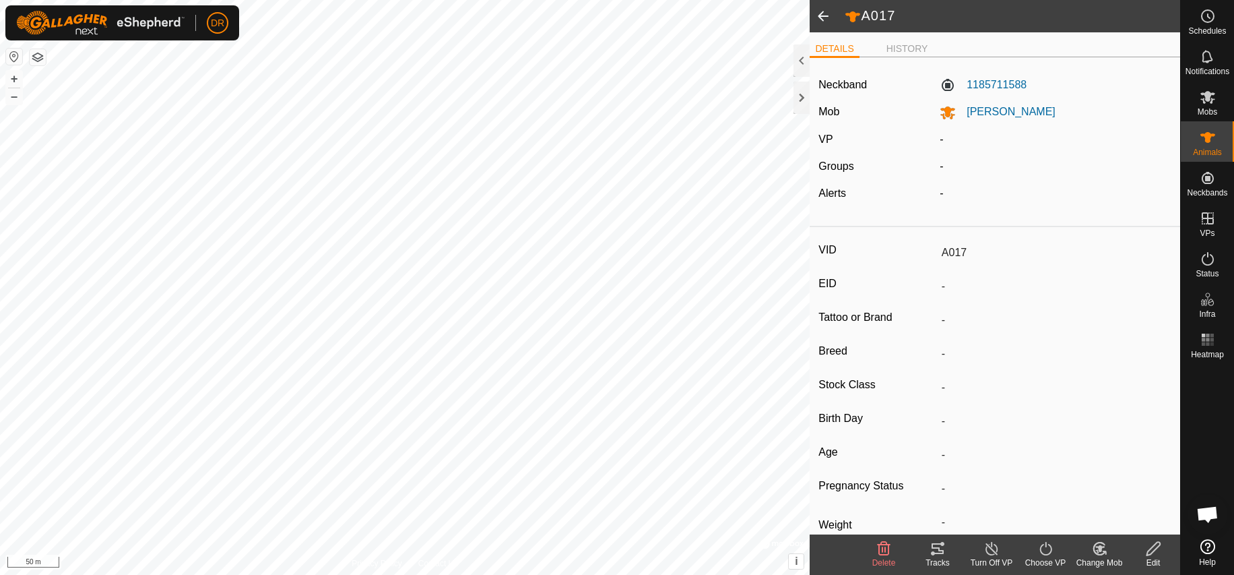
click at [823, 15] on span at bounding box center [823, 16] width 27 height 32
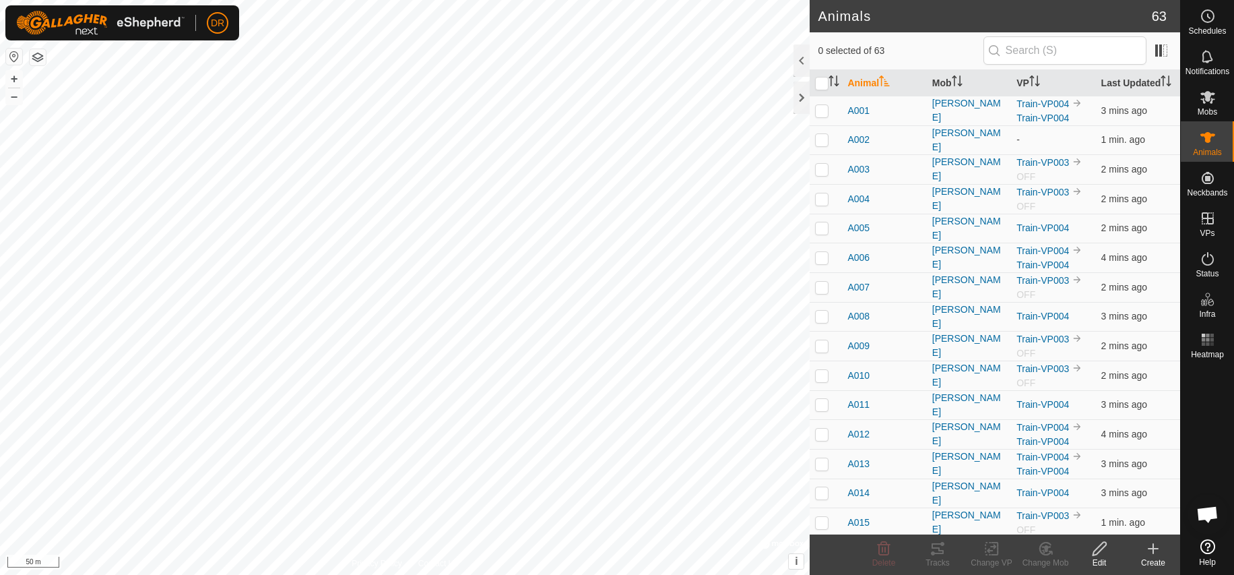
click at [822, 81] on input "checkbox" at bounding box center [821, 83] width 13 height 13
checkbox input "true"
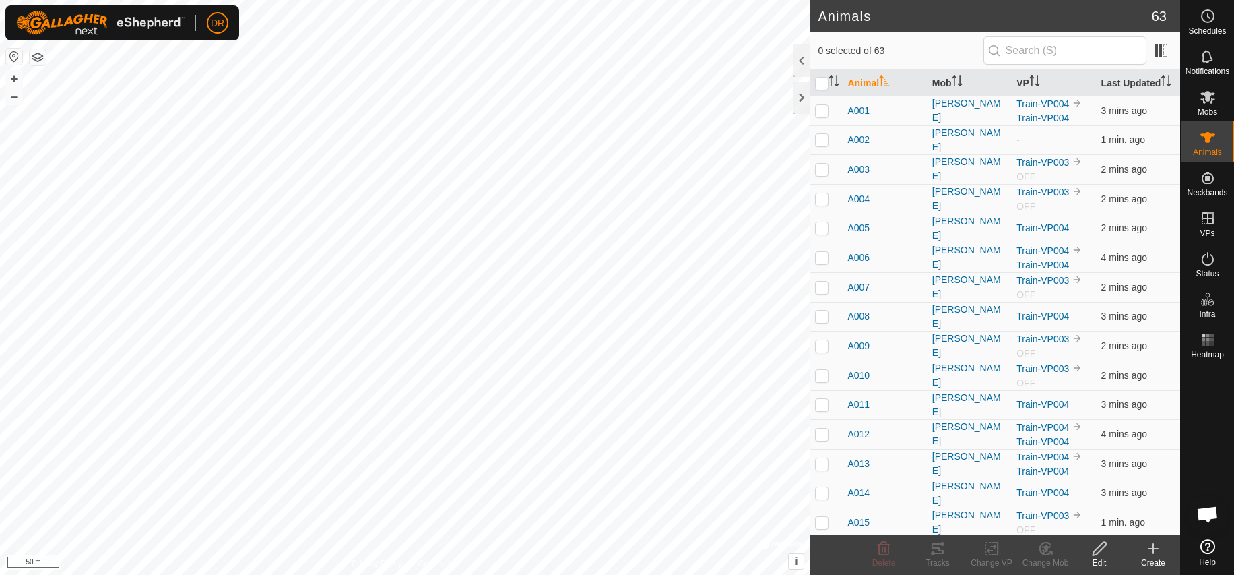
checkbox input "true"
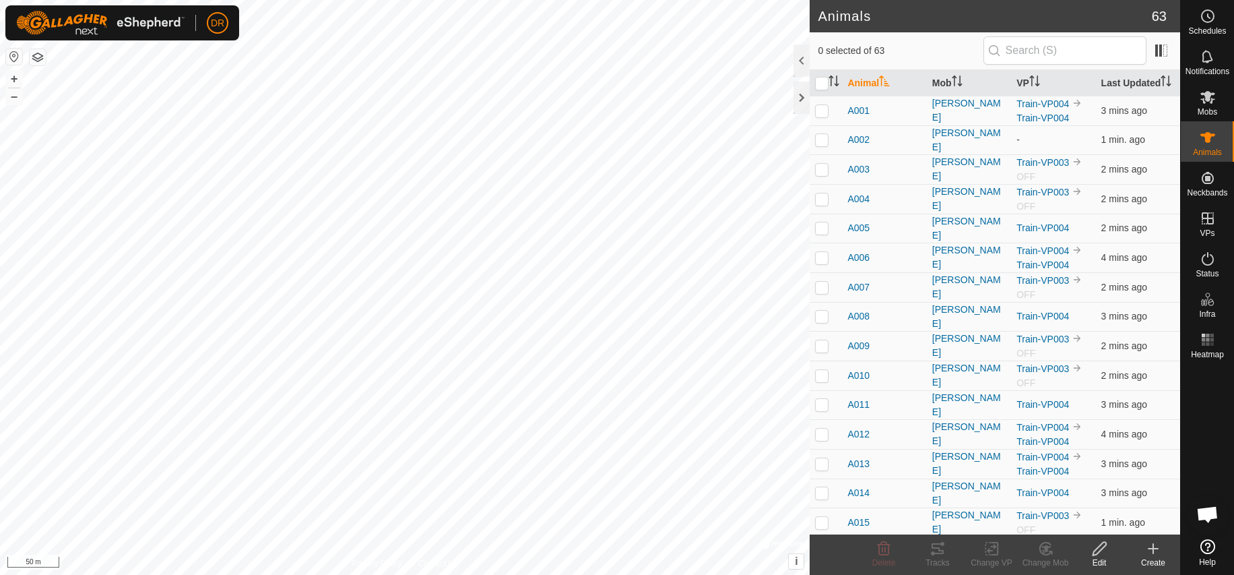
checkbox input "true"
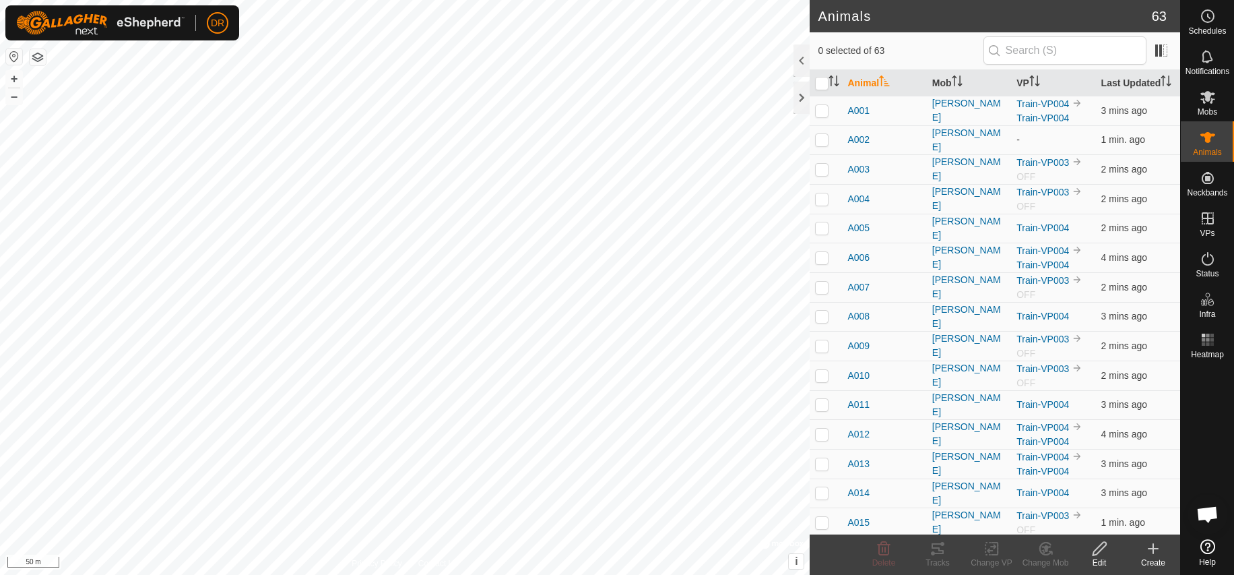
checkbox input "true"
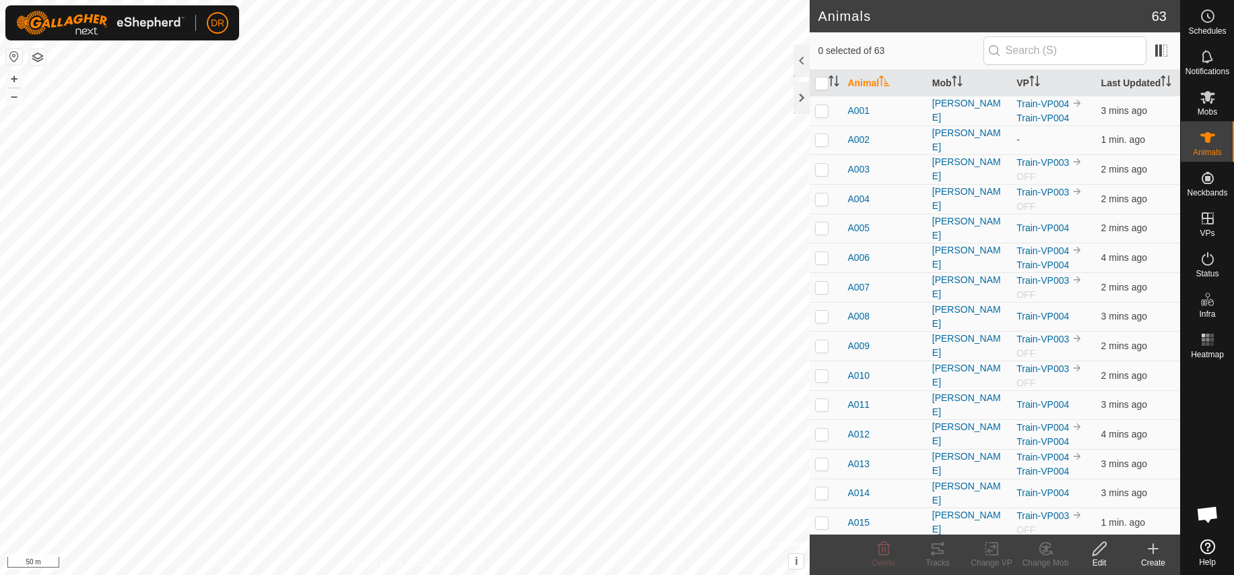
checkbox input "true"
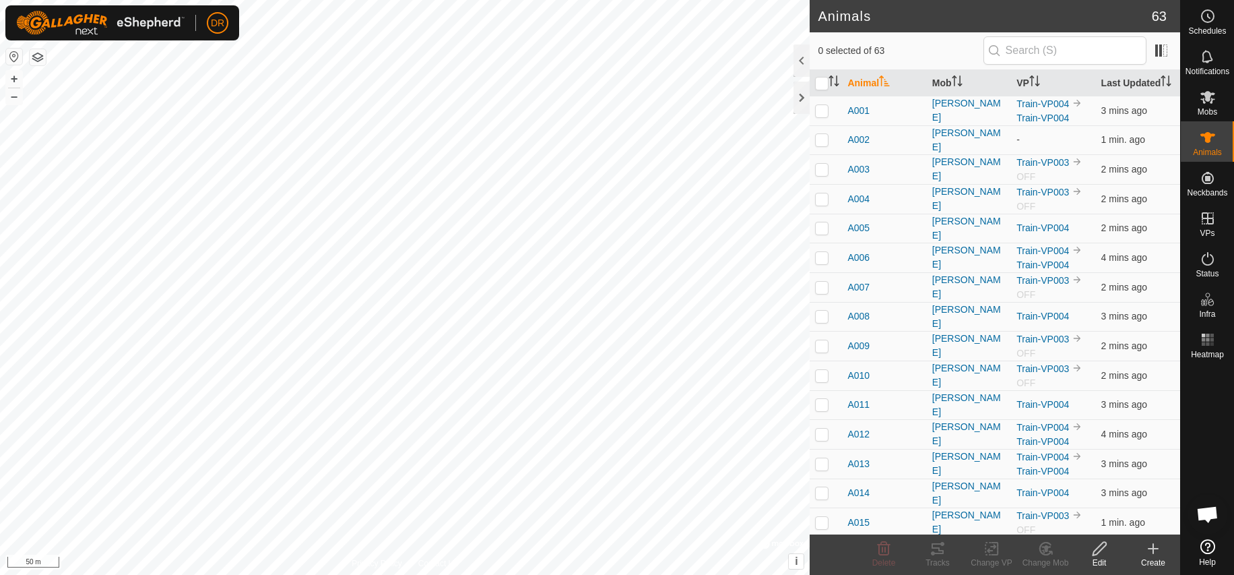
checkbox input "true"
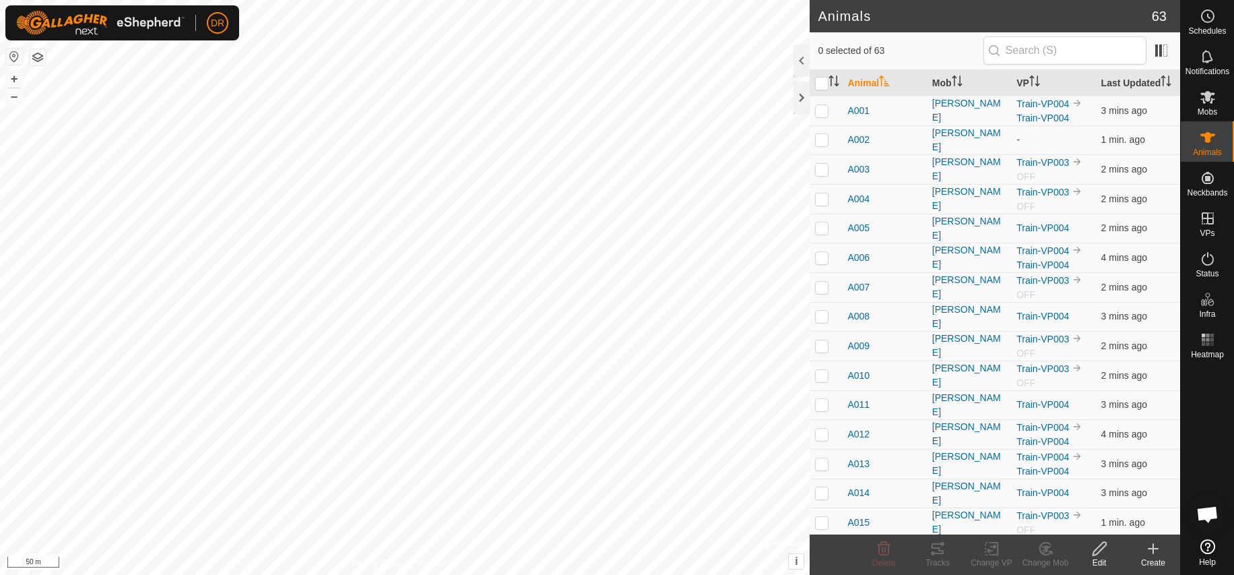
checkbox input "true"
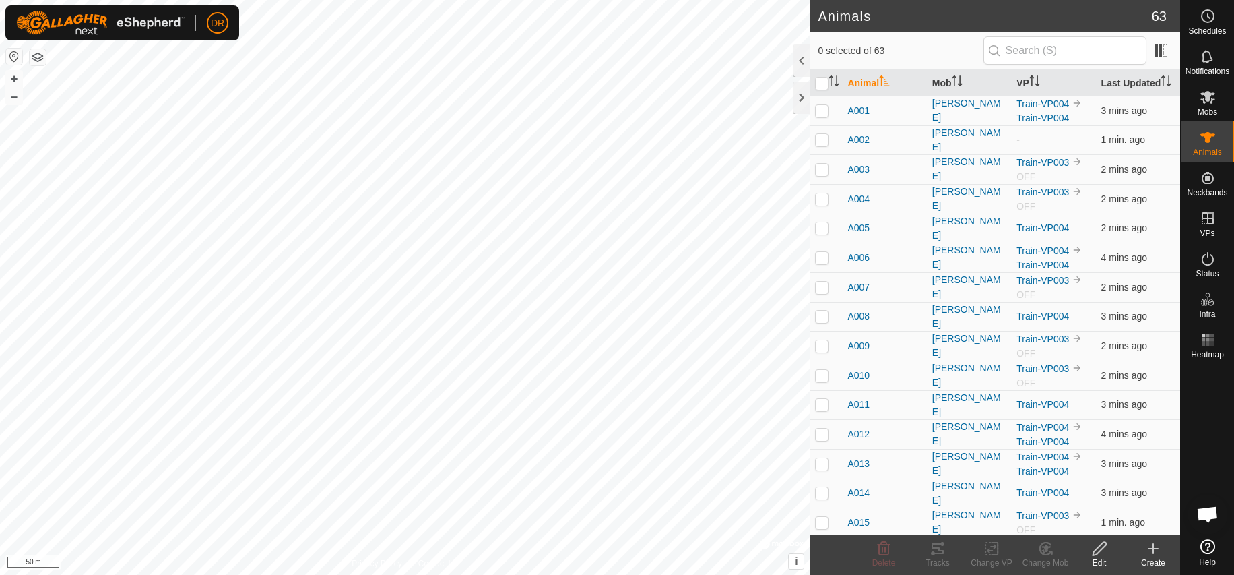
checkbox input "true"
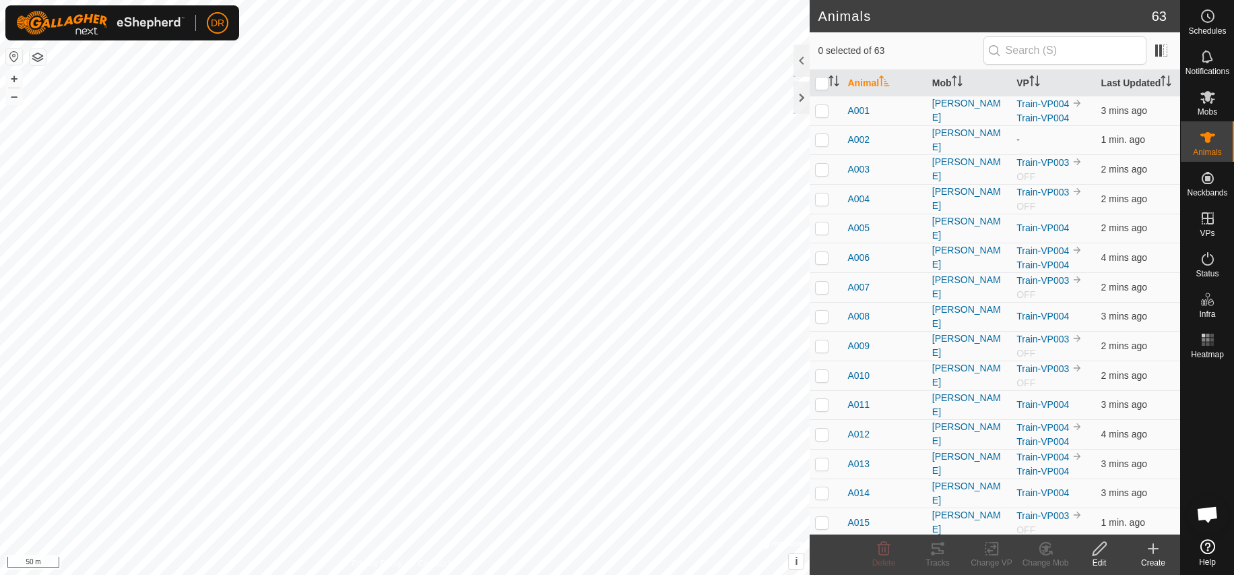
checkbox input "true"
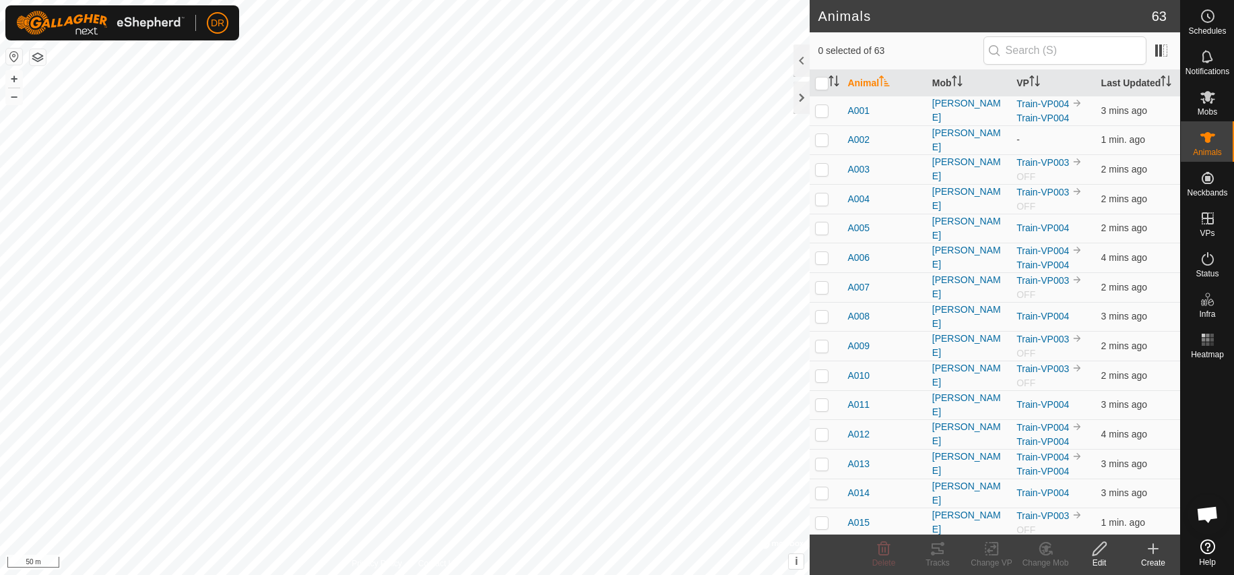
checkbox input "true"
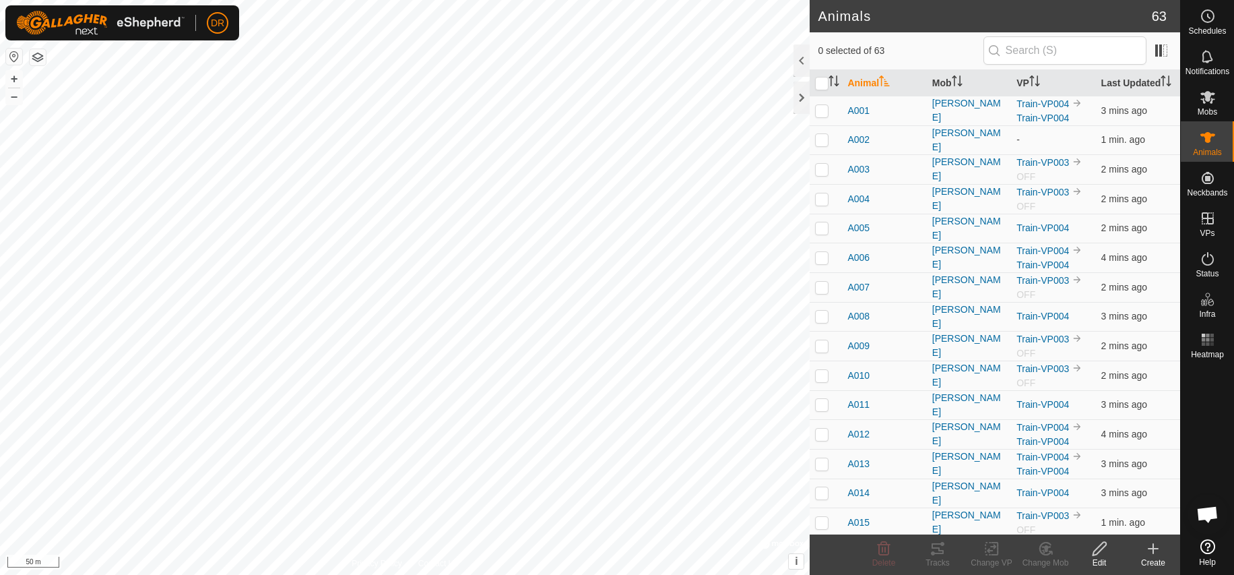
checkbox input "true"
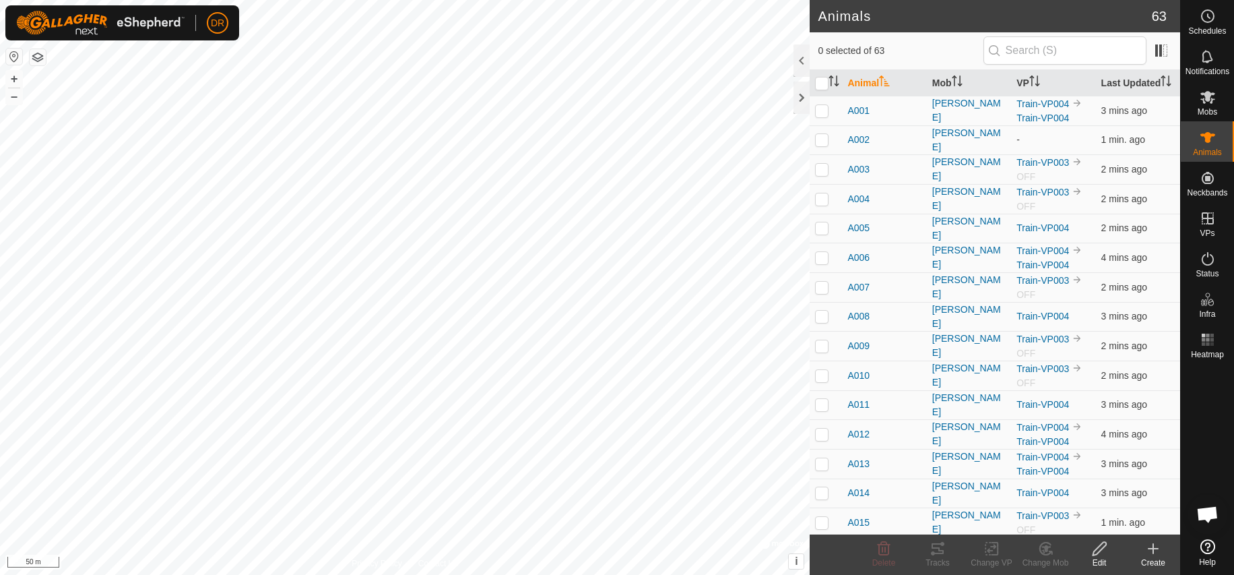
checkbox input "true"
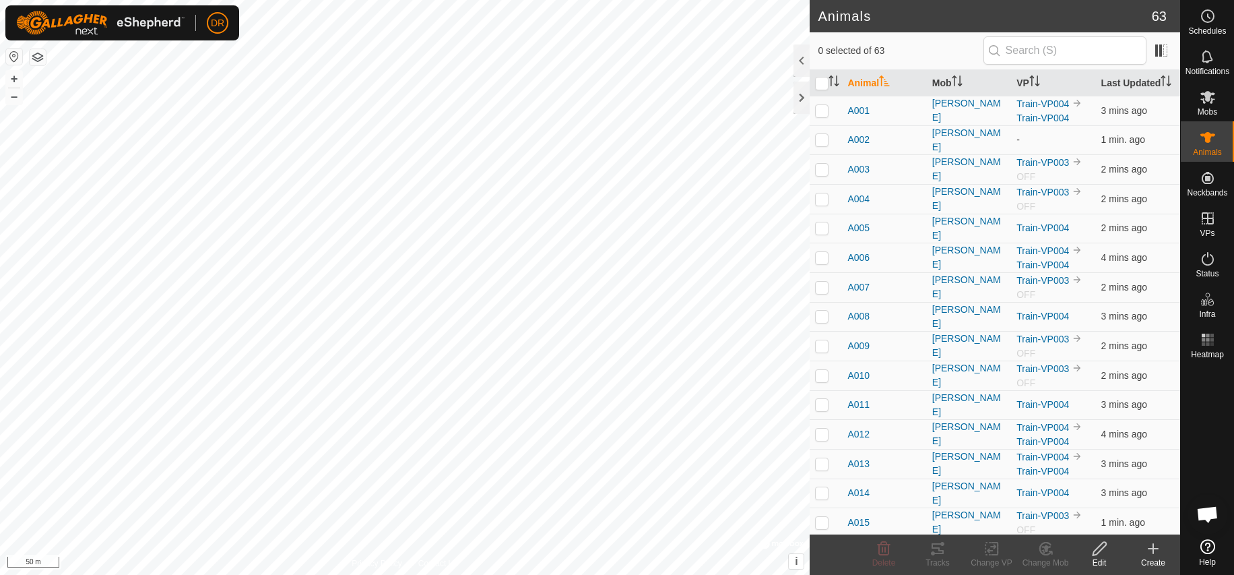
checkbox input "true"
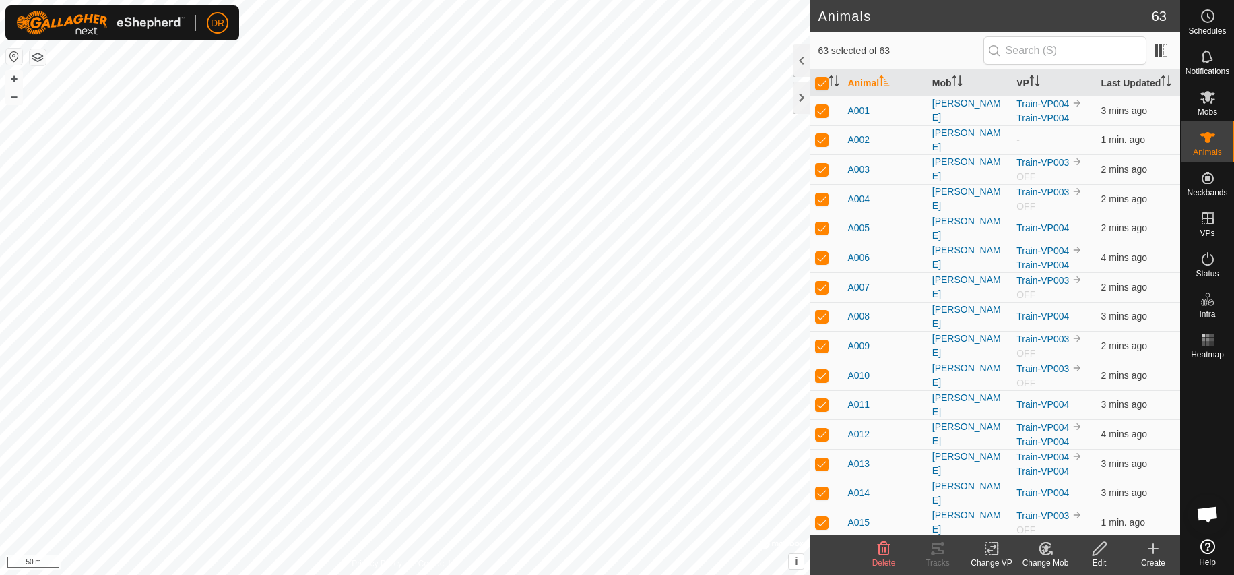
click at [826, 81] on input "checkbox" at bounding box center [821, 83] width 13 height 13
checkbox input "false"
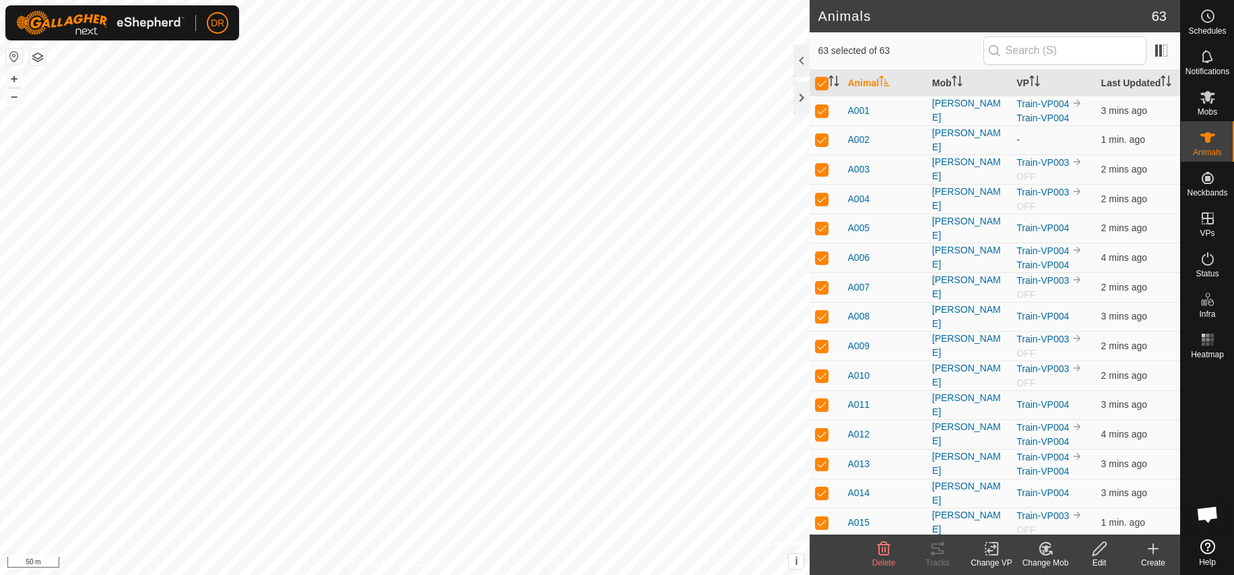
checkbox input "false"
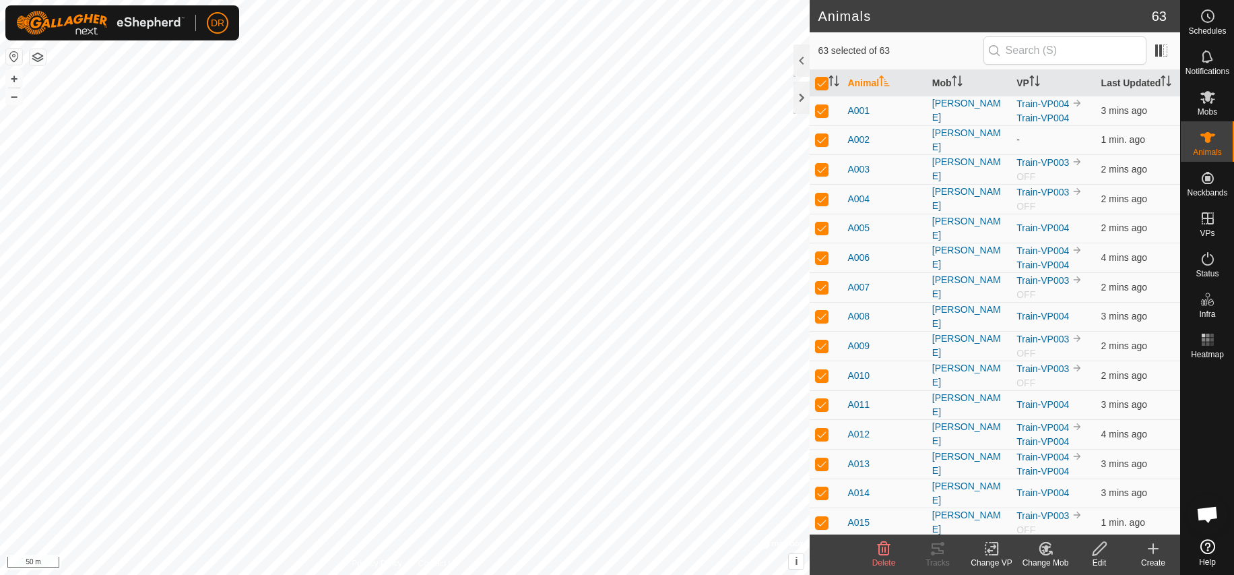
checkbox input "false"
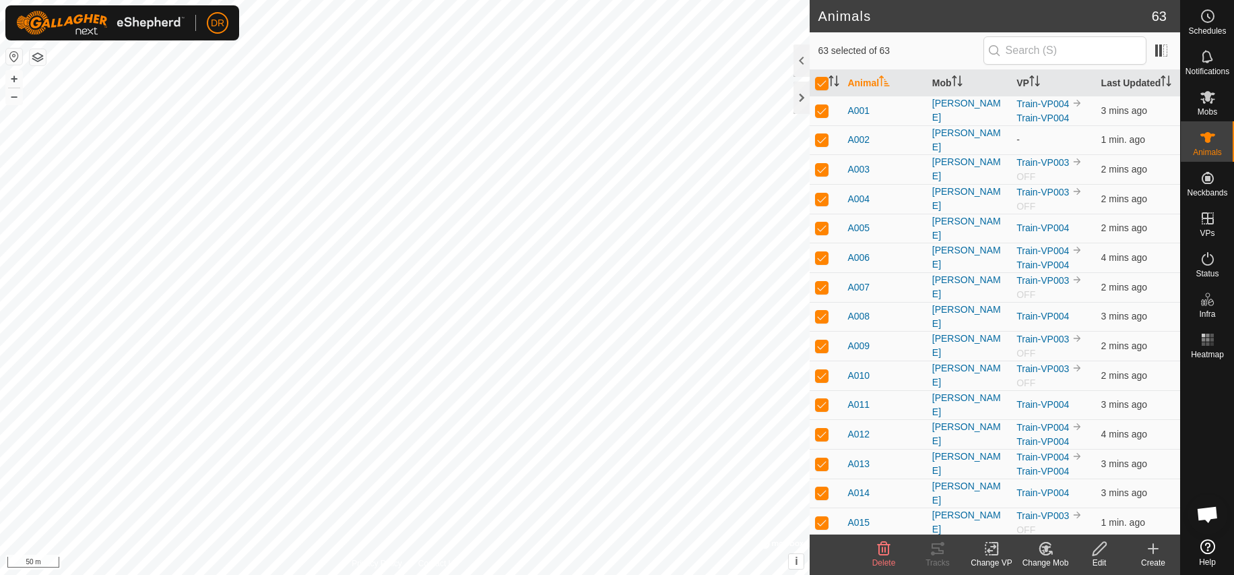
checkbox input "false"
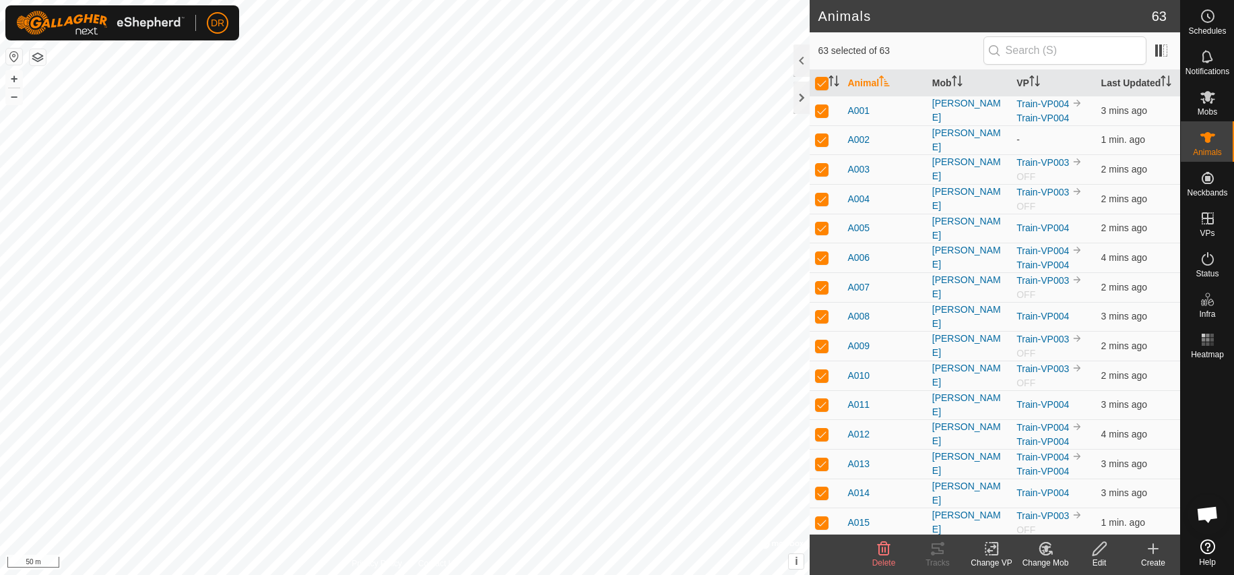
checkbox input "false"
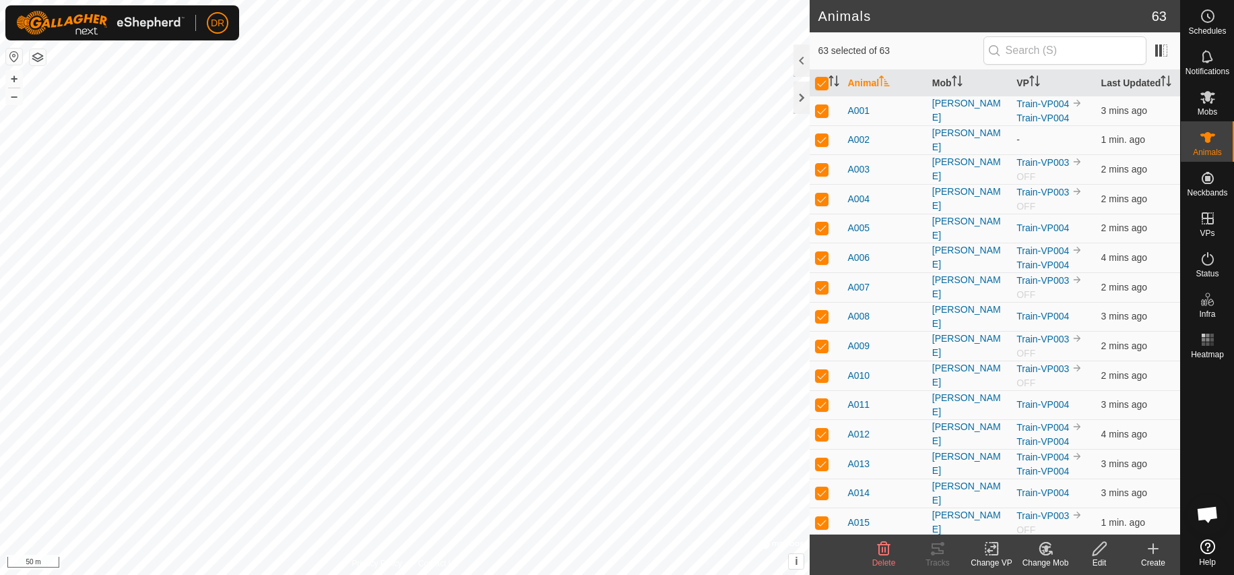
checkbox input "false"
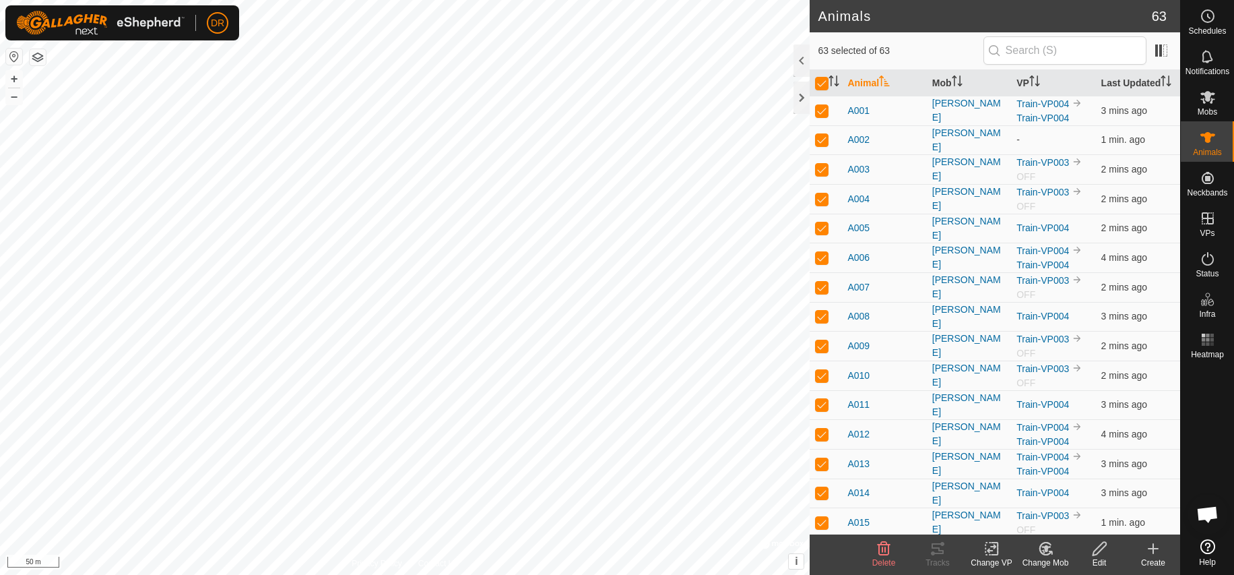
checkbox input "false"
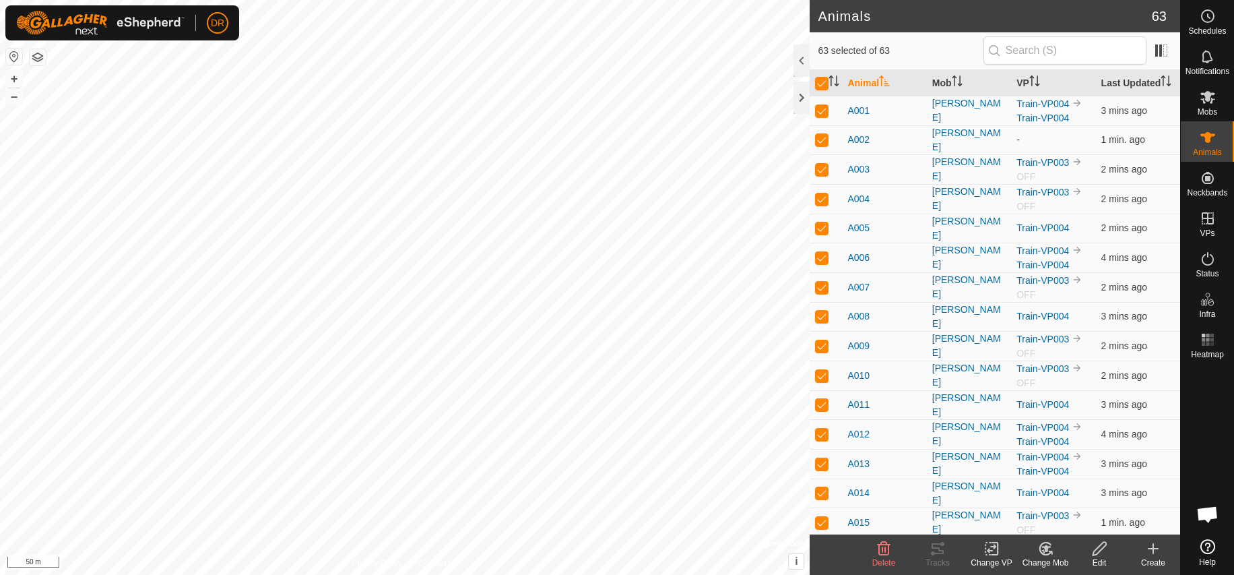
checkbox input "false"
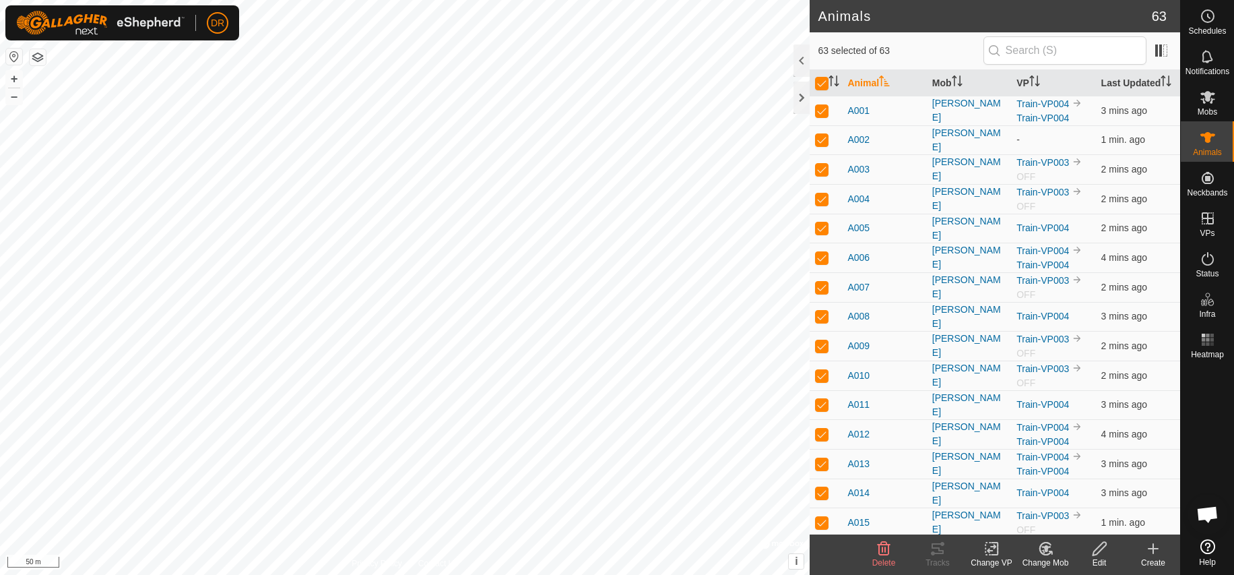
checkbox input "false"
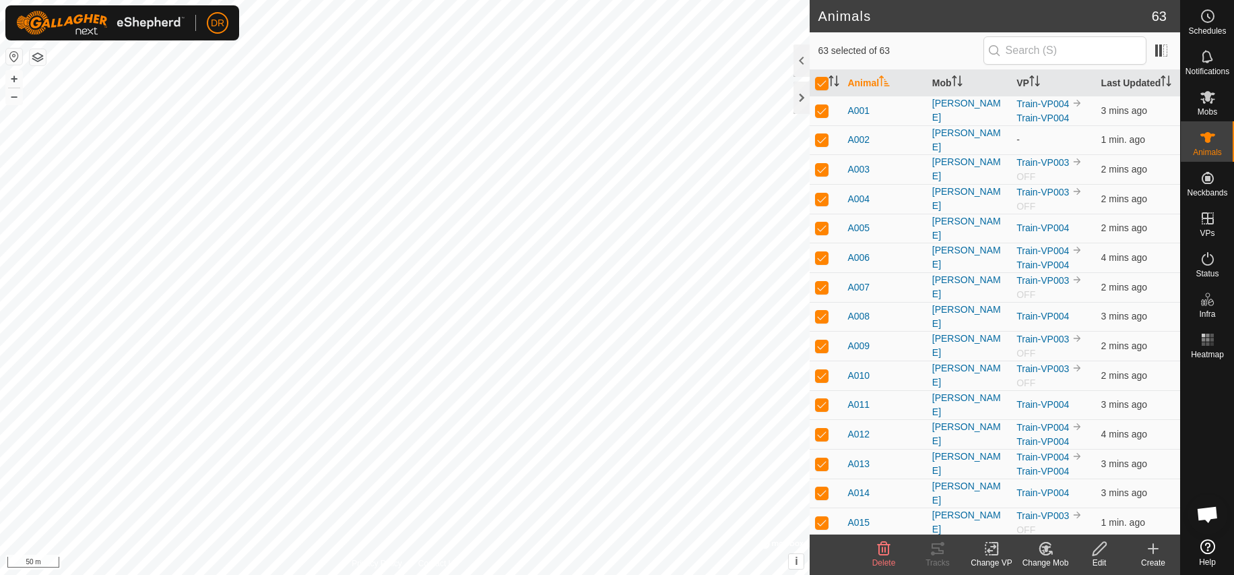
checkbox input "false"
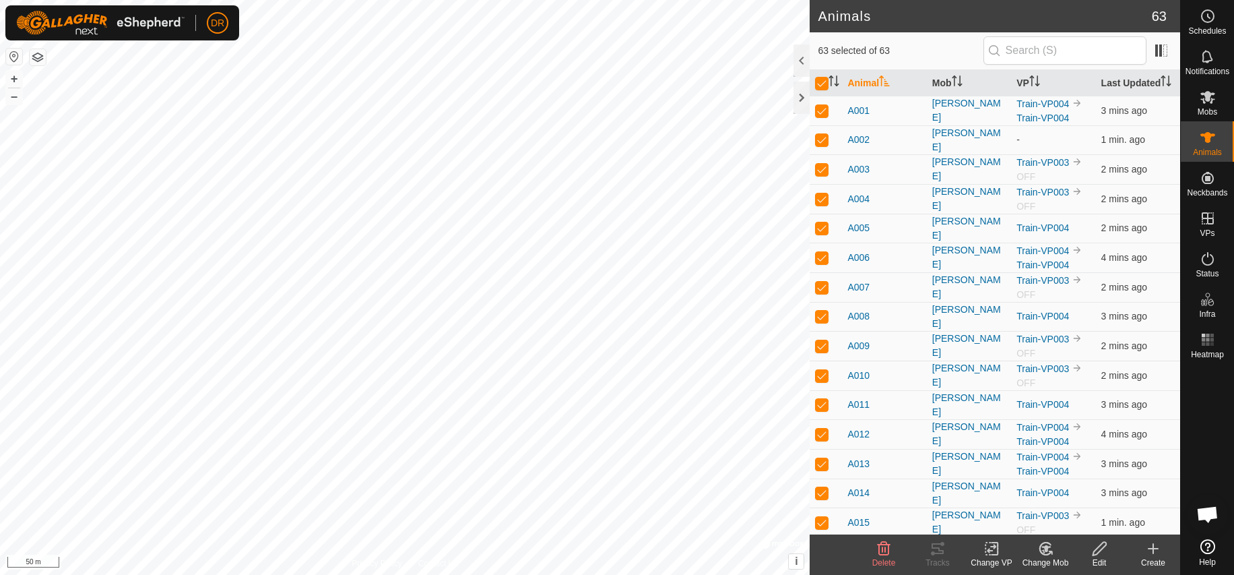
checkbox input "false"
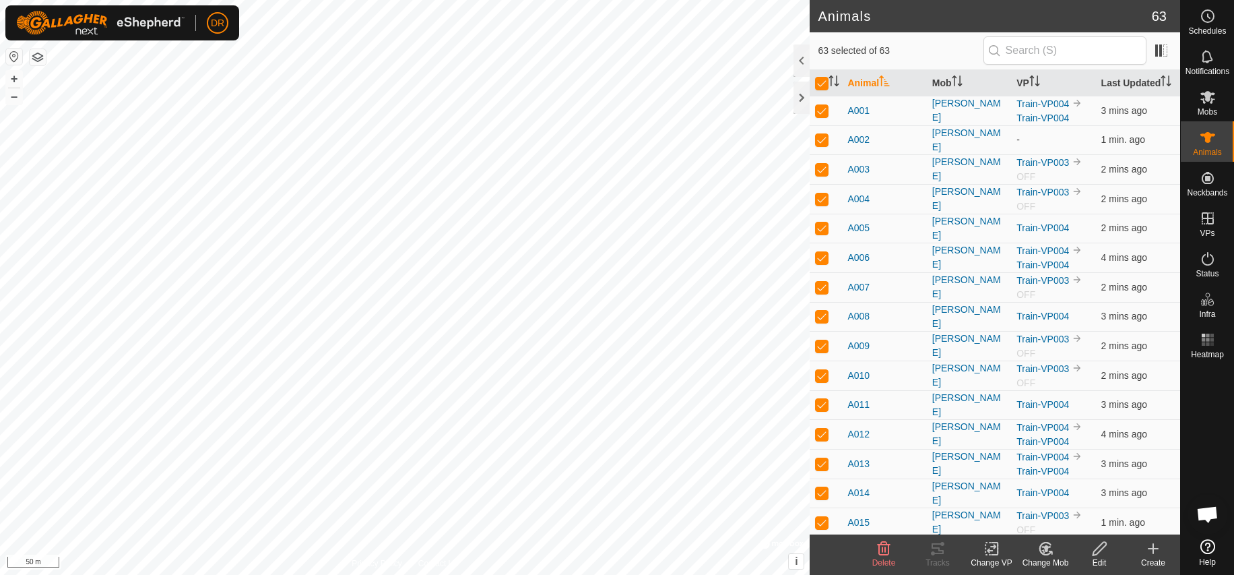
checkbox input "false"
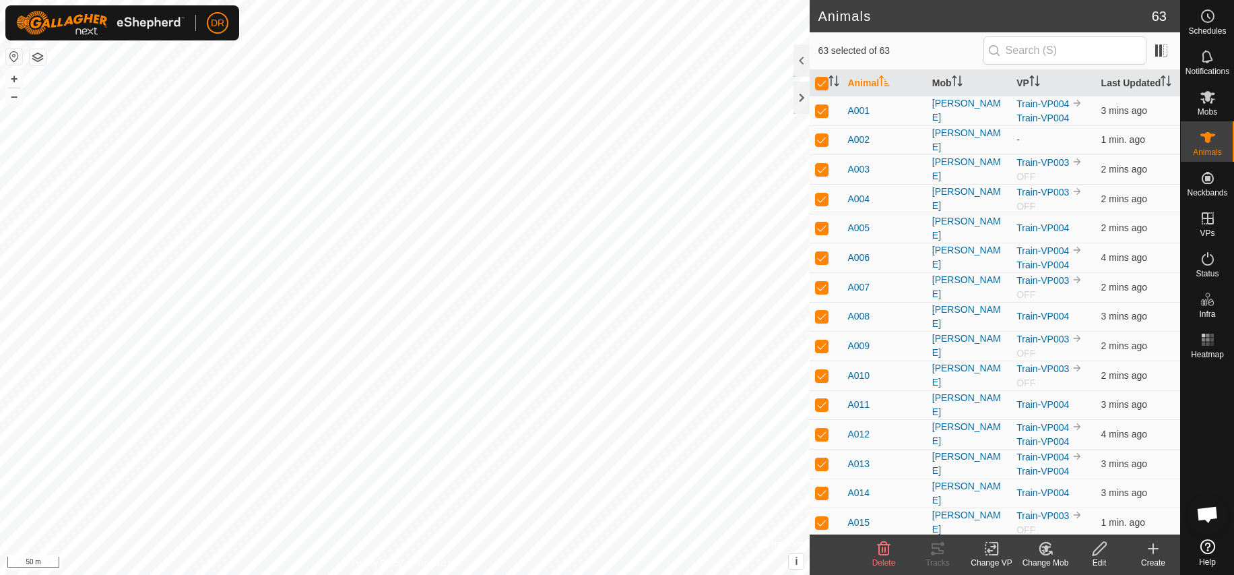
checkbox input "false"
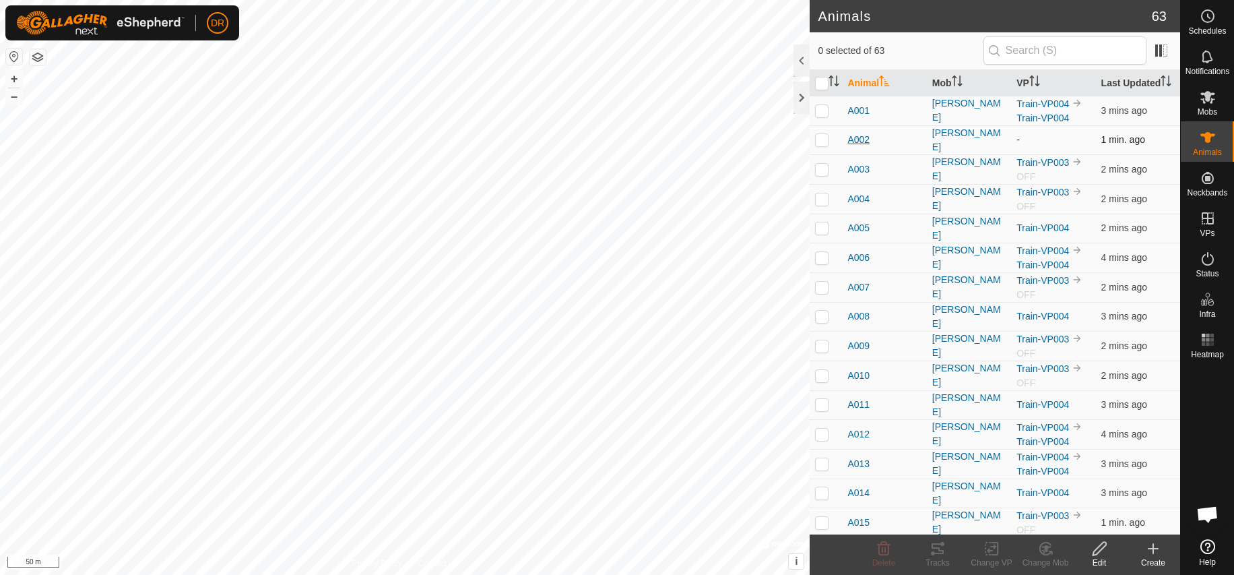
click at [862, 140] on span "A002" at bounding box center [859, 140] width 22 height 14
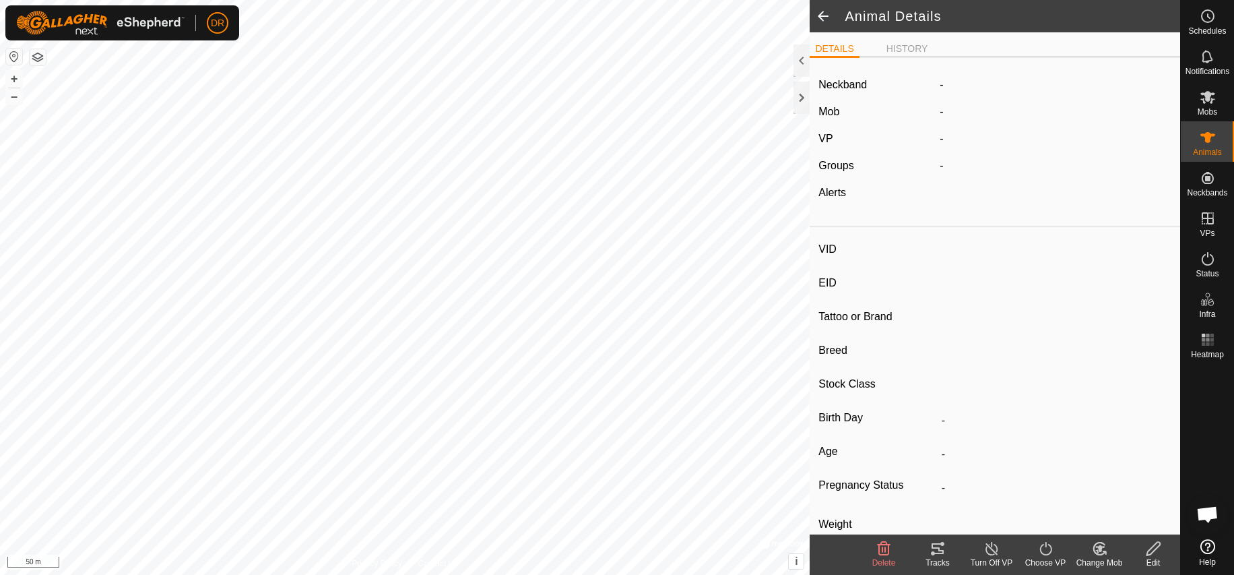
type input "A002"
type input "-"
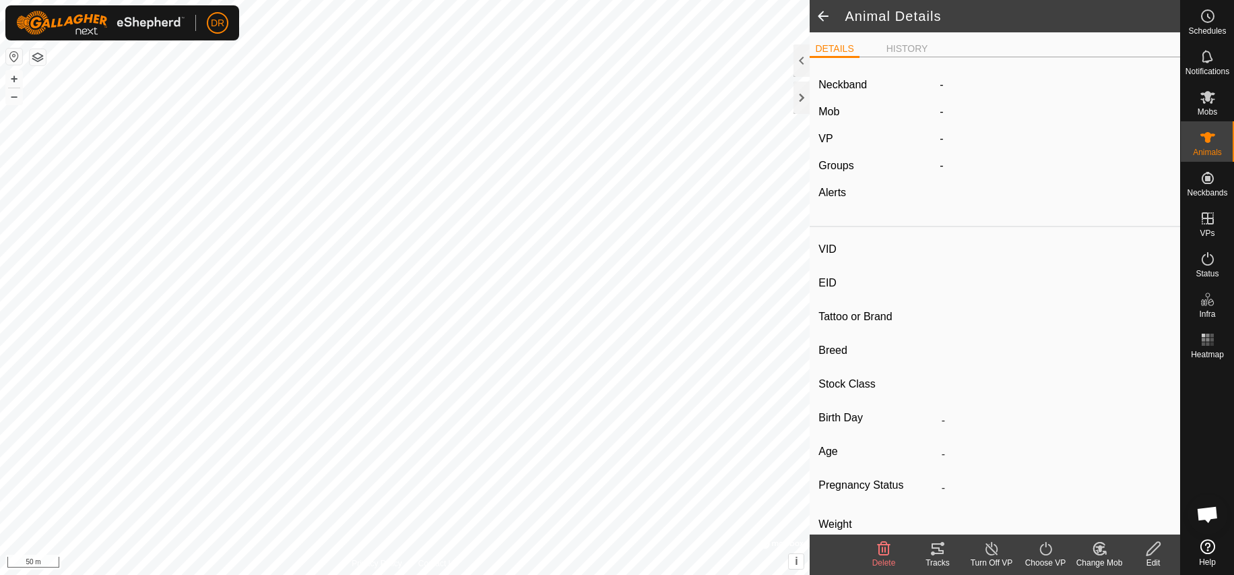
type input "-"
click at [823, 17] on span at bounding box center [823, 16] width 27 height 32
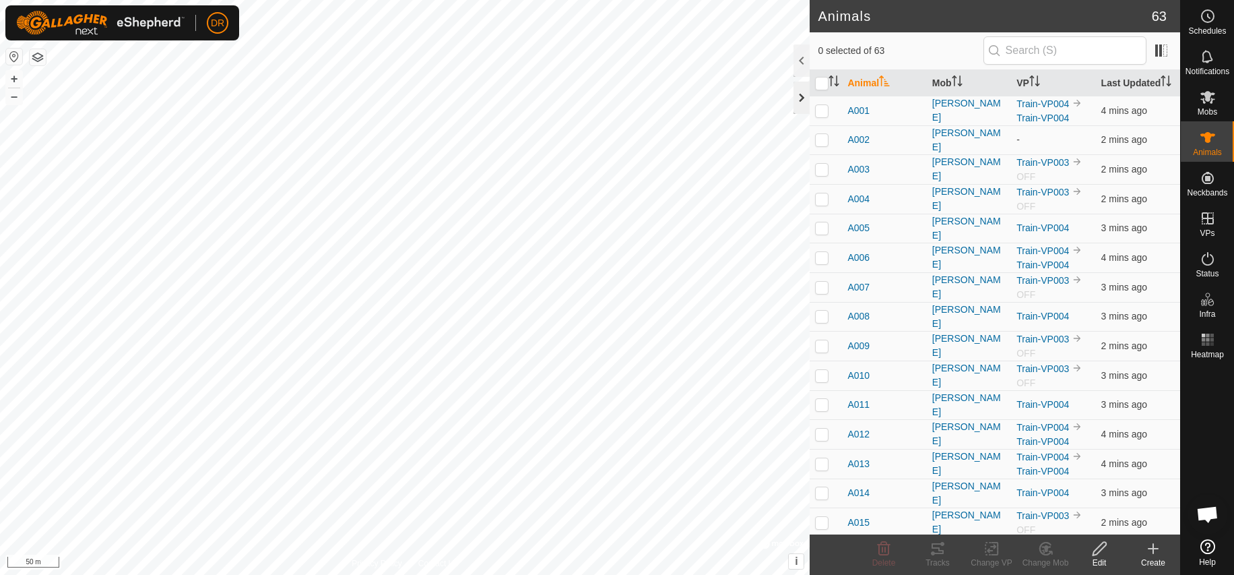
click at [800, 95] on div at bounding box center [802, 98] width 16 height 32
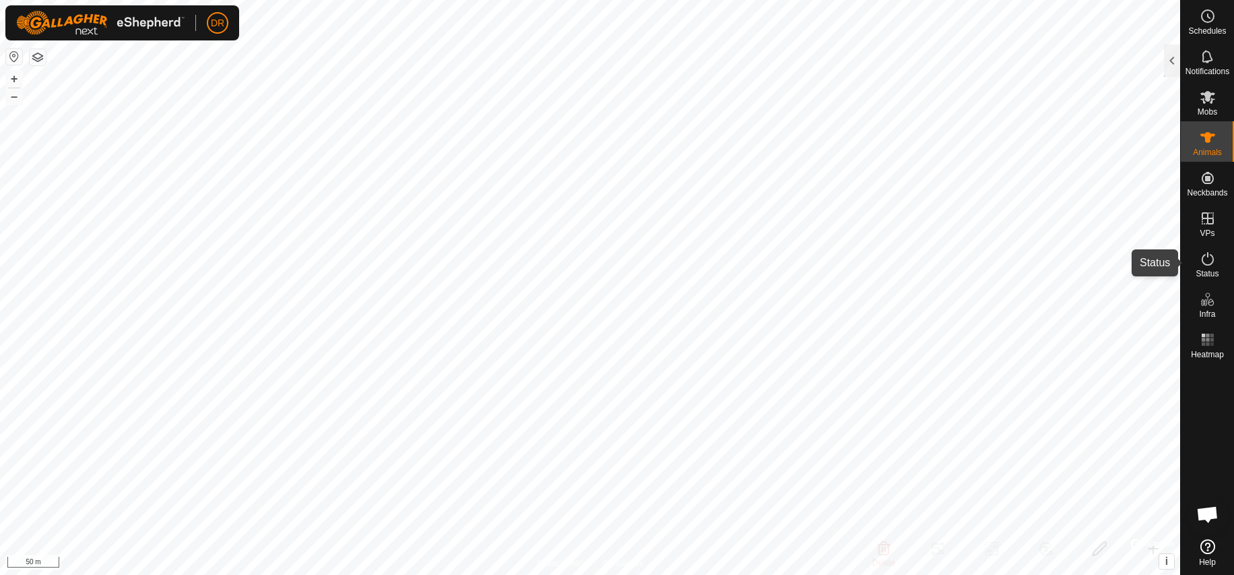
click at [1205, 257] on icon at bounding box center [1208, 259] width 16 height 16
click at [1209, 267] on es-activation-svg-icon at bounding box center [1208, 259] width 24 height 22
click at [1169, 61] on div at bounding box center [1172, 60] width 16 height 32
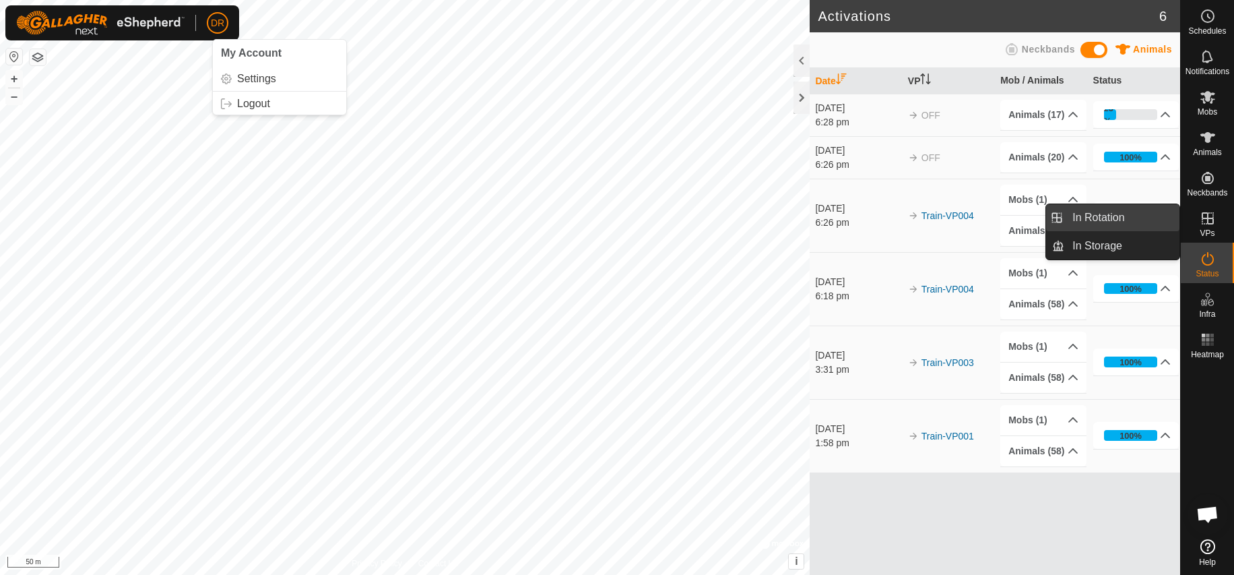
click at [1152, 219] on link "In Rotation" at bounding box center [1122, 217] width 115 height 27
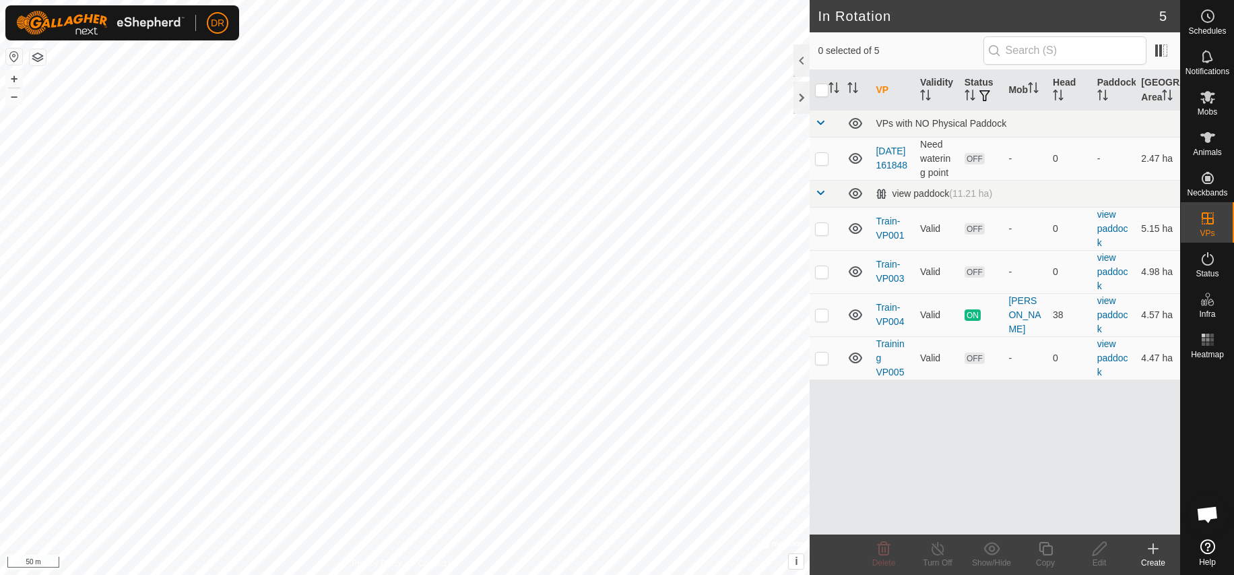
click at [1211, 143] on icon at bounding box center [1208, 137] width 16 height 16
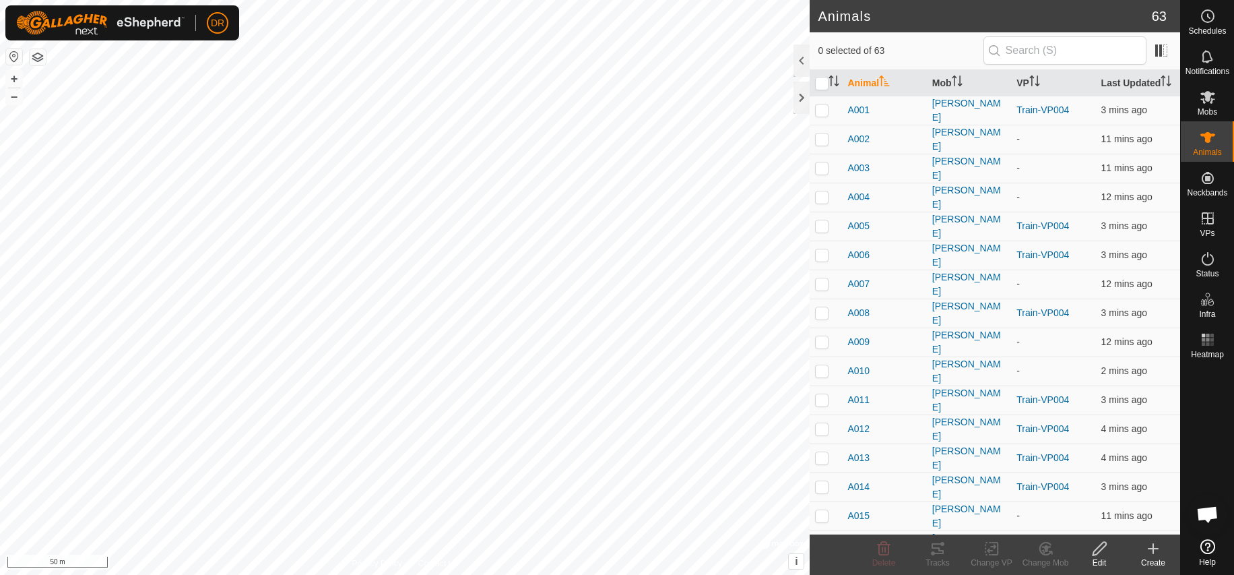
click at [825, 86] on input "checkbox" at bounding box center [821, 83] width 13 height 13
checkbox input "true"
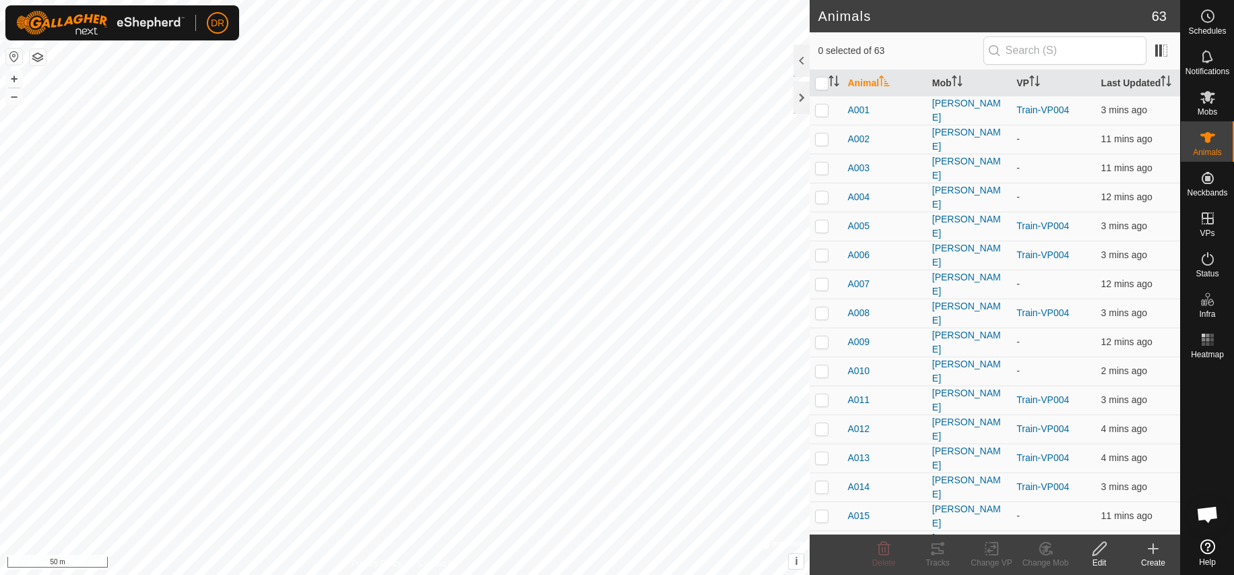
checkbox input "true"
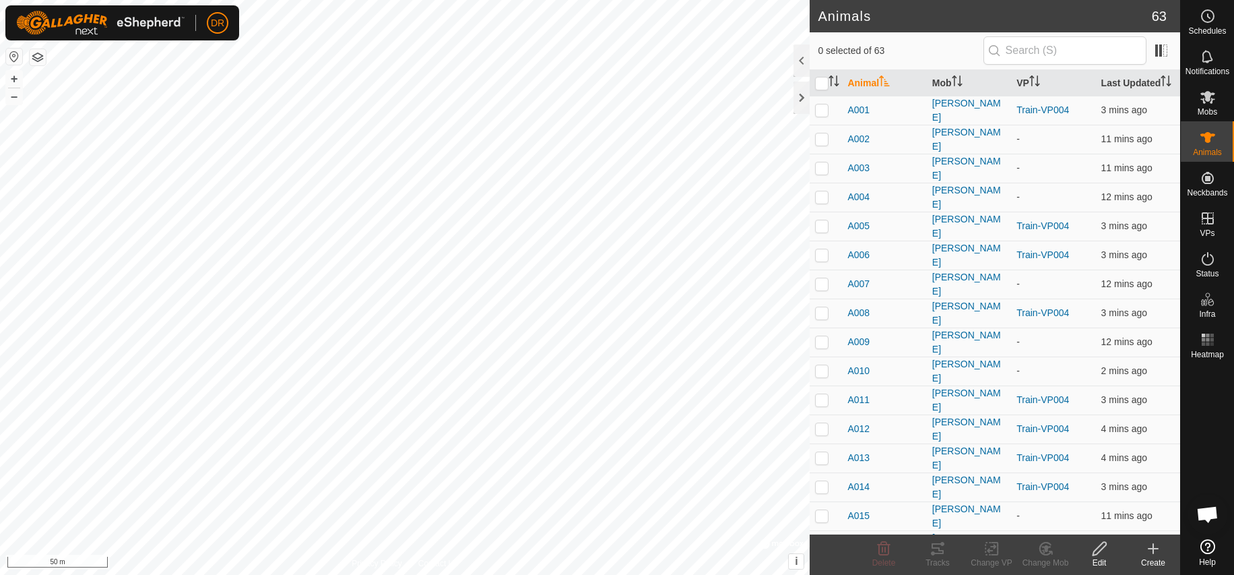
checkbox input "true"
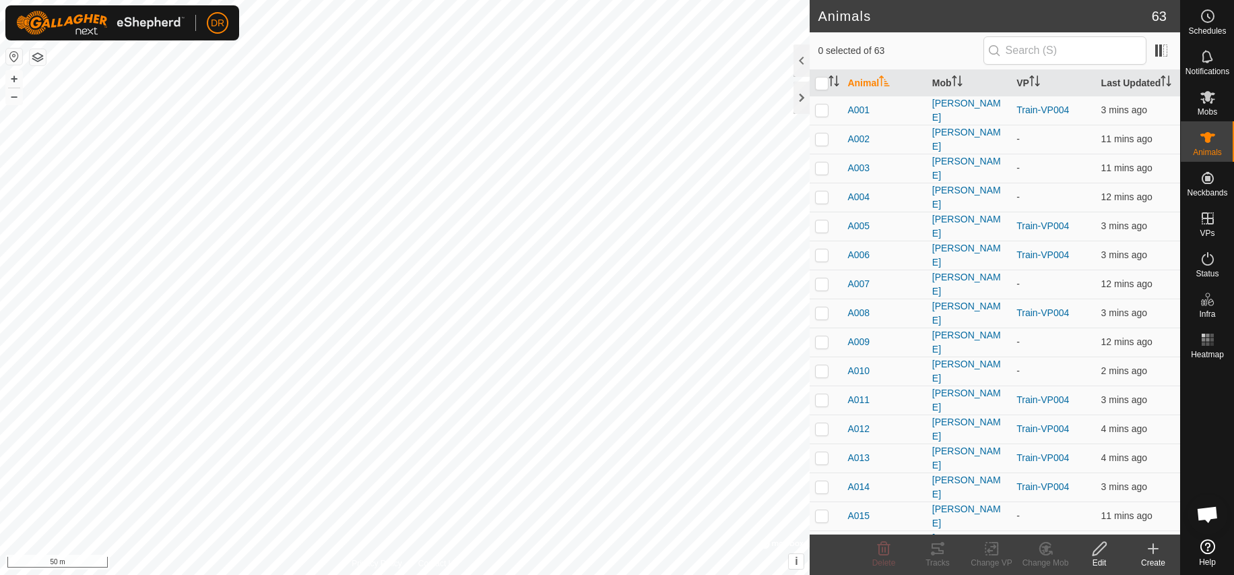
checkbox input "true"
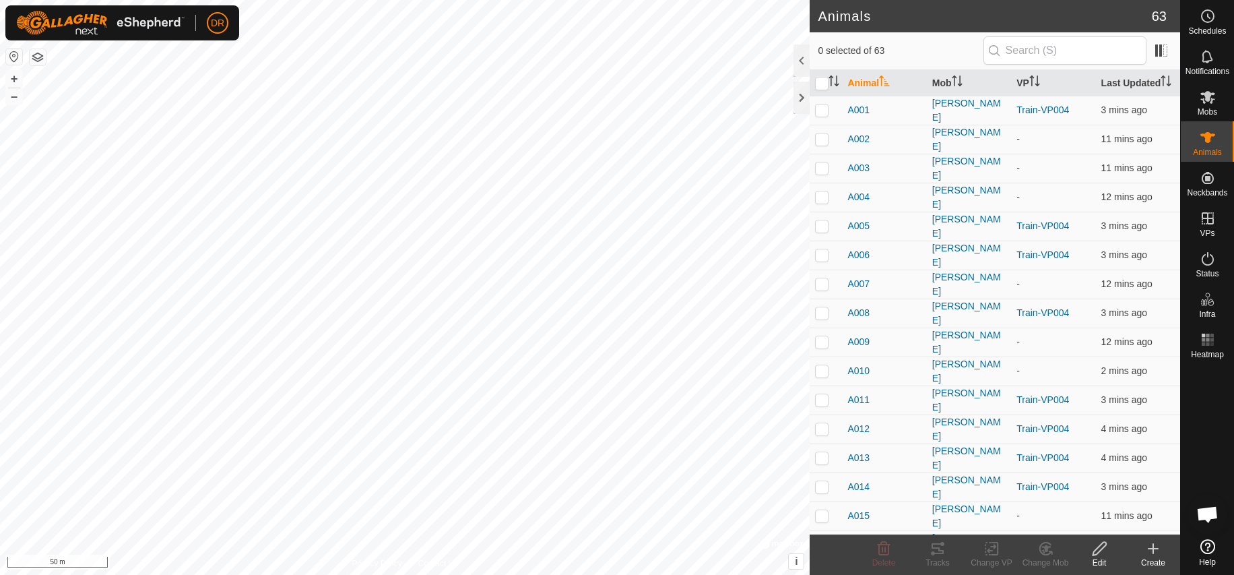
checkbox input "true"
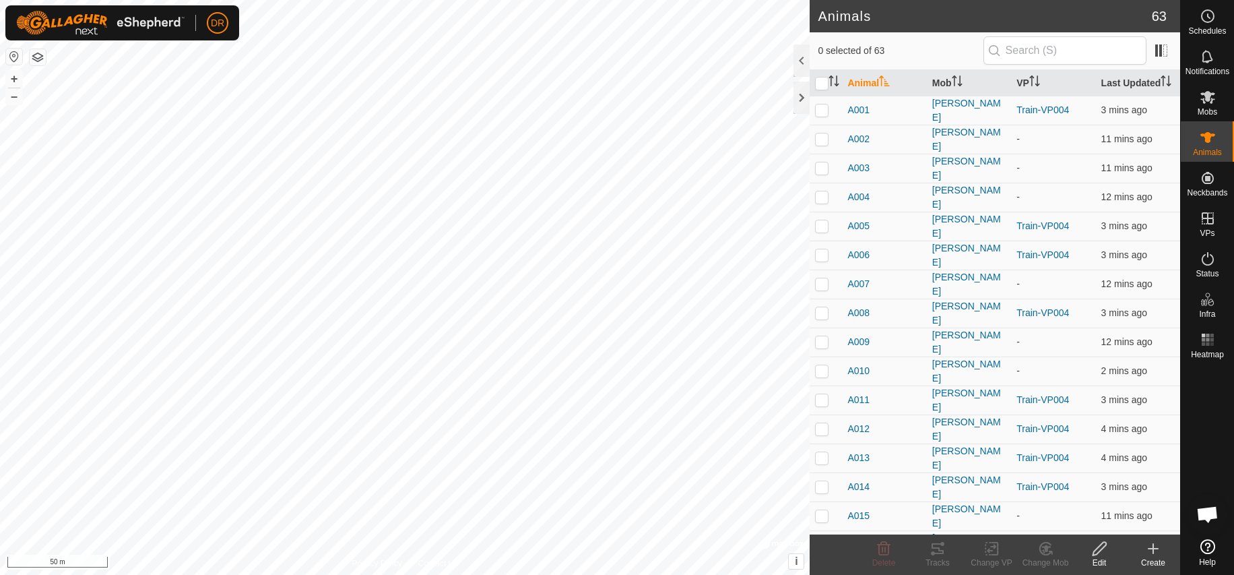
checkbox input "true"
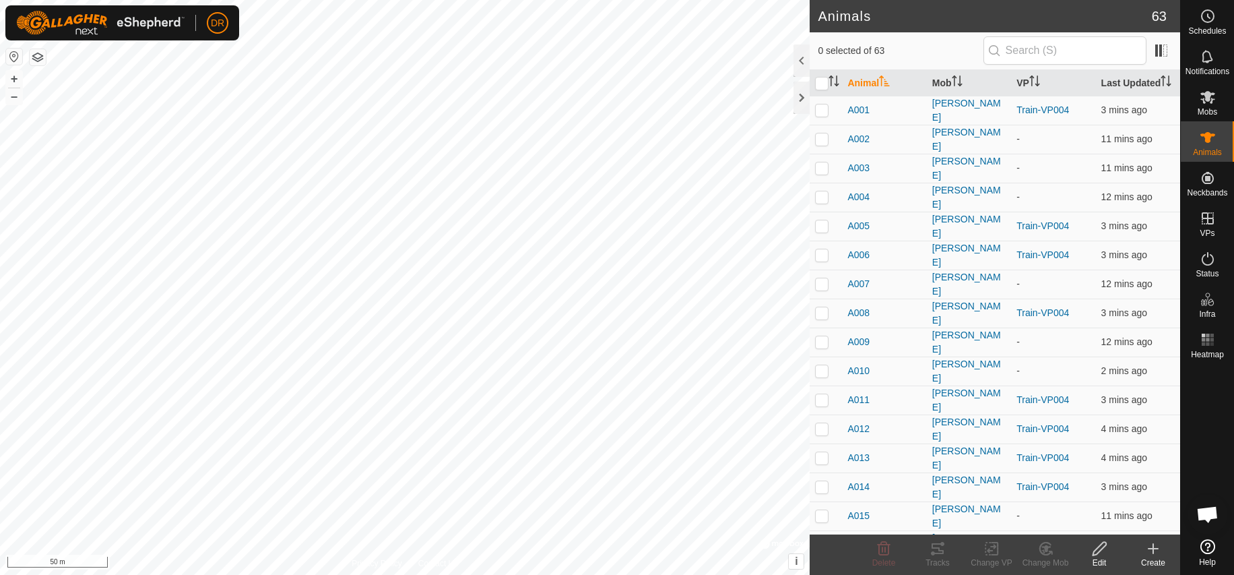
checkbox input "true"
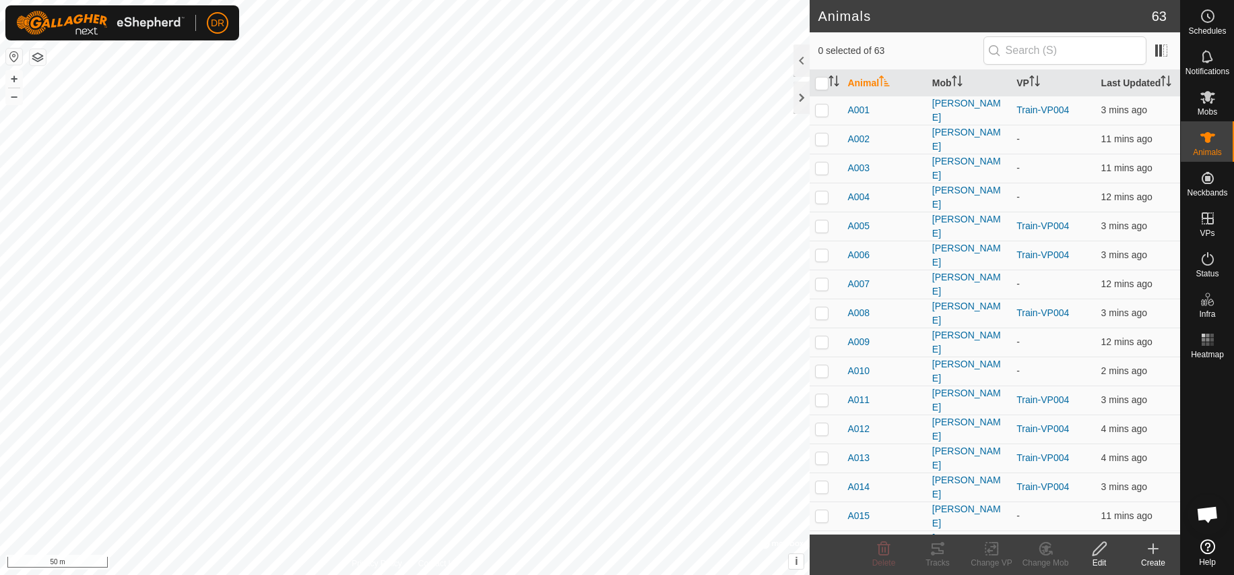
checkbox input "true"
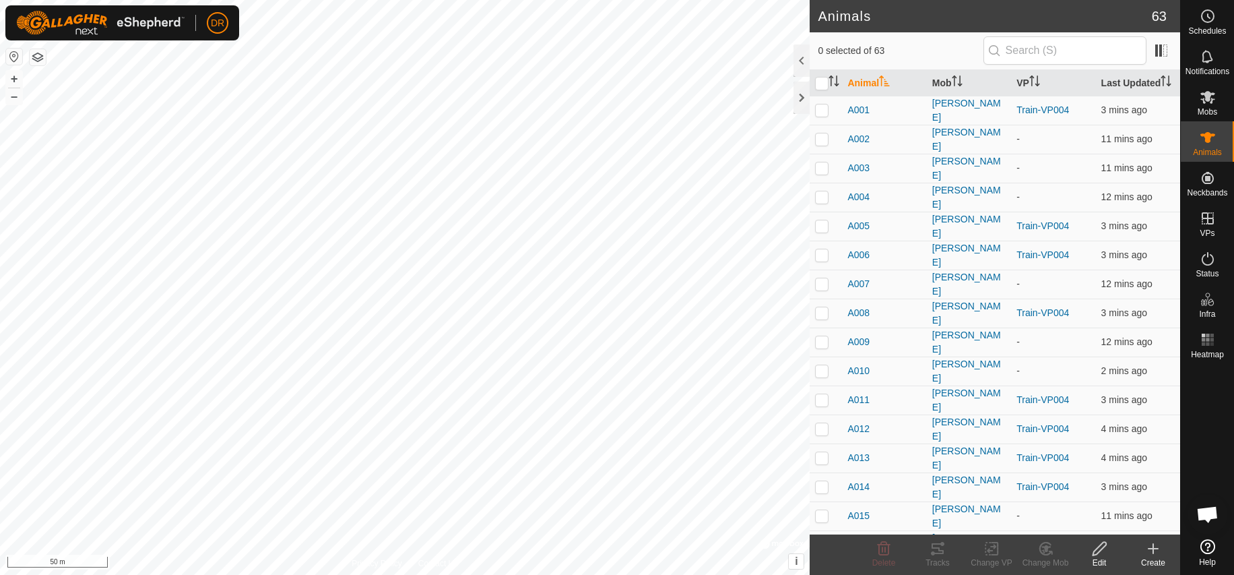
checkbox input "true"
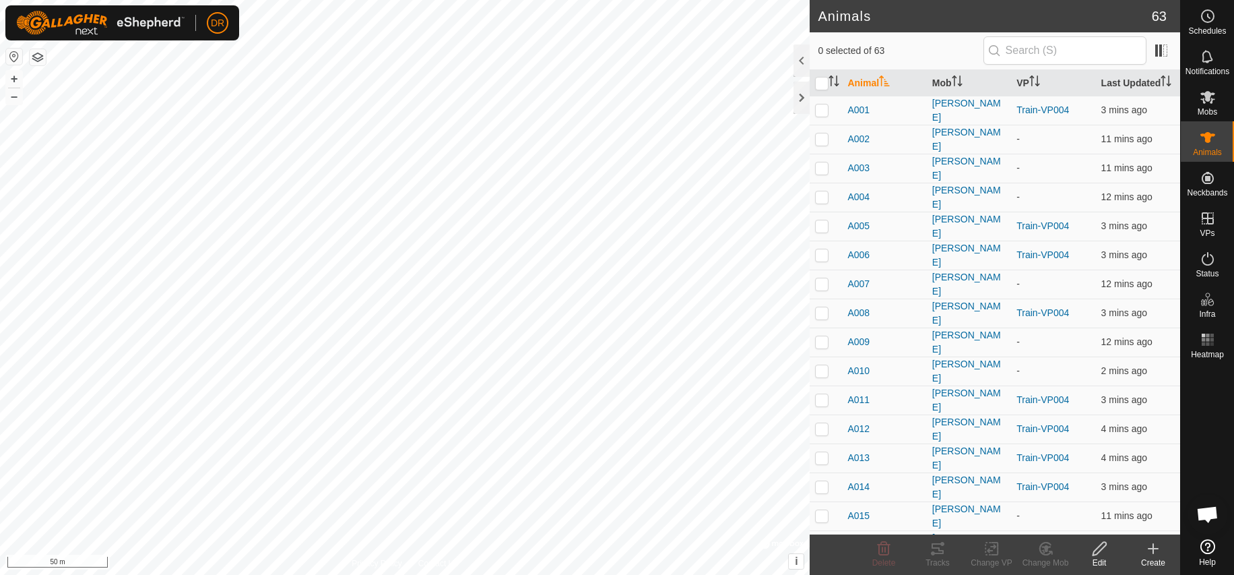
checkbox input "true"
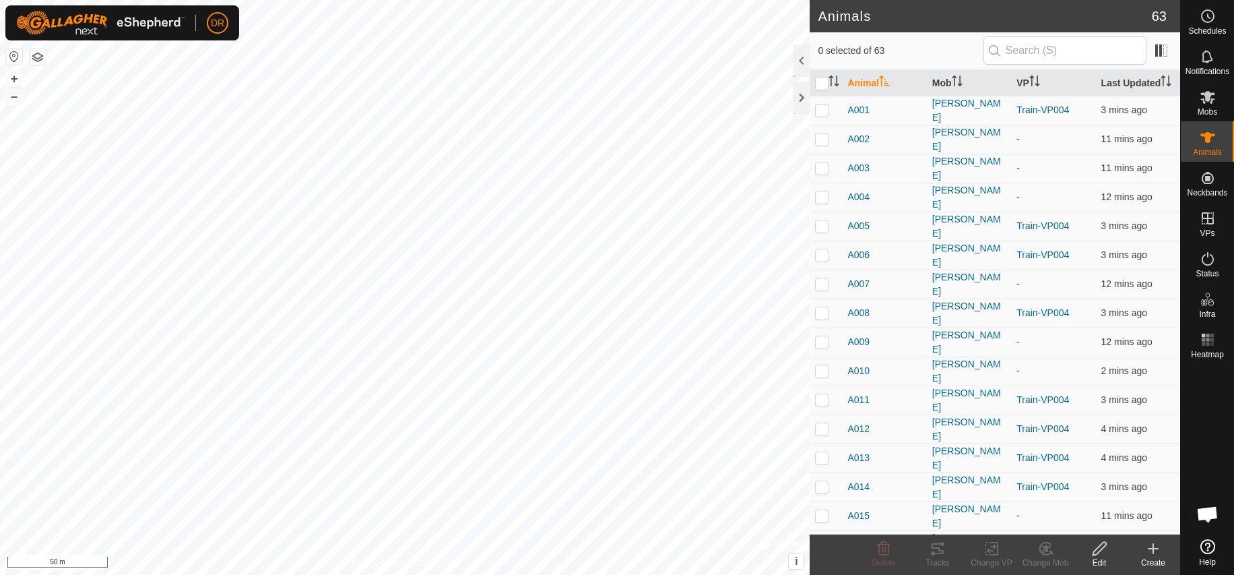
checkbox input "true"
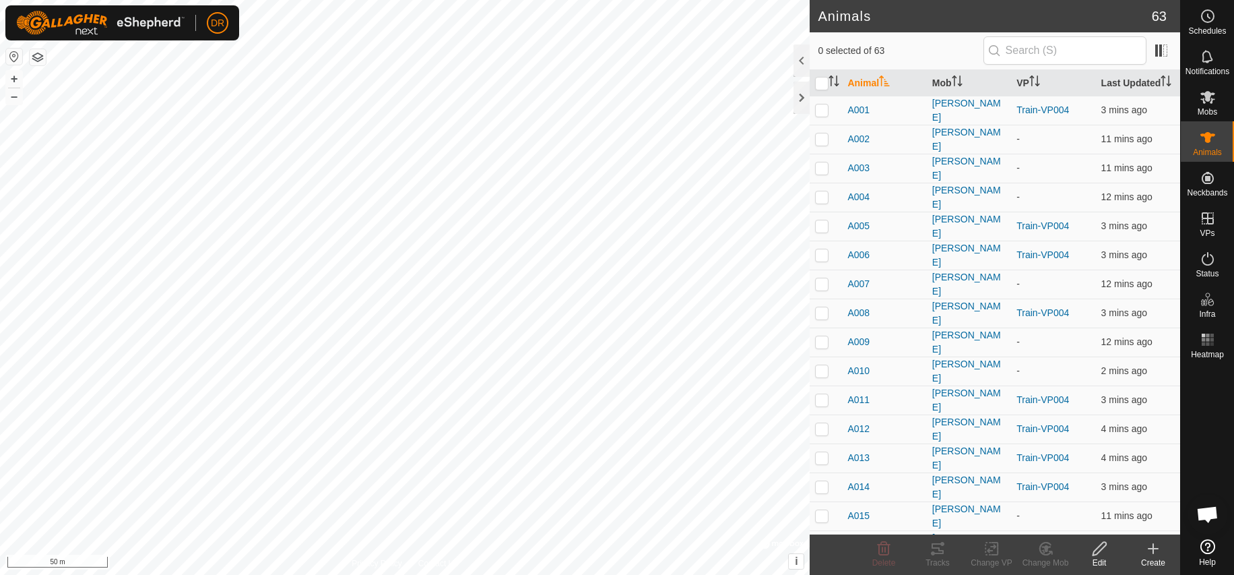
checkbox input "true"
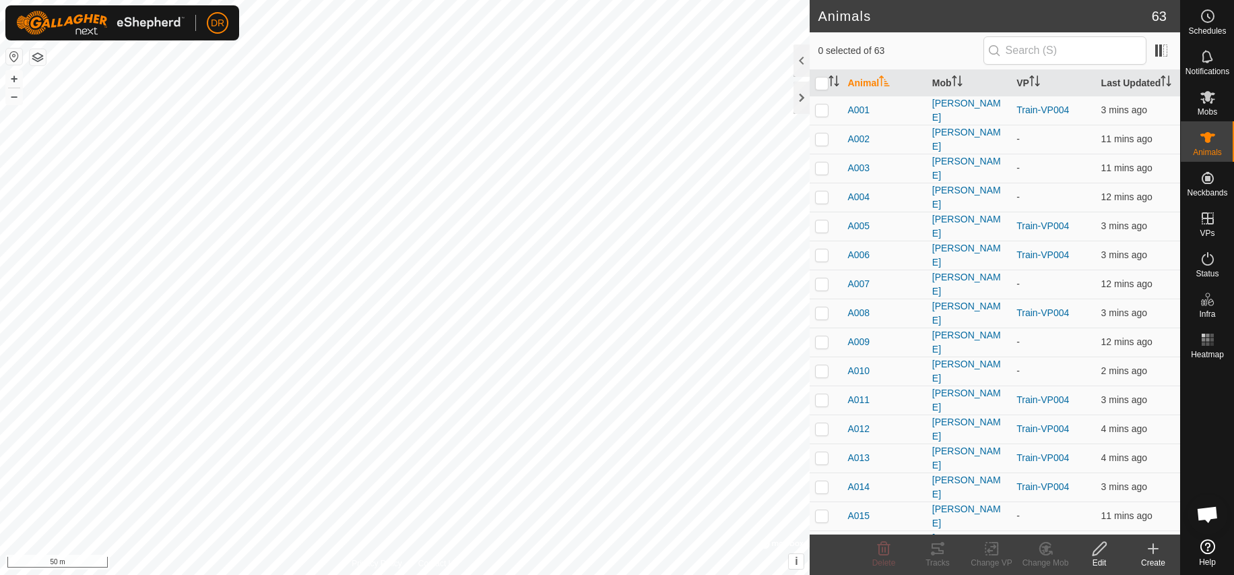
checkbox input "true"
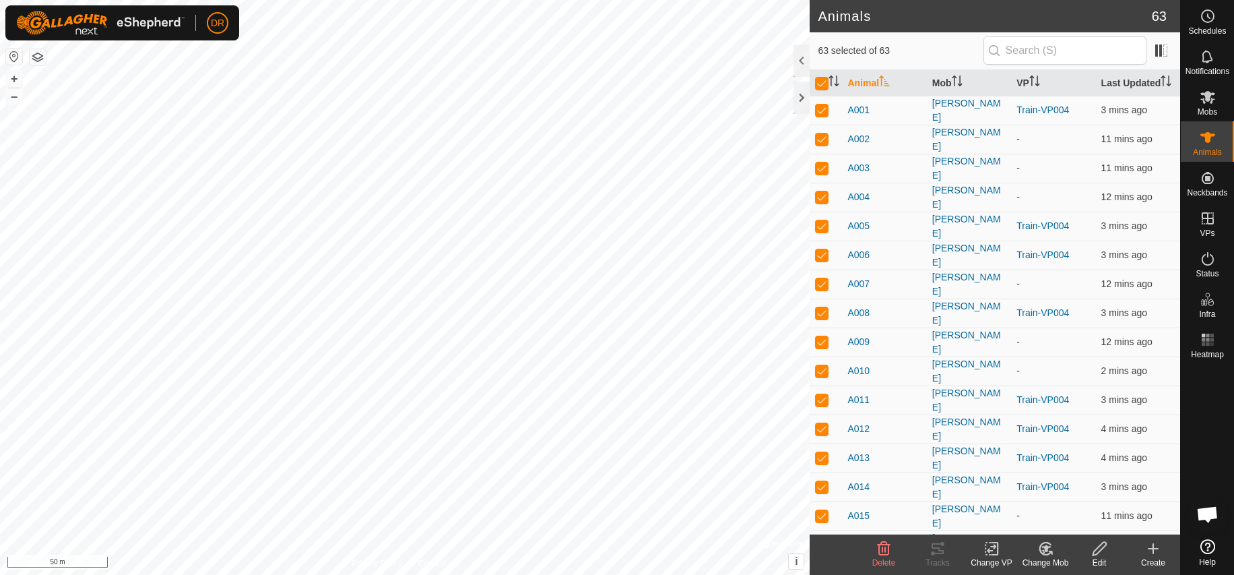
click at [995, 546] on icon at bounding box center [991, 548] width 9 height 9
click at [1011, 491] on link "Choose VP..." at bounding box center [1032, 490] width 133 height 27
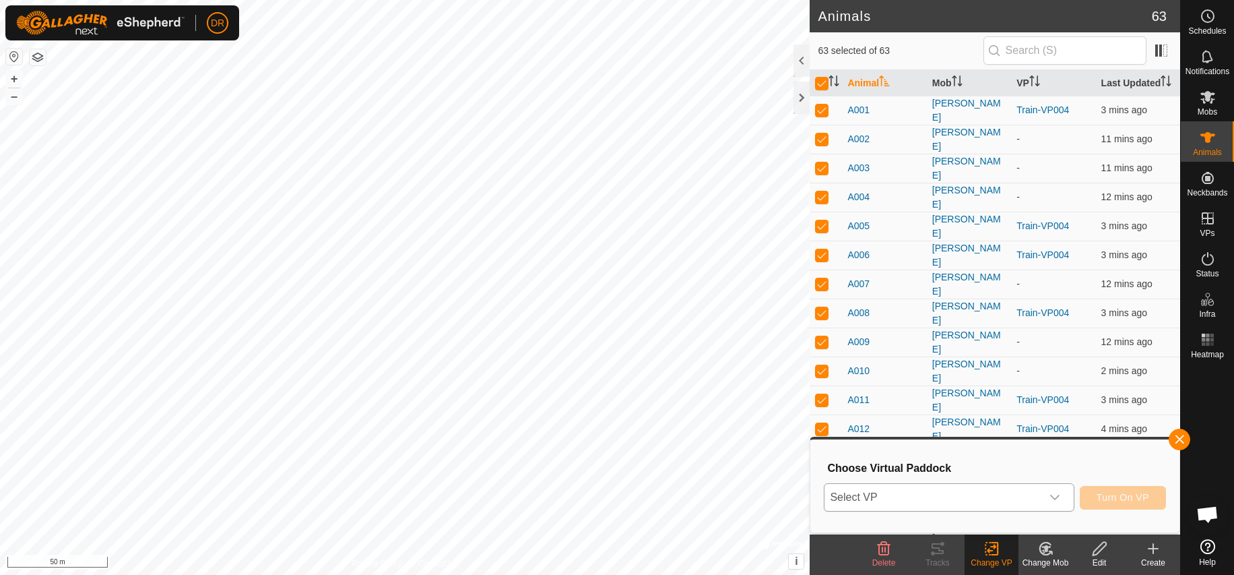
click at [1052, 497] on icon "dropdown trigger" at bounding box center [1054, 497] width 9 height 5
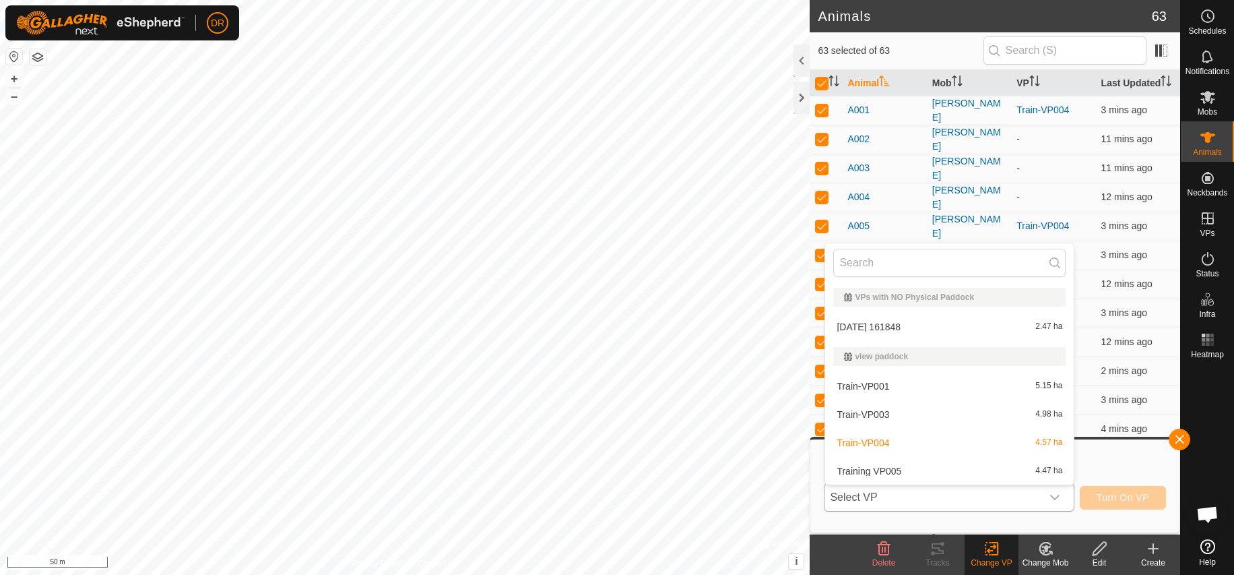
click at [883, 443] on li "Train-VP004 4.57 ha" at bounding box center [949, 442] width 249 height 27
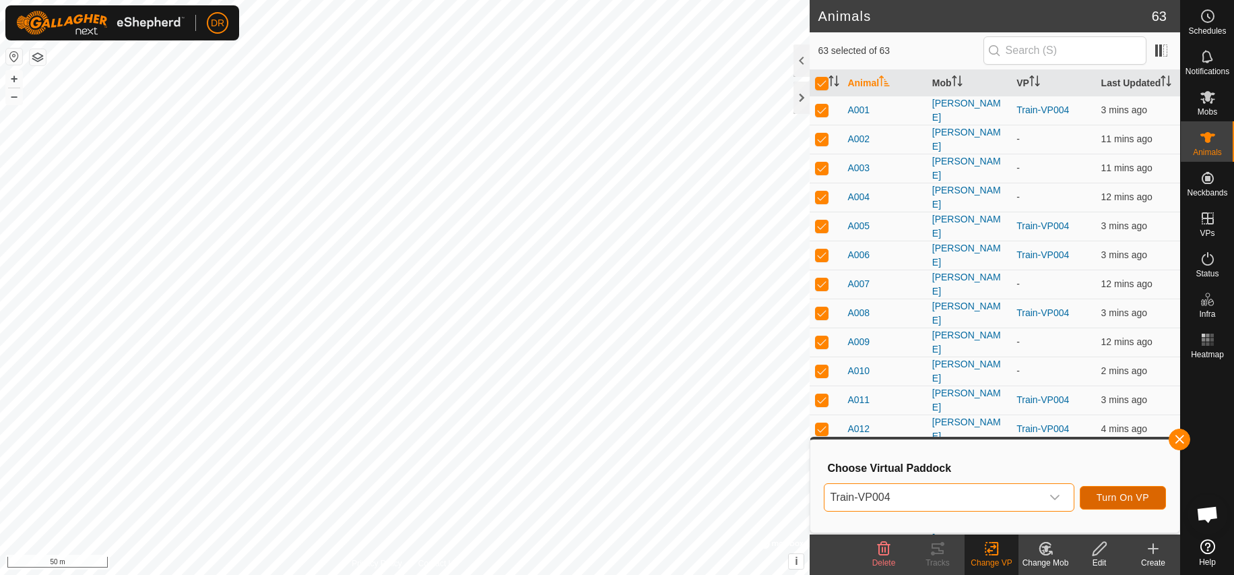
click at [1129, 497] on span "Turn On VP" at bounding box center [1123, 497] width 53 height 11
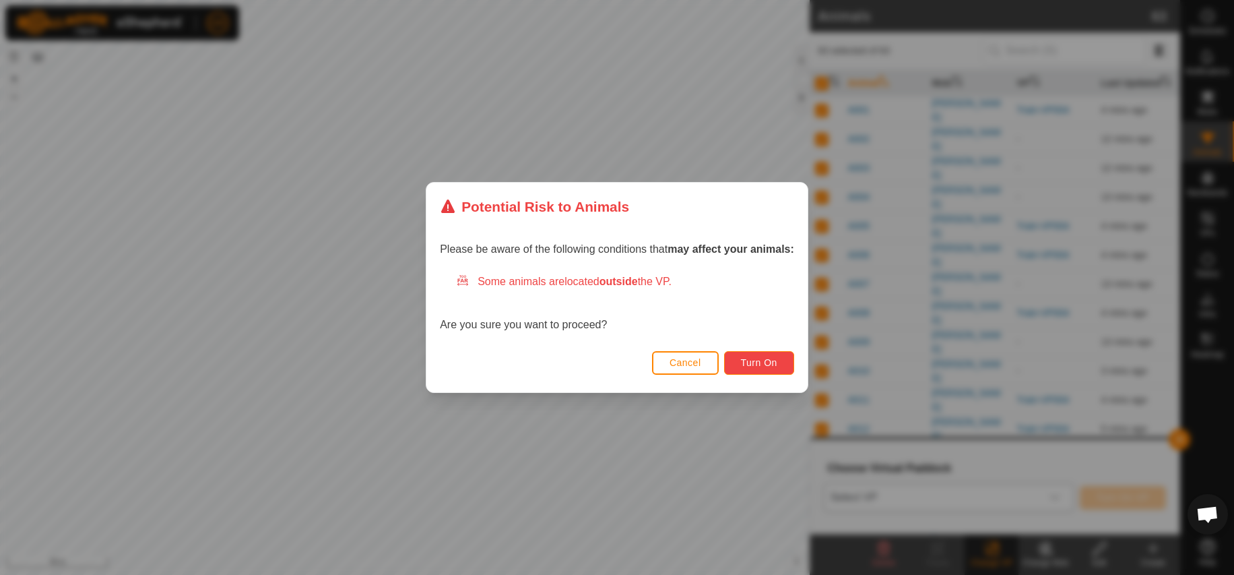
click at [766, 365] on span "Turn On" at bounding box center [759, 362] width 36 height 11
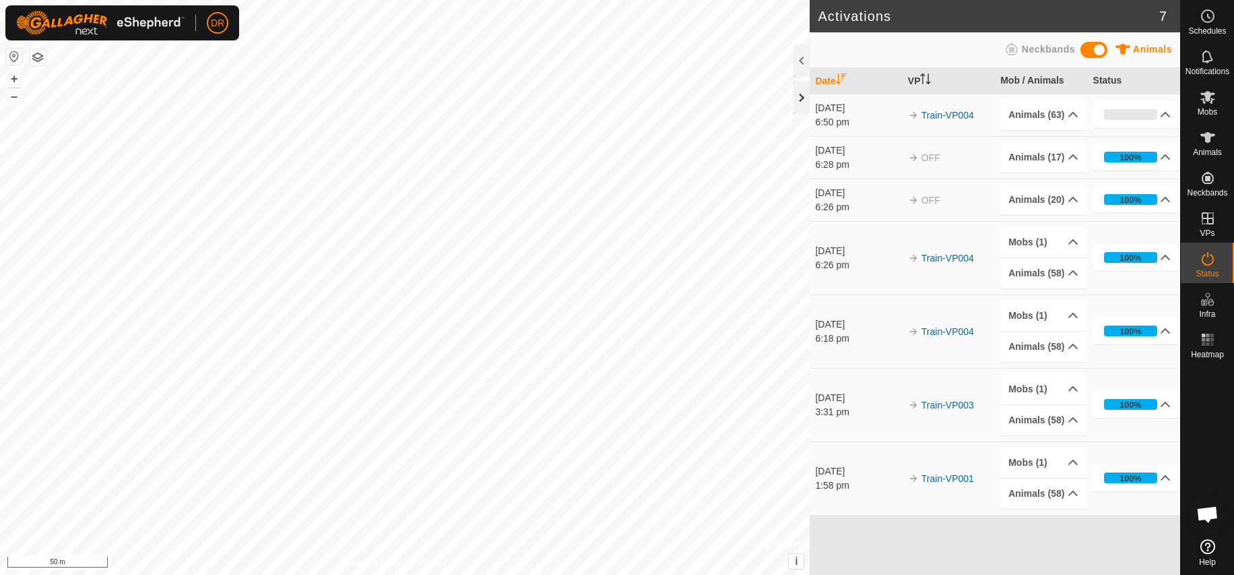
click at [800, 102] on div at bounding box center [802, 98] width 16 height 32
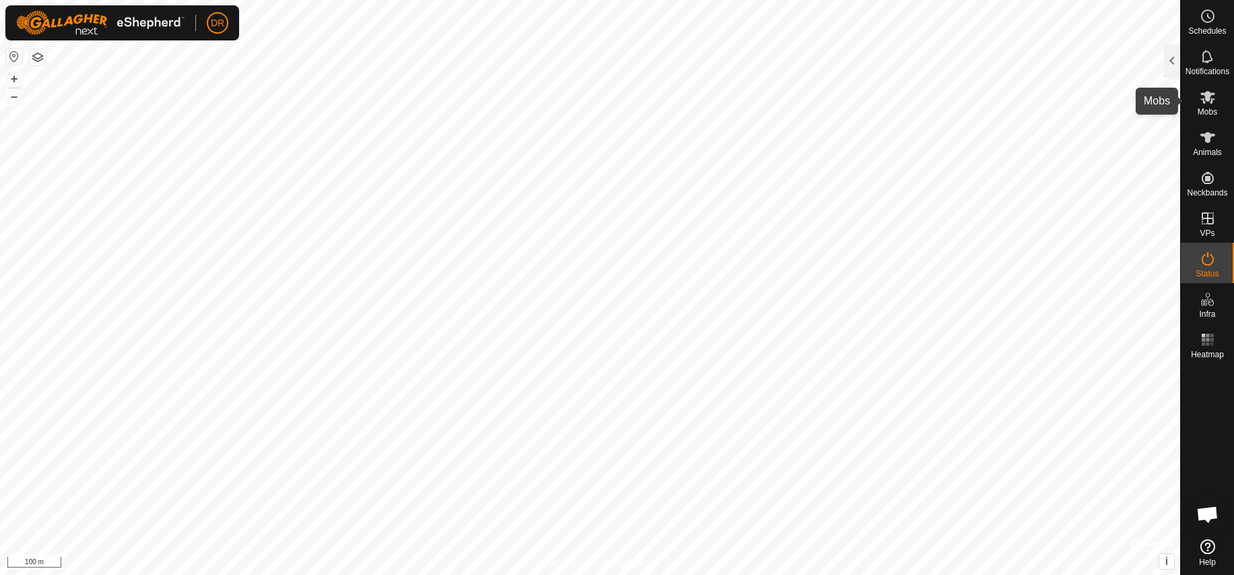
click at [1214, 108] on span "Mobs" at bounding box center [1208, 112] width 20 height 8
click at [1206, 96] on icon at bounding box center [1208, 97] width 15 height 13
click at [1174, 62] on div at bounding box center [1172, 60] width 16 height 32
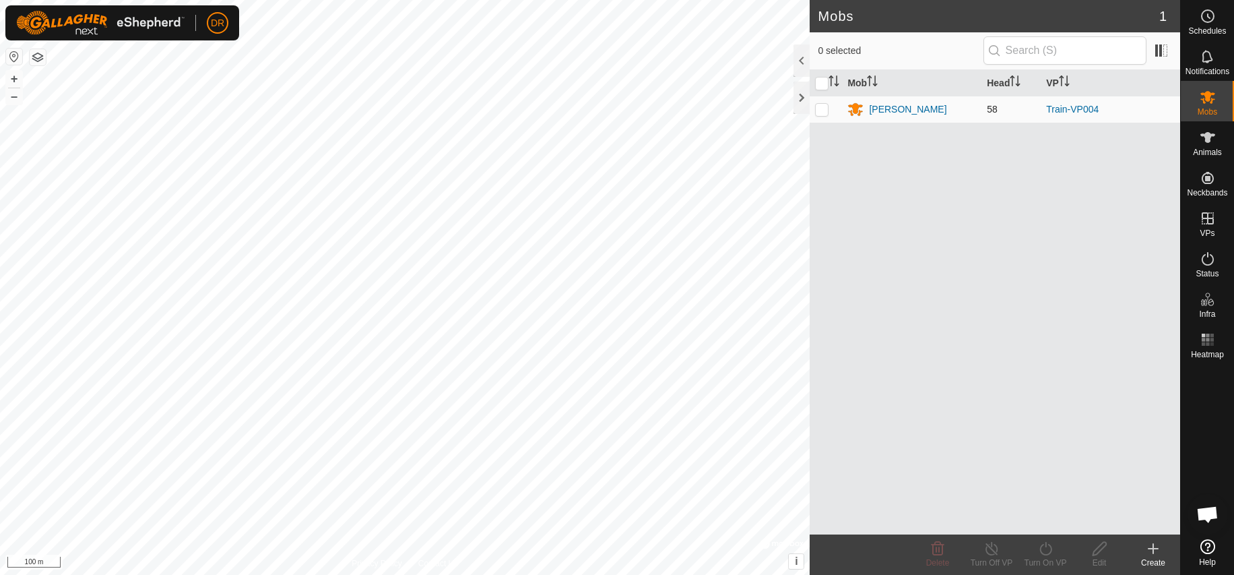
click at [823, 113] on p-checkbox at bounding box center [821, 109] width 13 height 11
checkbox input "true"
click at [1155, 550] on icon at bounding box center [1153, 548] width 16 height 16
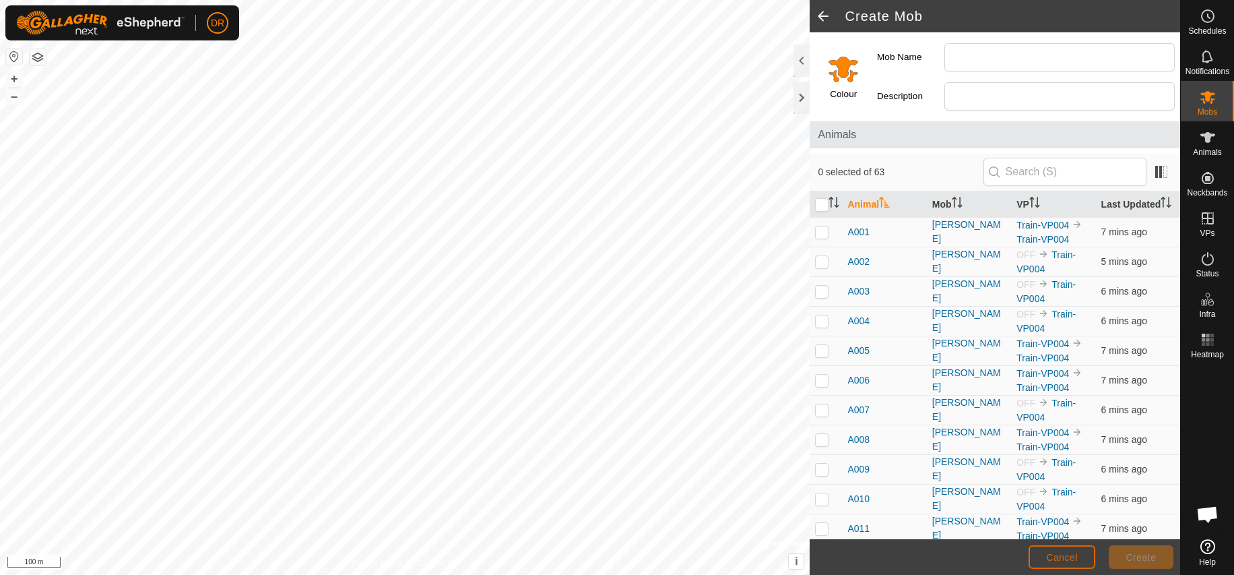
click at [1061, 563] on button "Cancel" at bounding box center [1062, 557] width 67 height 24
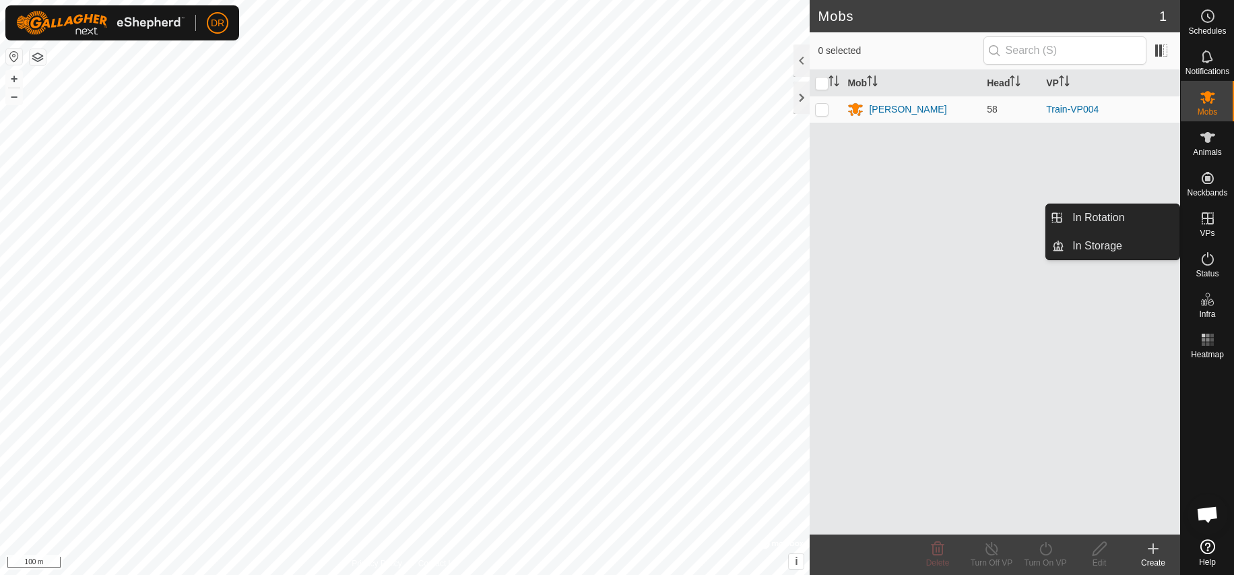
click at [1209, 224] on icon at bounding box center [1208, 218] width 12 height 12
click at [1112, 220] on link "In Rotation" at bounding box center [1122, 217] width 115 height 27
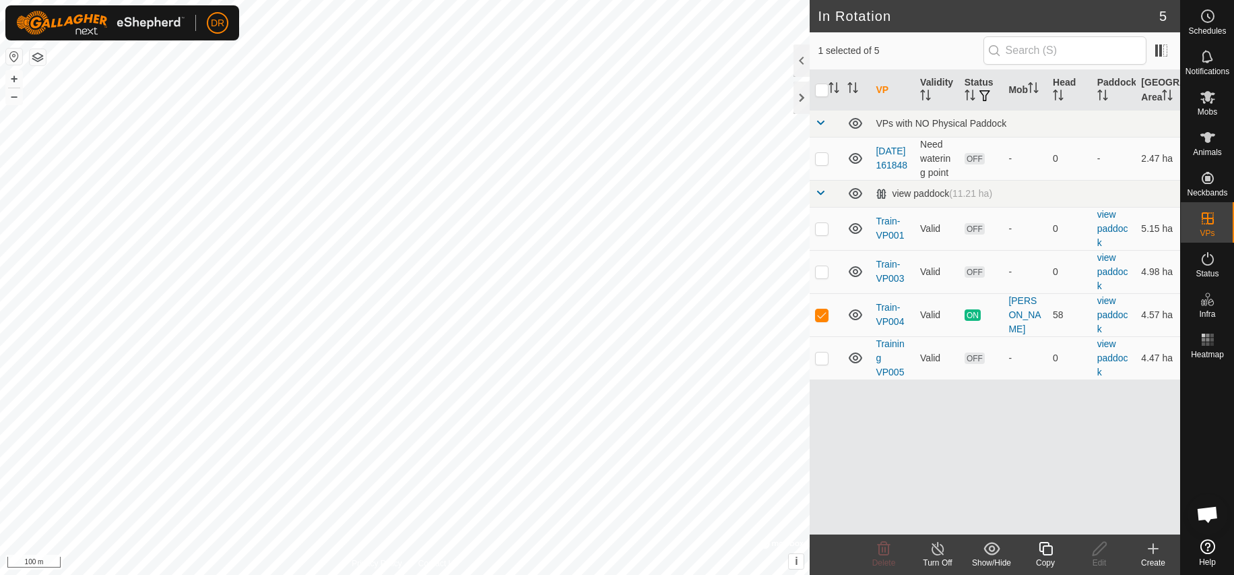
click at [1154, 551] on icon at bounding box center [1154, 548] width 0 height 9
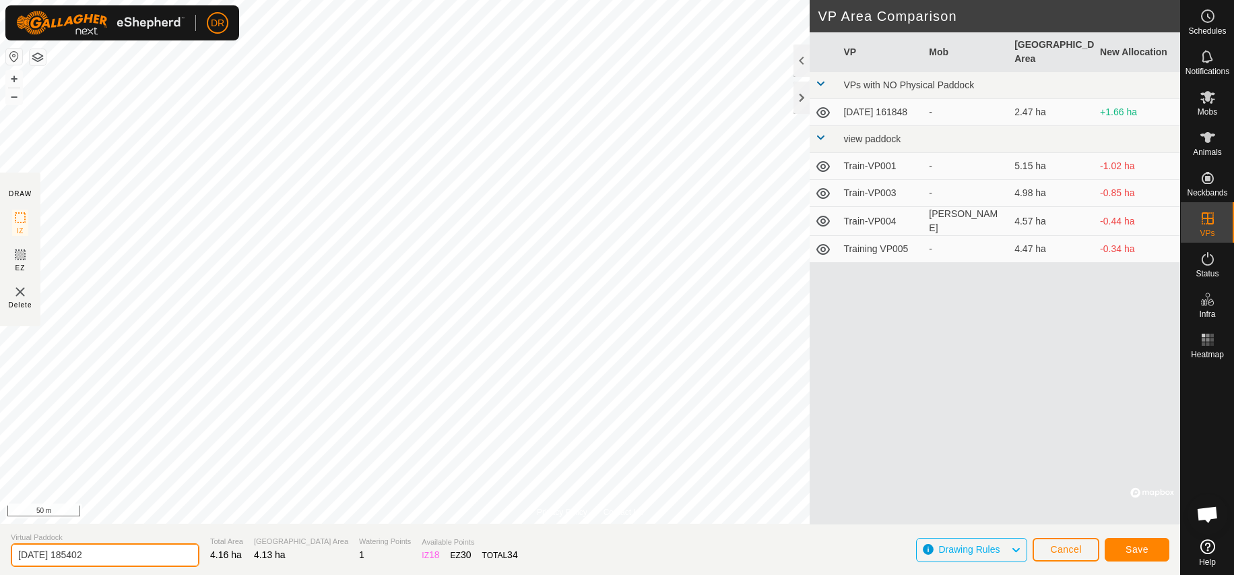
click at [127, 557] on input "[DATE] 185402" at bounding box center [105, 555] width 189 height 24
type input "2"
type input "DAVIES NORTH-01"
click at [1141, 550] on span "Save" at bounding box center [1137, 549] width 23 height 11
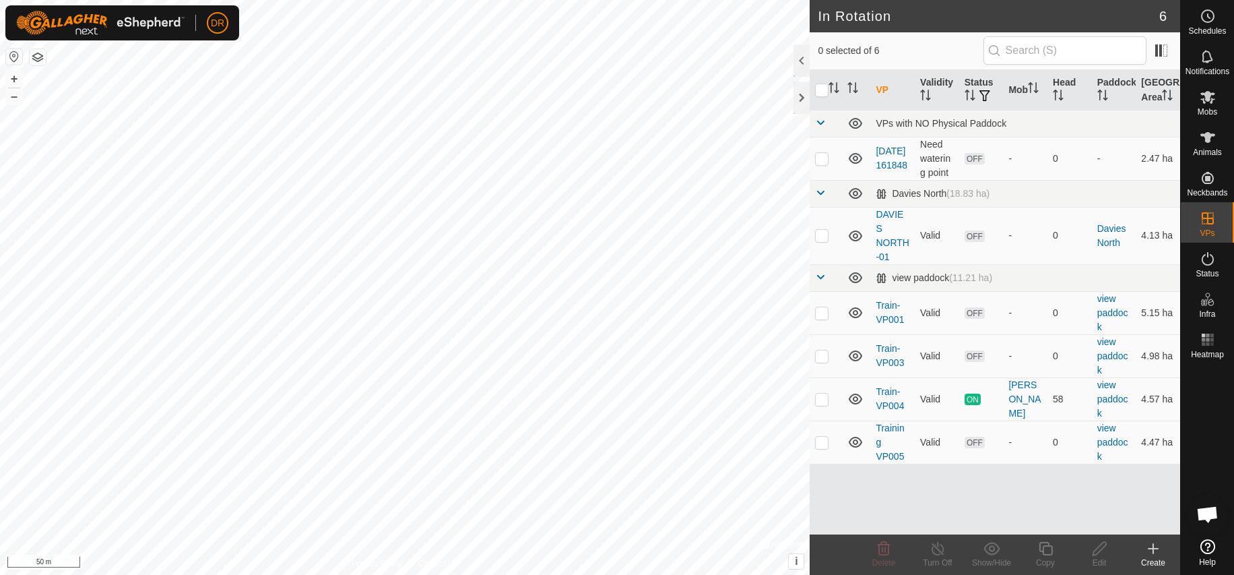
click at [1154, 550] on icon at bounding box center [1154, 548] width 0 height 9
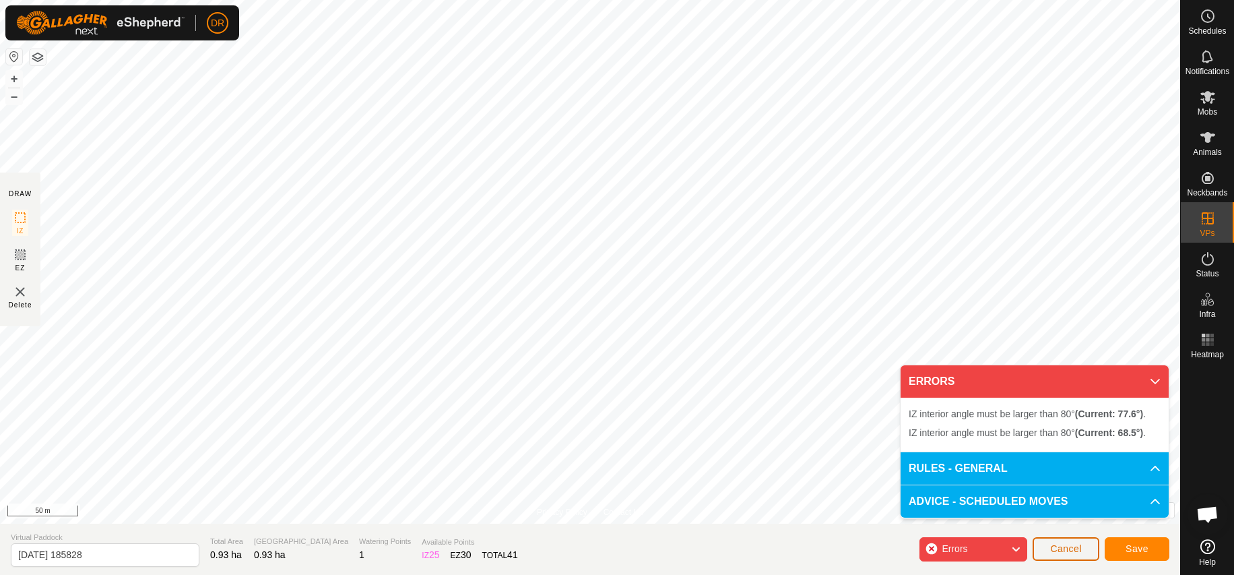
click at [1075, 550] on span "Cancel" at bounding box center [1066, 548] width 32 height 11
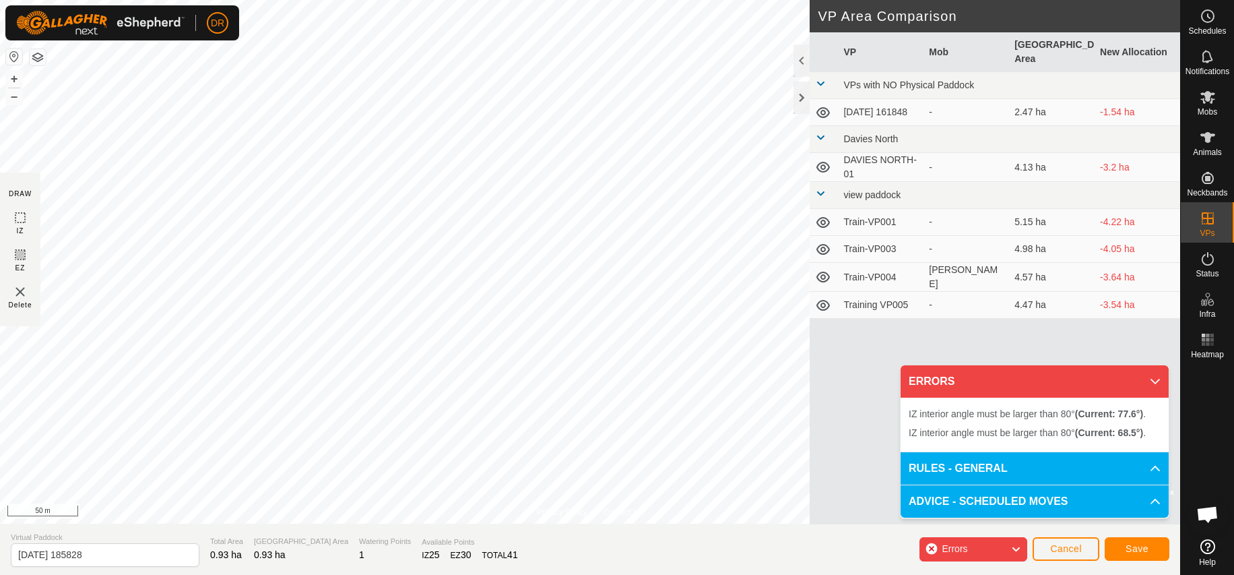
click at [1157, 383] on icon at bounding box center [1155, 381] width 11 height 11
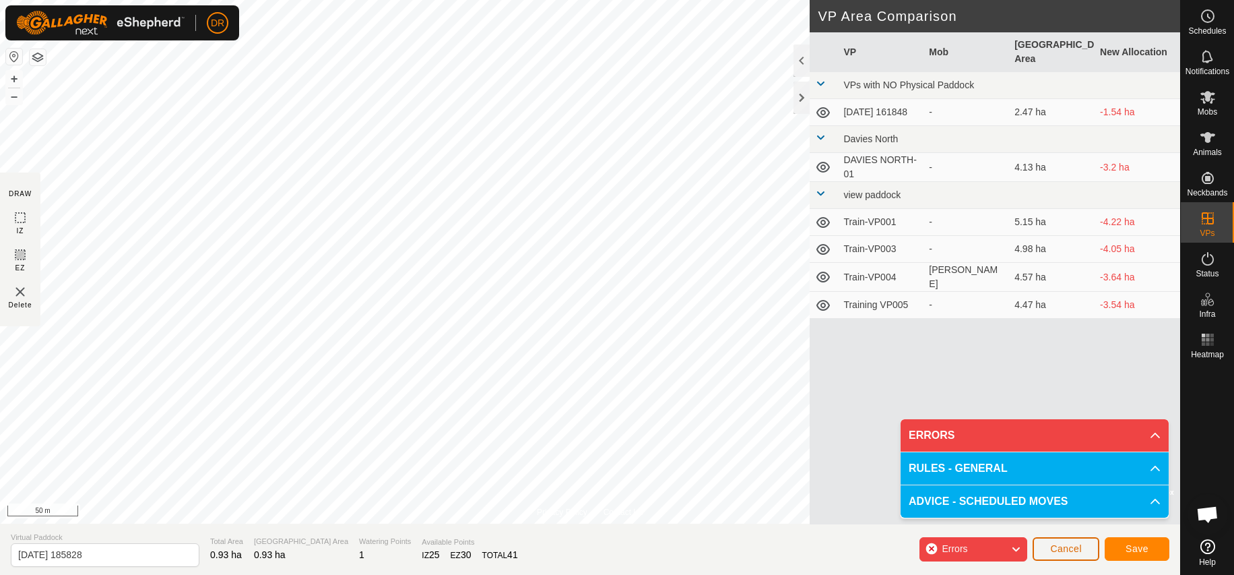
click at [1064, 546] on span "Cancel" at bounding box center [1066, 548] width 32 height 11
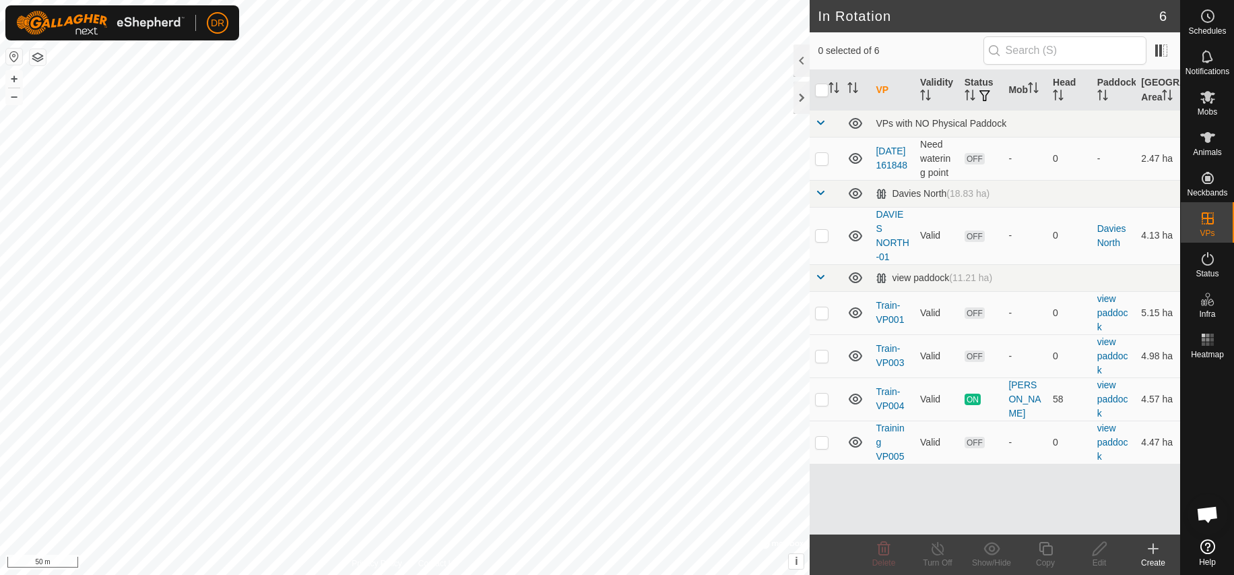
click at [1152, 548] on icon at bounding box center [1153, 548] width 9 height 0
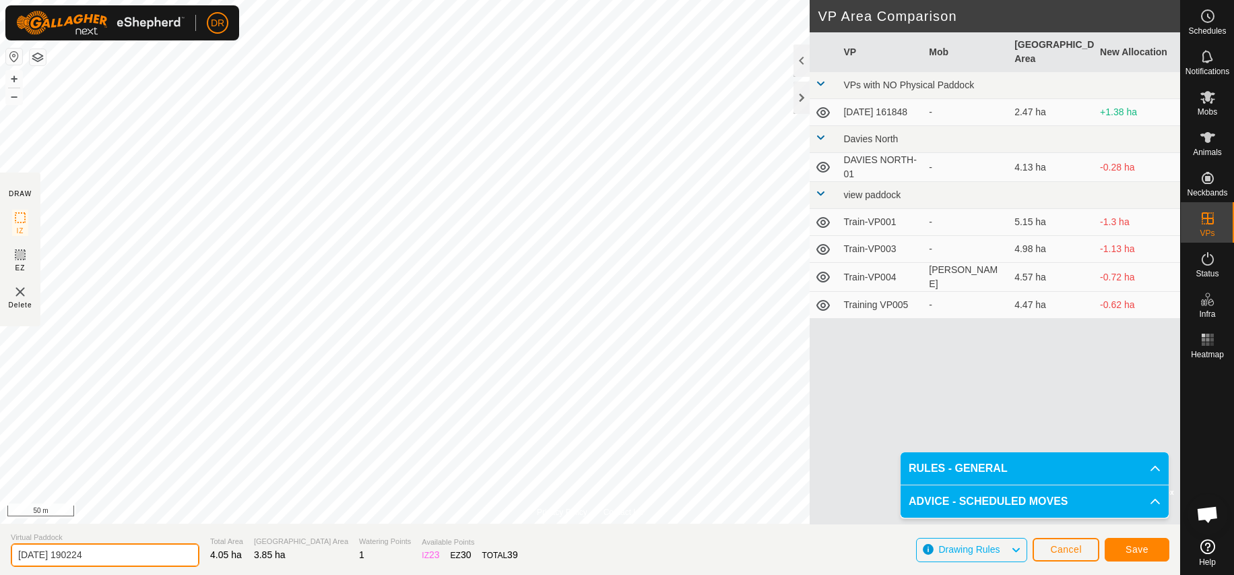
click at [117, 557] on input "[DATE] 190224" at bounding box center [105, 555] width 189 height 24
type input "2"
type input "DAVIES NORTH-12"
click at [1152, 550] on button "Save" at bounding box center [1137, 550] width 65 height 24
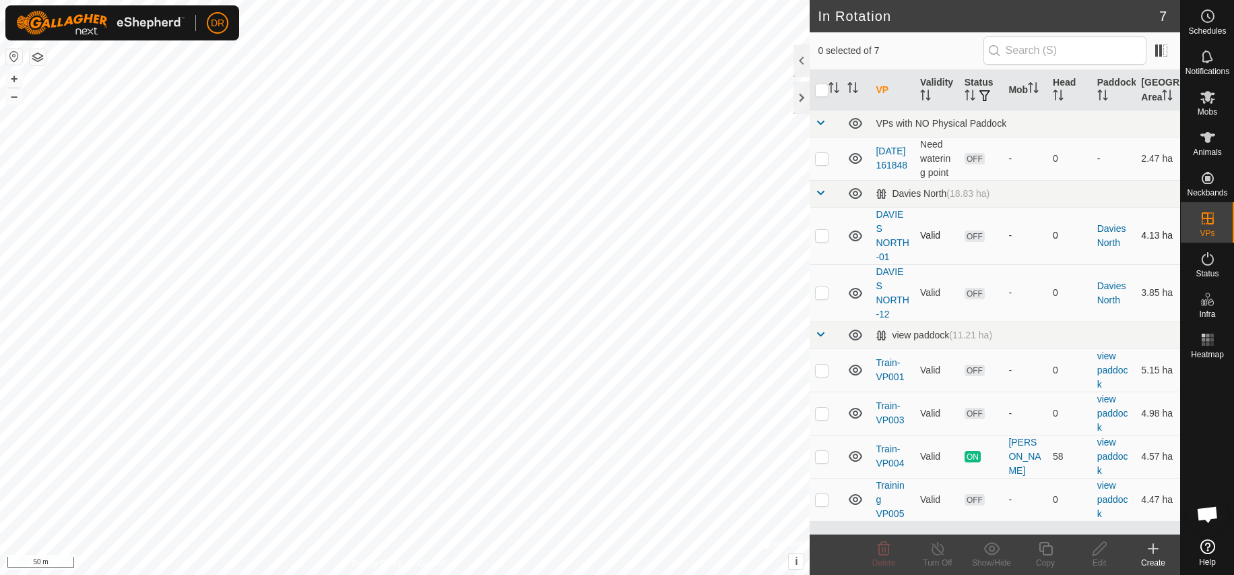
click at [825, 241] on p-checkbox at bounding box center [821, 235] width 13 height 11
checkbox input "true"
click at [1101, 550] on icon at bounding box center [1099, 548] width 13 height 13
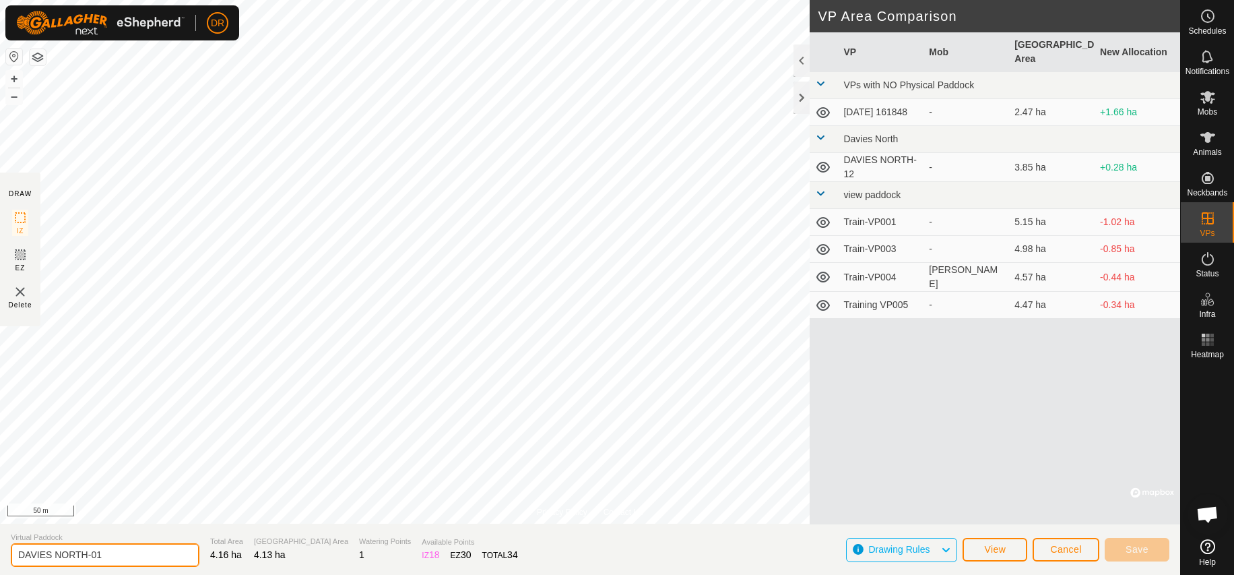
click at [150, 547] on input "DAVIES NORTH-01" at bounding box center [105, 555] width 189 height 24
click at [106, 553] on input "DAVIES NORTH-01" at bounding box center [105, 555] width 189 height 24
type input "DAVIES NORTH-00"
click at [1142, 548] on span "Save" at bounding box center [1137, 549] width 23 height 11
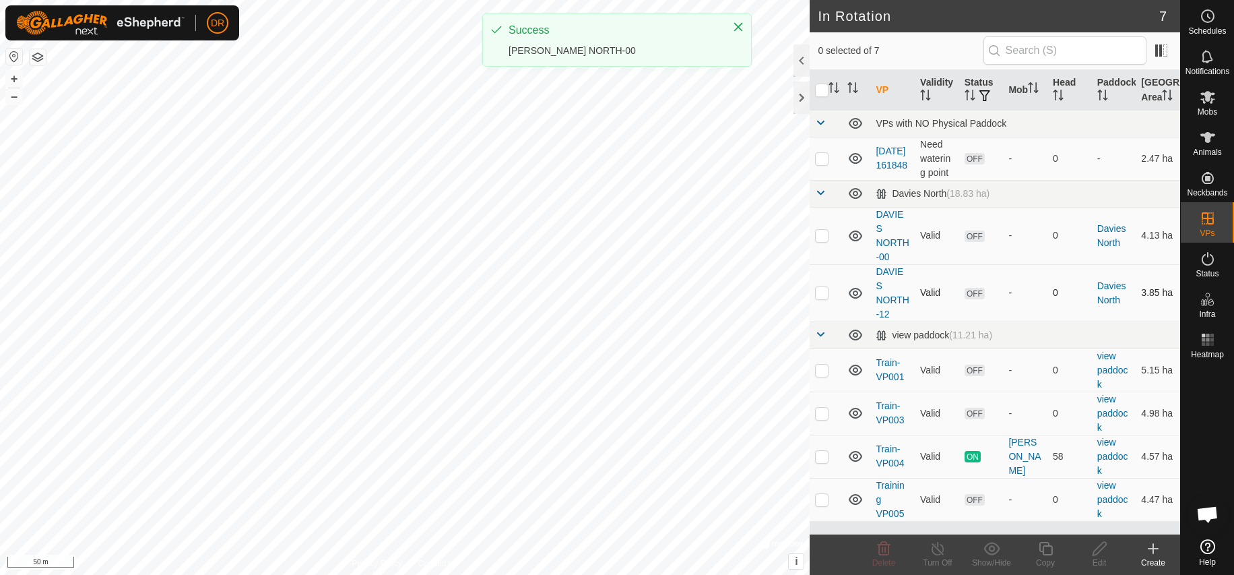
click at [824, 298] on p-checkbox at bounding box center [821, 292] width 13 height 11
checkbox input "true"
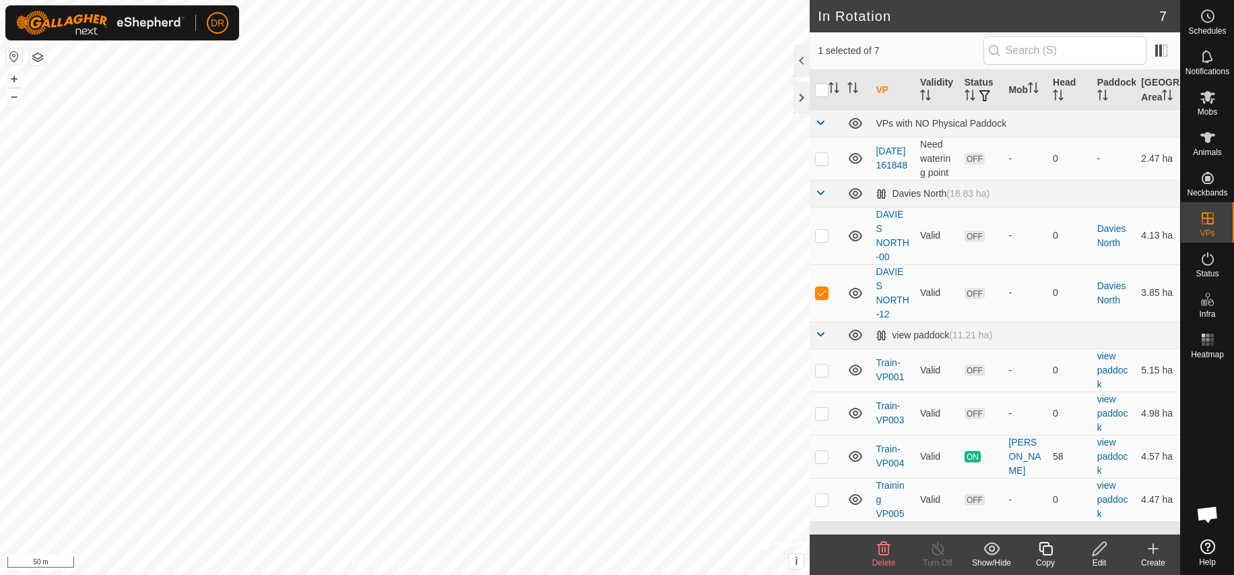
click at [1100, 552] on icon at bounding box center [1099, 548] width 13 height 13
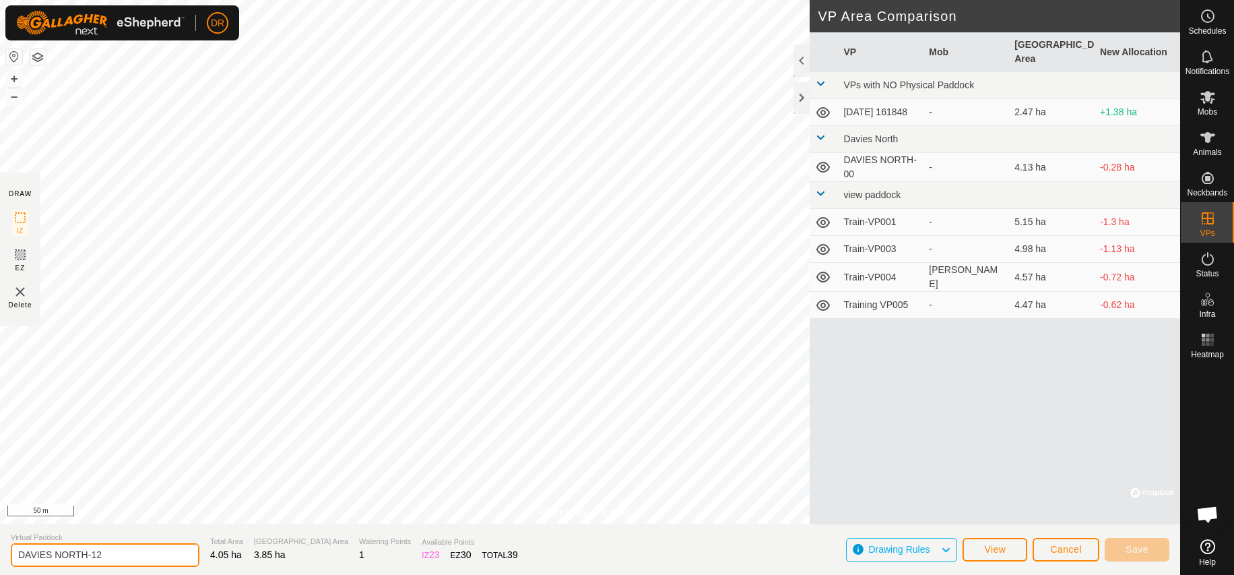
drag, startPoint x: 122, startPoint y: 558, endPoint x: 111, endPoint y: 555, distance: 11.3
type input "DAVIES NORTH-01"
click at [1141, 547] on span "Save" at bounding box center [1137, 549] width 23 height 11
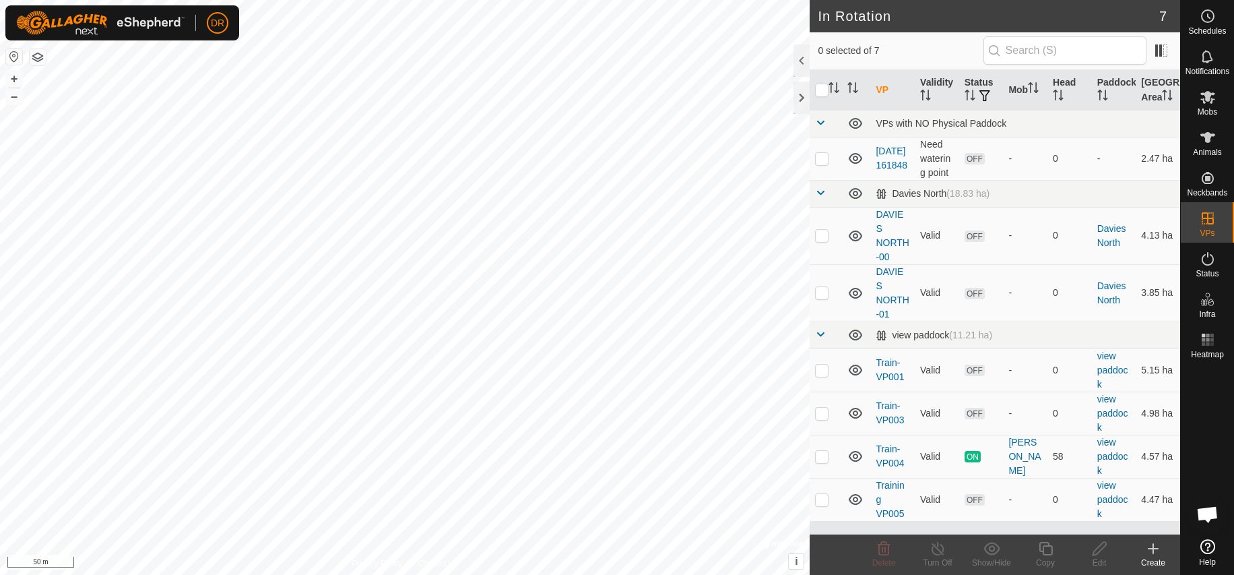
checkbox input "true"
click at [1098, 554] on icon at bounding box center [1099, 548] width 13 height 13
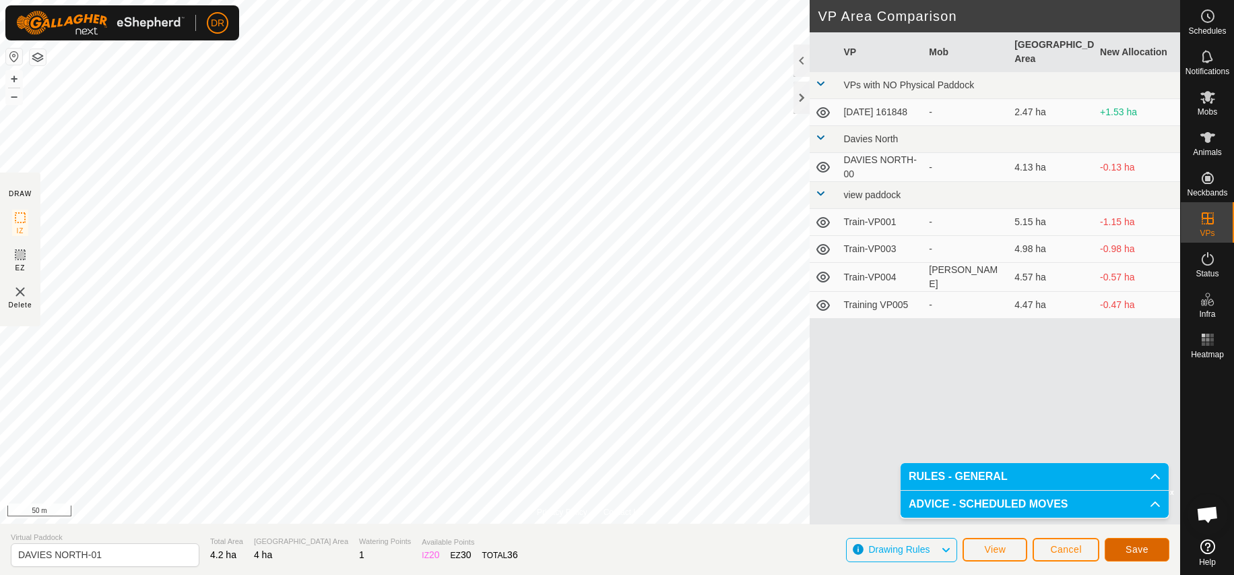
click at [1136, 544] on span "Save" at bounding box center [1137, 549] width 23 height 11
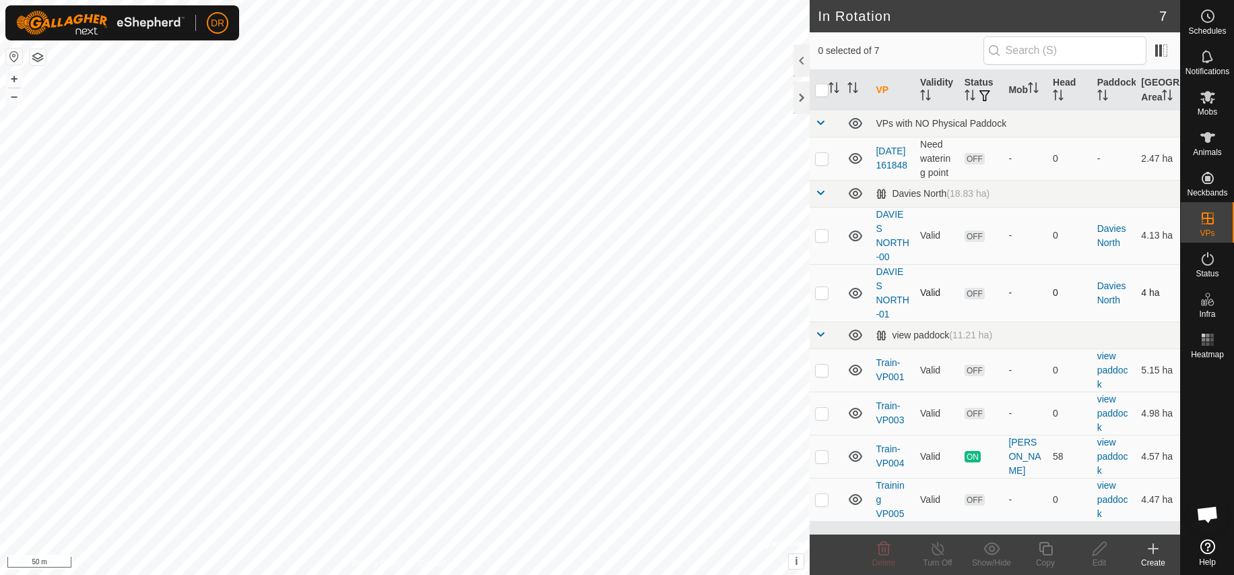
click at [823, 298] on p-checkbox at bounding box center [821, 292] width 13 height 11
checkbox input "true"
click at [1098, 550] on icon at bounding box center [1100, 548] width 17 height 16
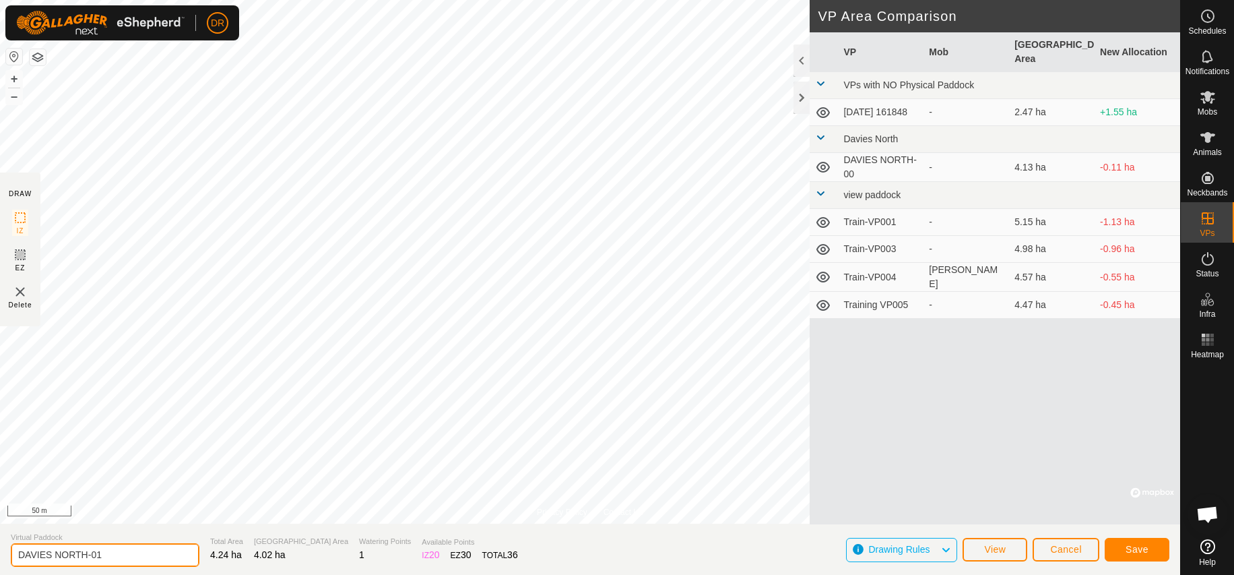
click at [53, 554] on input "DAVIES NORTH-01" at bounding box center [105, 555] width 189 height 24
click at [69, 554] on input "DAVIE NORTH-01" at bounding box center [105, 555] width 189 height 24
click at [70, 555] on input "DAVIE NTH-01" at bounding box center [105, 555] width 189 height 24
type input "DAVIE NTH01"
click at [1143, 550] on span "Save" at bounding box center [1137, 549] width 23 height 11
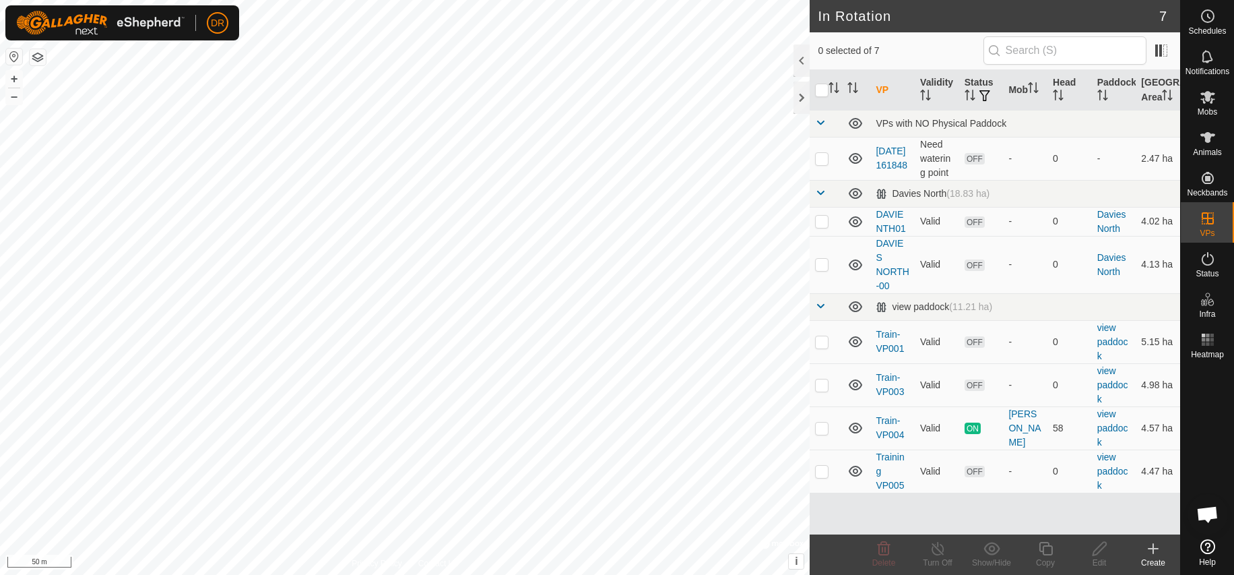
click at [1154, 548] on icon at bounding box center [1153, 548] width 9 height 0
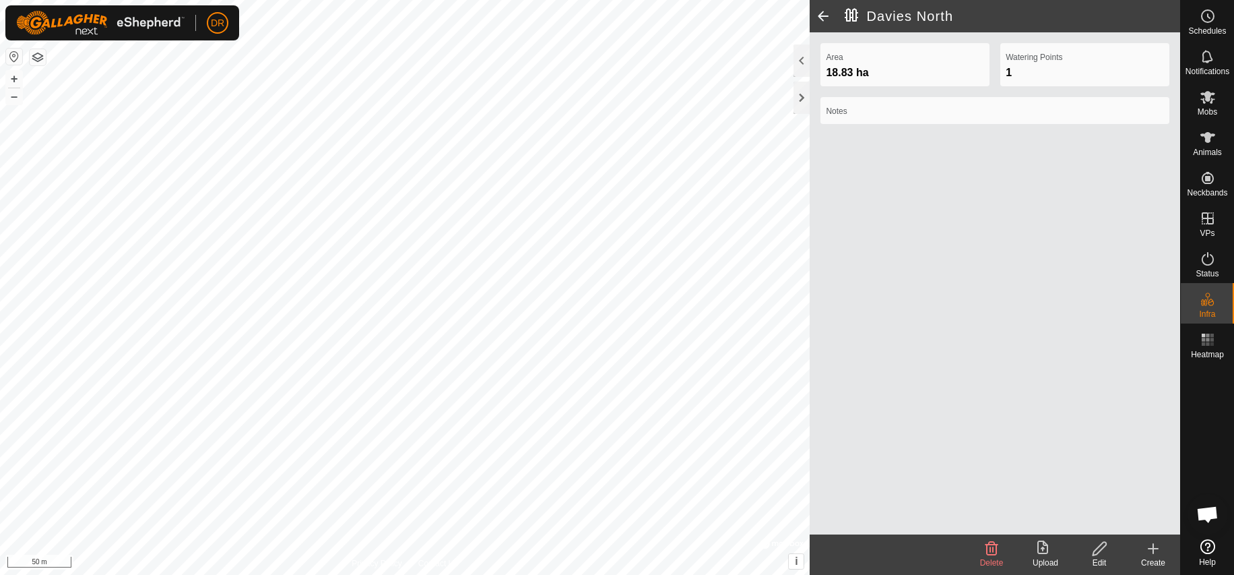
click at [823, 19] on span at bounding box center [823, 16] width 27 height 32
click at [821, 15] on span at bounding box center [823, 16] width 27 height 32
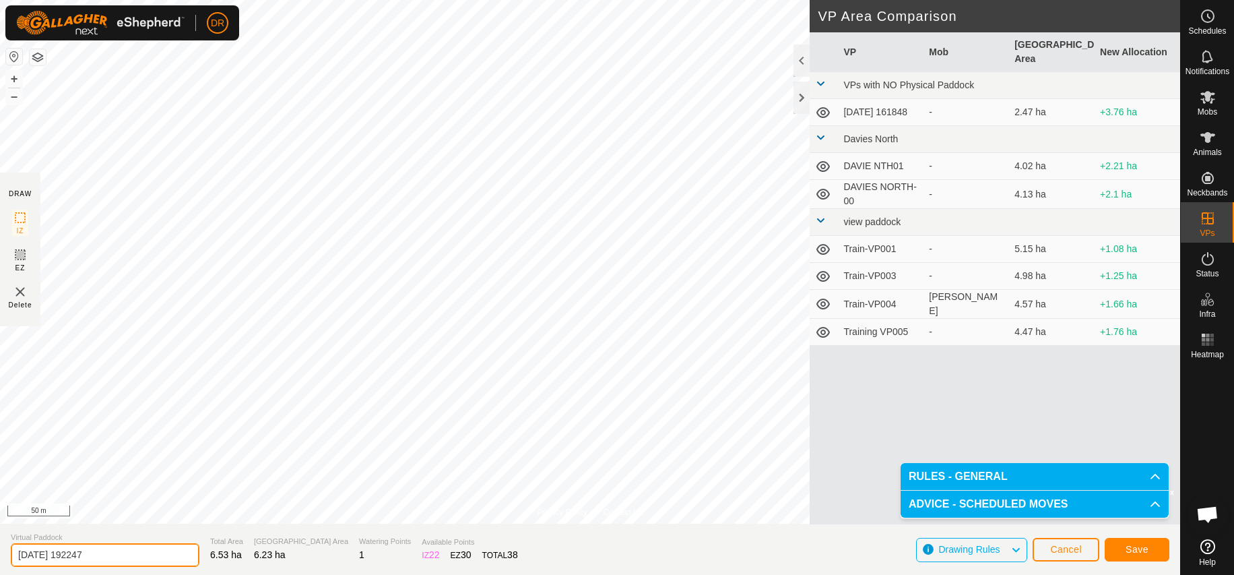
click at [131, 556] on input "[DATE] 192247" at bounding box center [105, 555] width 189 height 24
type input "2"
type input "DAVIE NTH7"
click at [1146, 550] on span "Save" at bounding box center [1137, 549] width 23 height 11
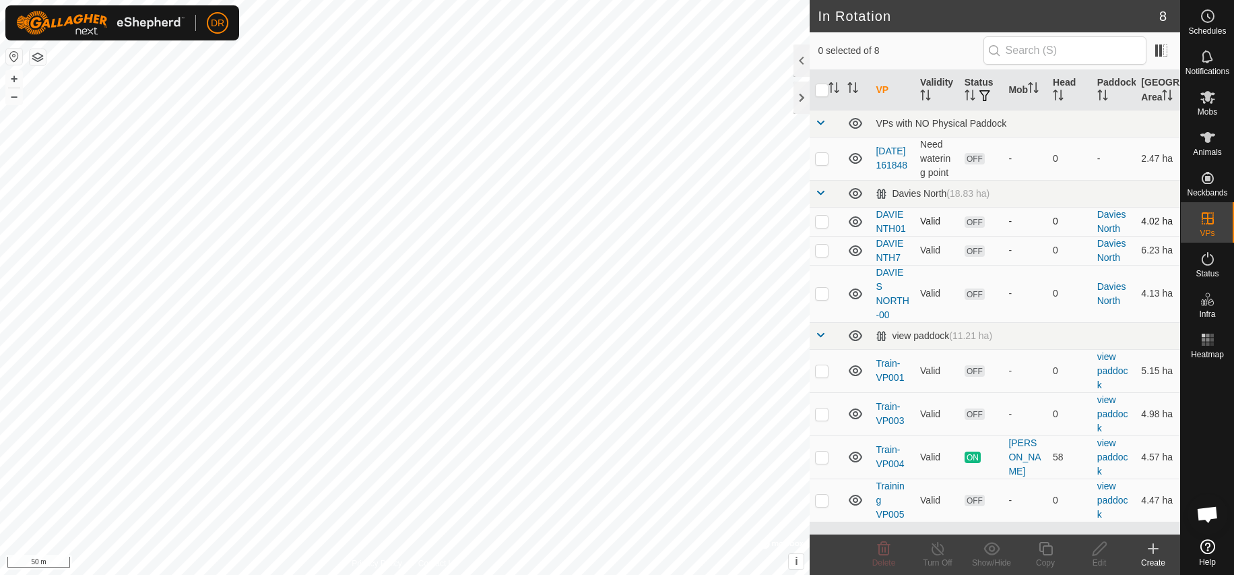
click at [821, 226] on p-checkbox at bounding box center [821, 221] width 13 height 11
checkbox input "true"
click at [1096, 552] on icon at bounding box center [1100, 548] width 17 height 16
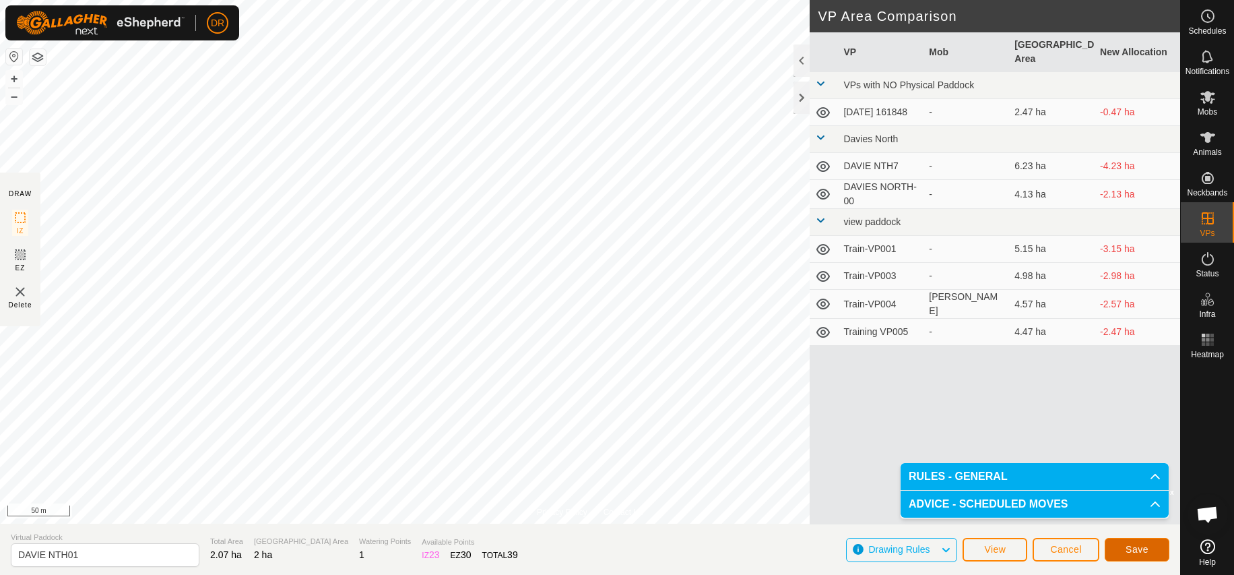
click at [1130, 550] on span "Save" at bounding box center [1137, 549] width 23 height 11
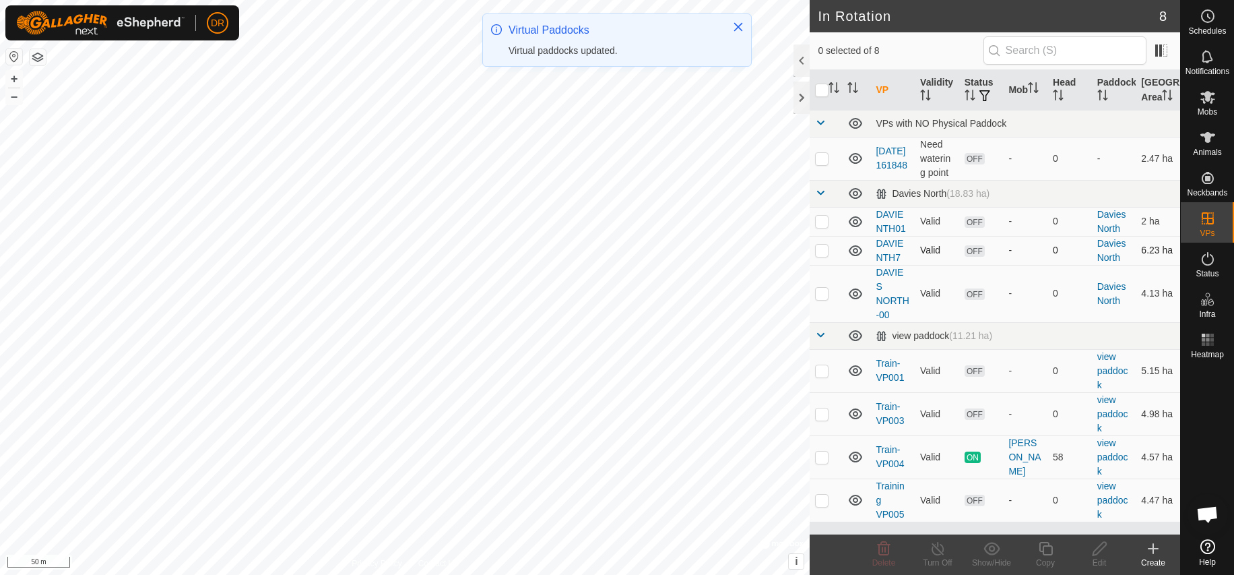
click at [824, 255] on p-checkbox at bounding box center [821, 250] width 13 height 11
checkbox input "true"
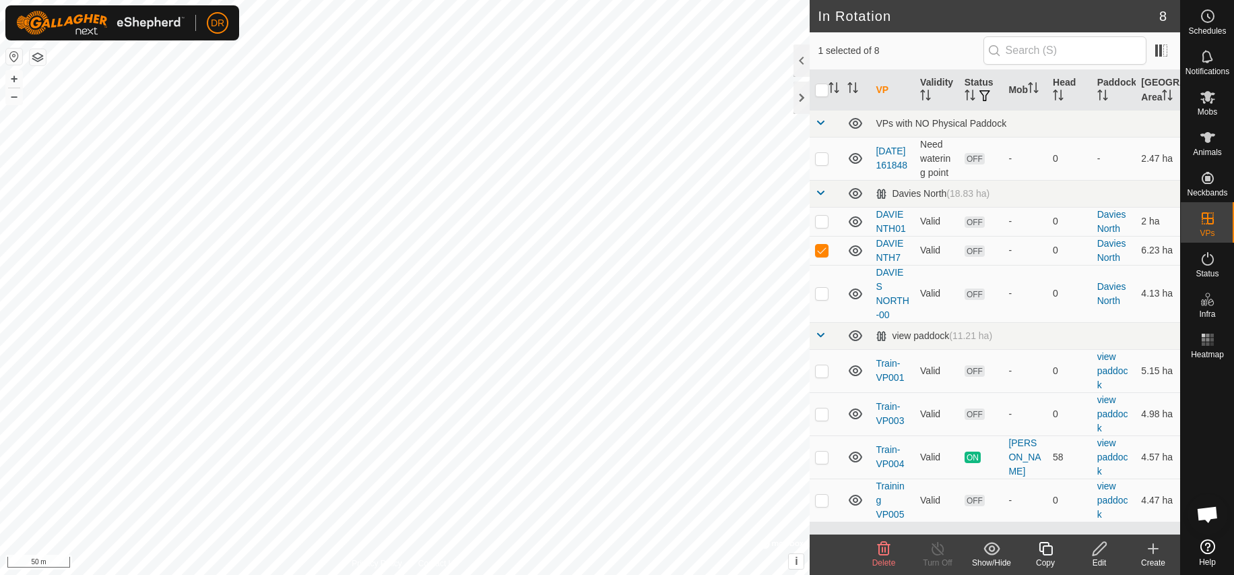
click at [1098, 551] on icon at bounding box center [1100, 548] width 17 height 16
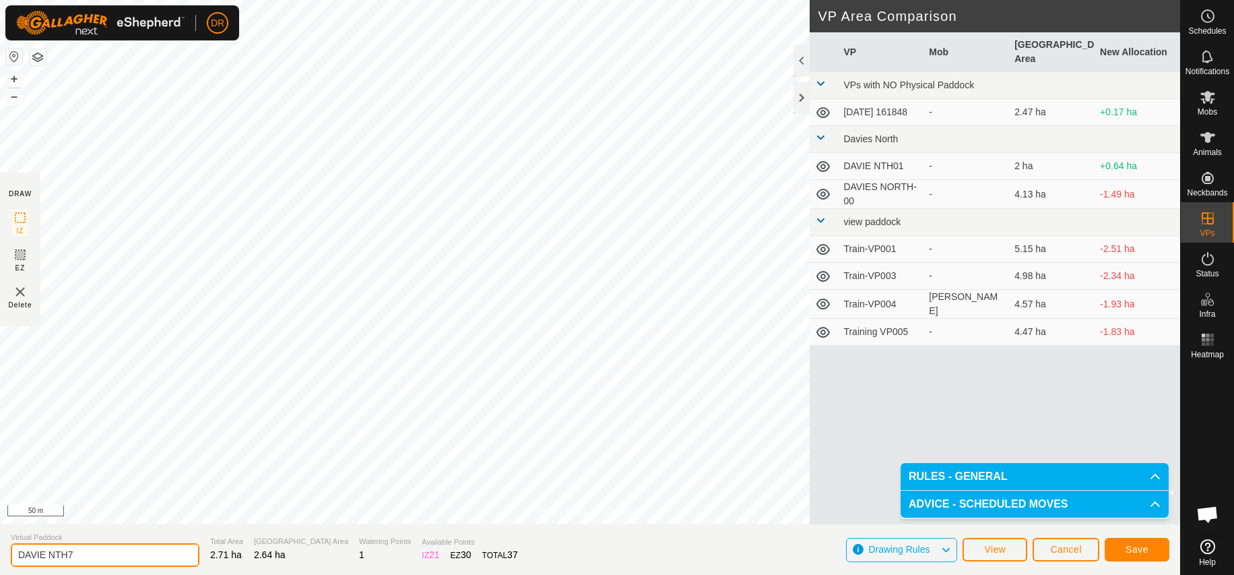
click at [77, 555] on input "DAVIE NTH7" at bounding box center [105, 555] width 189 height 24
type input "DAVIE NTH04"
click at [1141, 550] on span "Save" at bounding box center [1137, 549] width 23 height 11
